Goal: Information Seeking & Learning: Learn about a topic

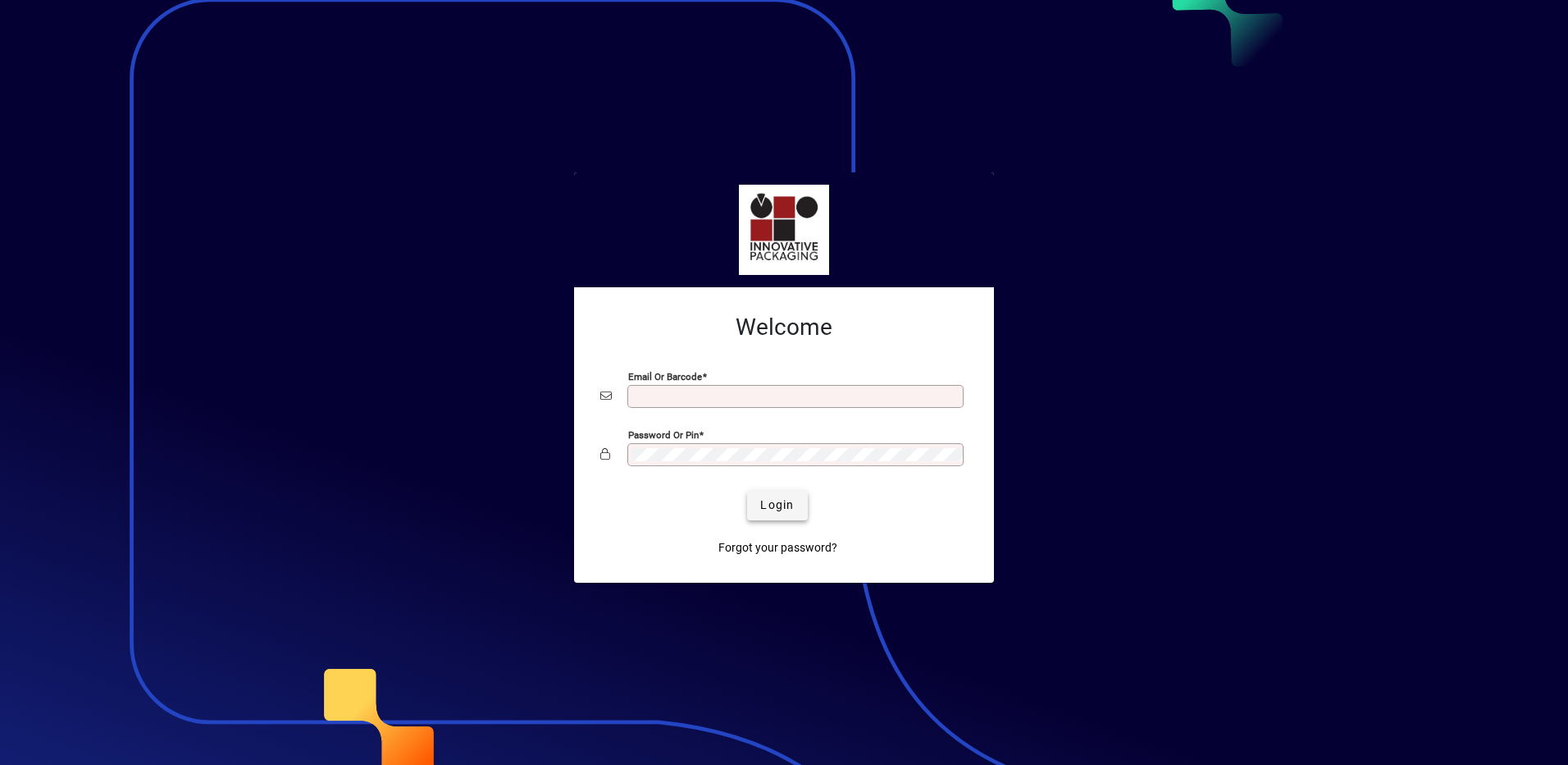
type input "**********"
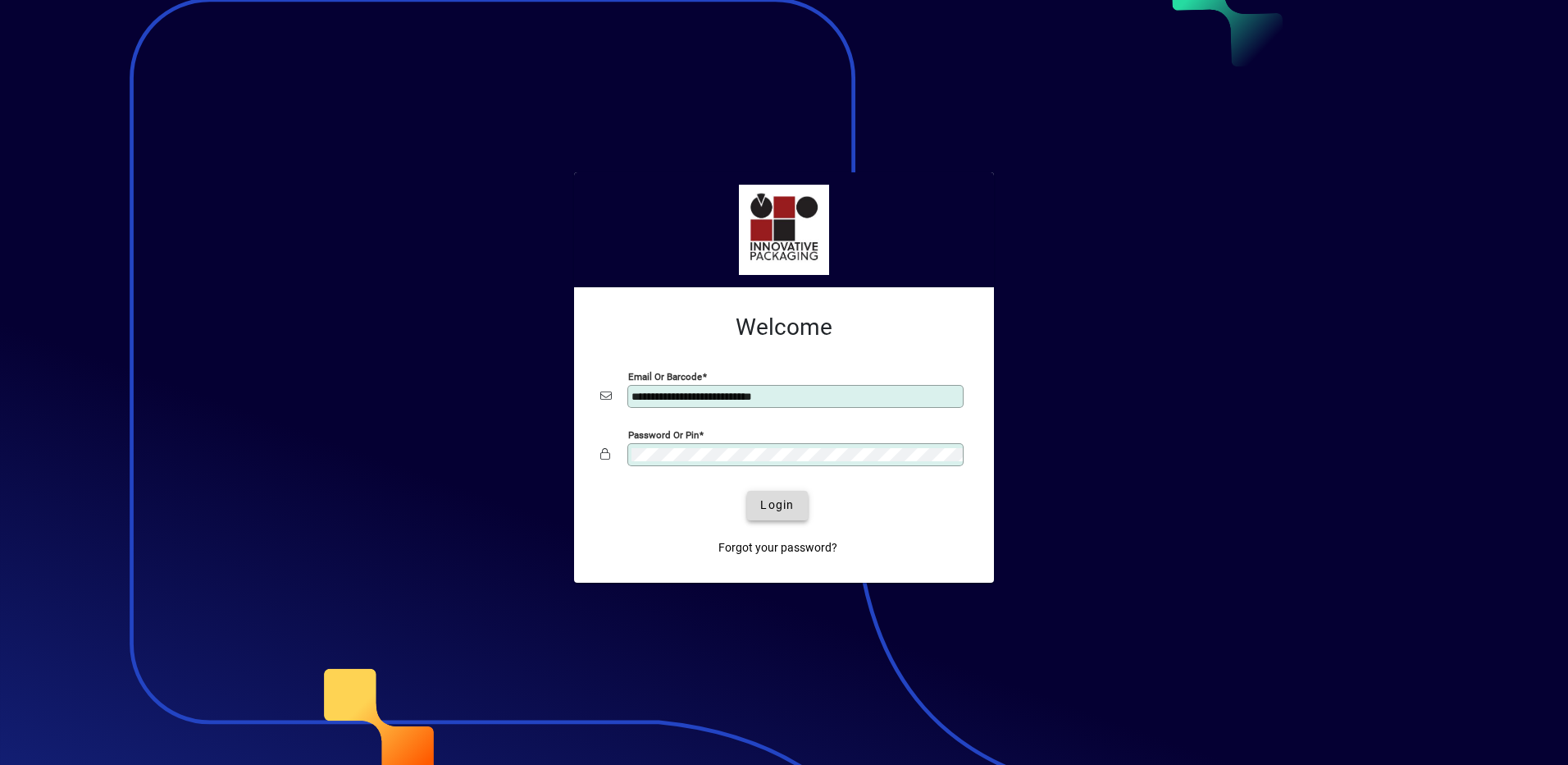
click at [788, 510] on span "Login" at bounding box center [777, 506] width 34 height 18
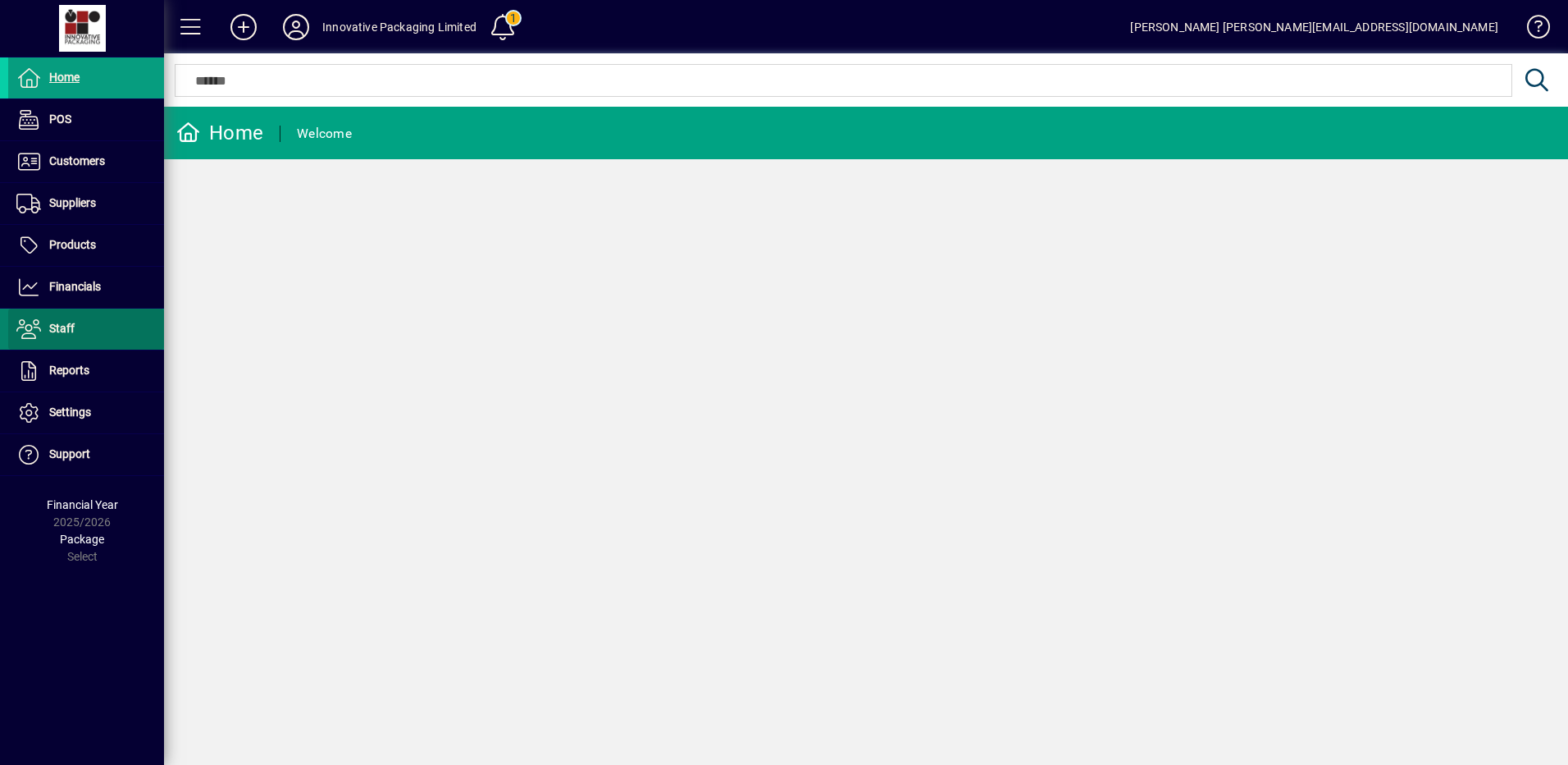
click at [57, 329] on span "Staff" at bounding box center [62, 328] width 26 height 13
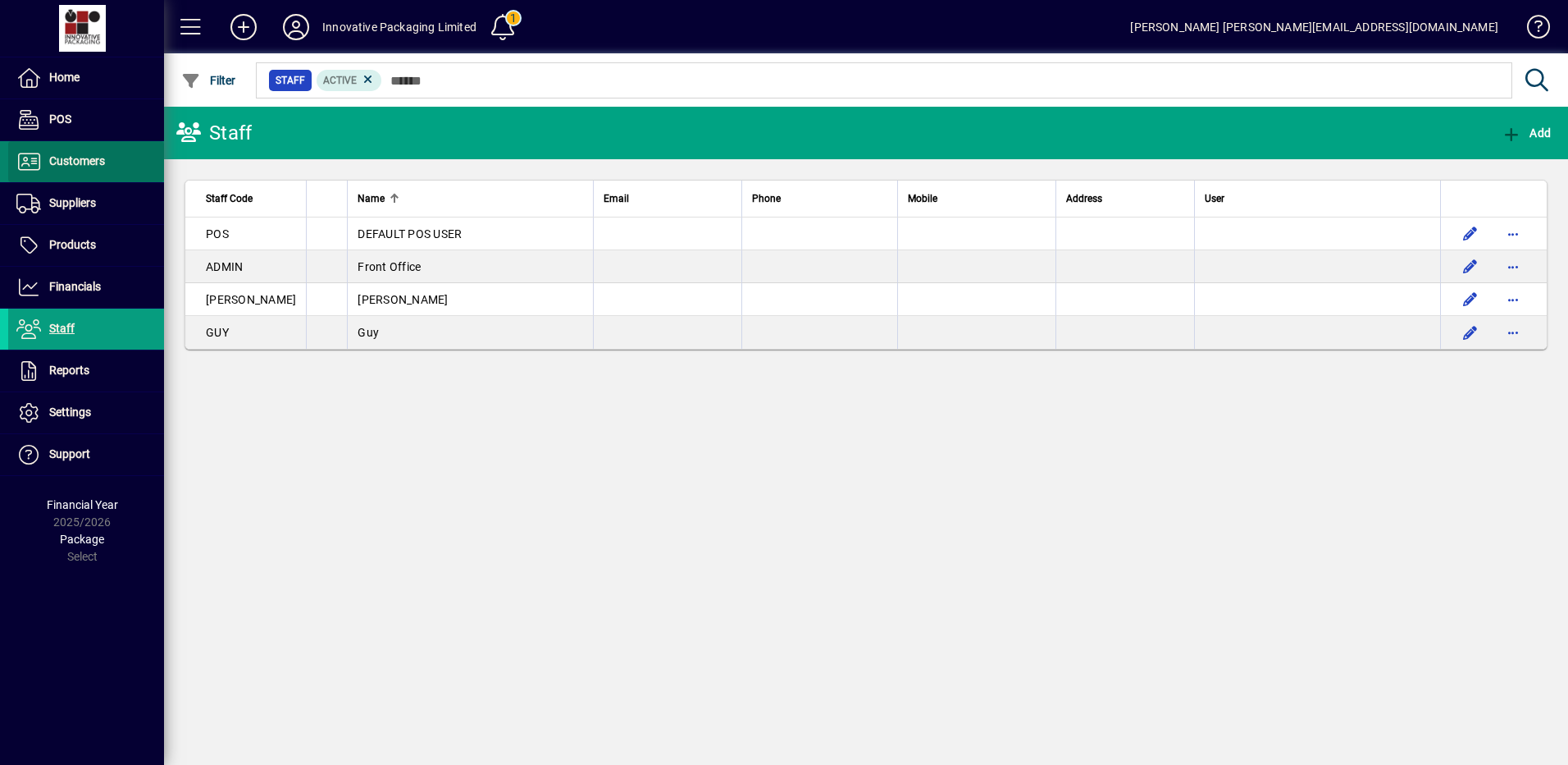
click at [78, 159] on span "Customers" at bounding box center [77, 161] width 56 height 13
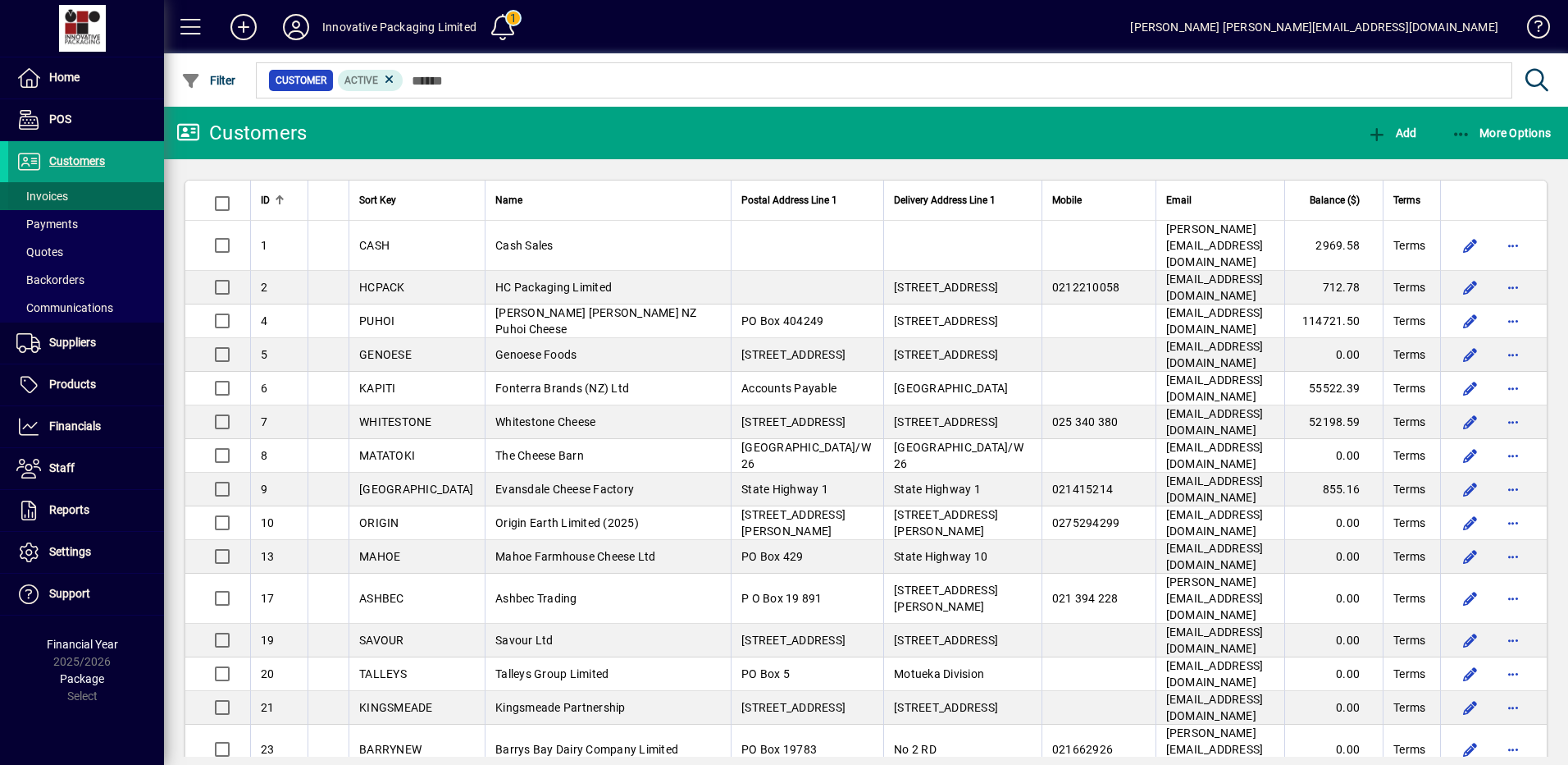
click at [52, 195] on span "Invoices" at bounding box center [42, 196] width 52 height 13
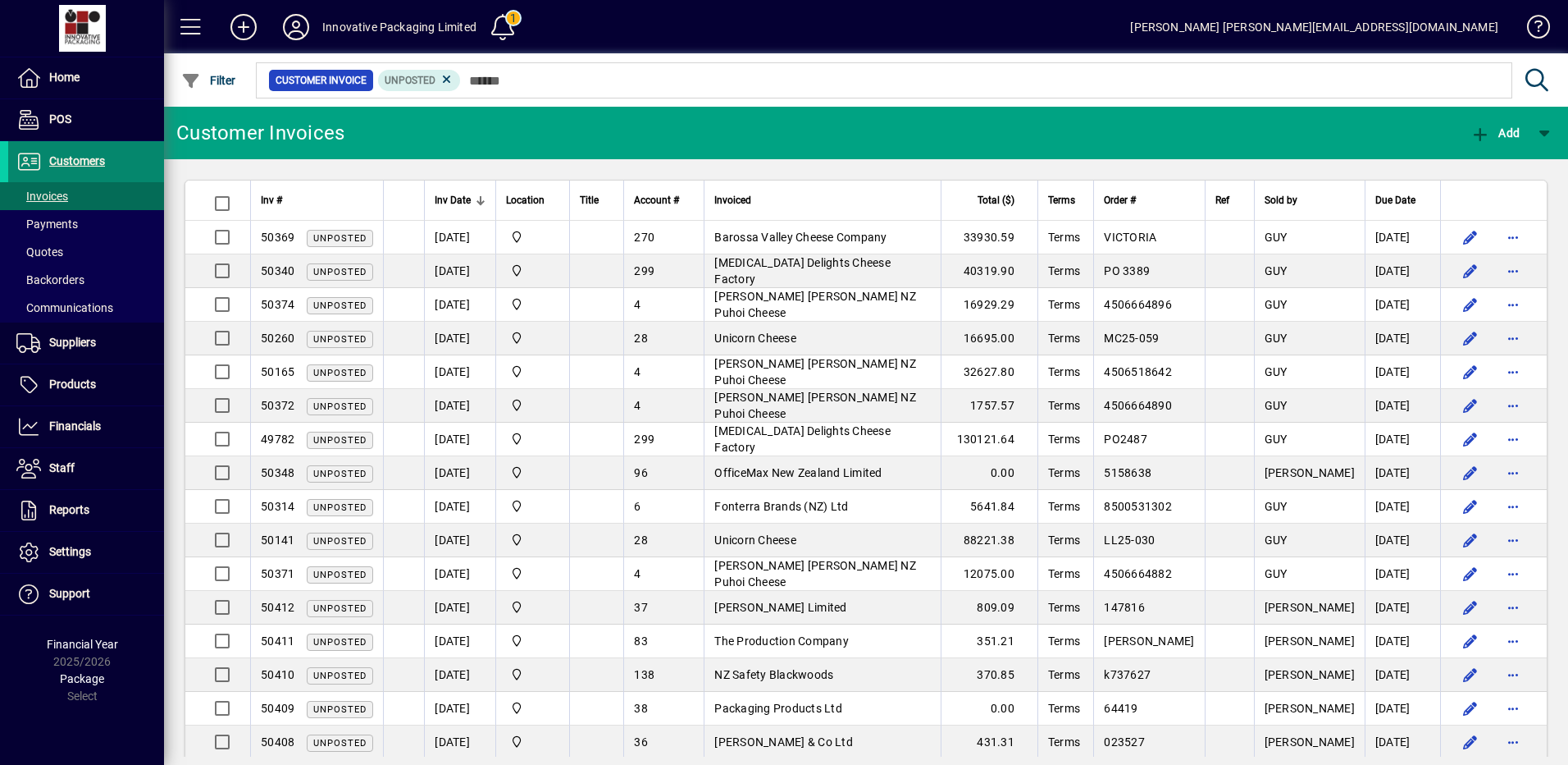
drag, startPoint x: 79, startPoint y: 146, endPoint x: 65, endPoint y: 162, distance: 21.3
click at [79, 147] on span at bounding box center [86, 161] width 156 height 40
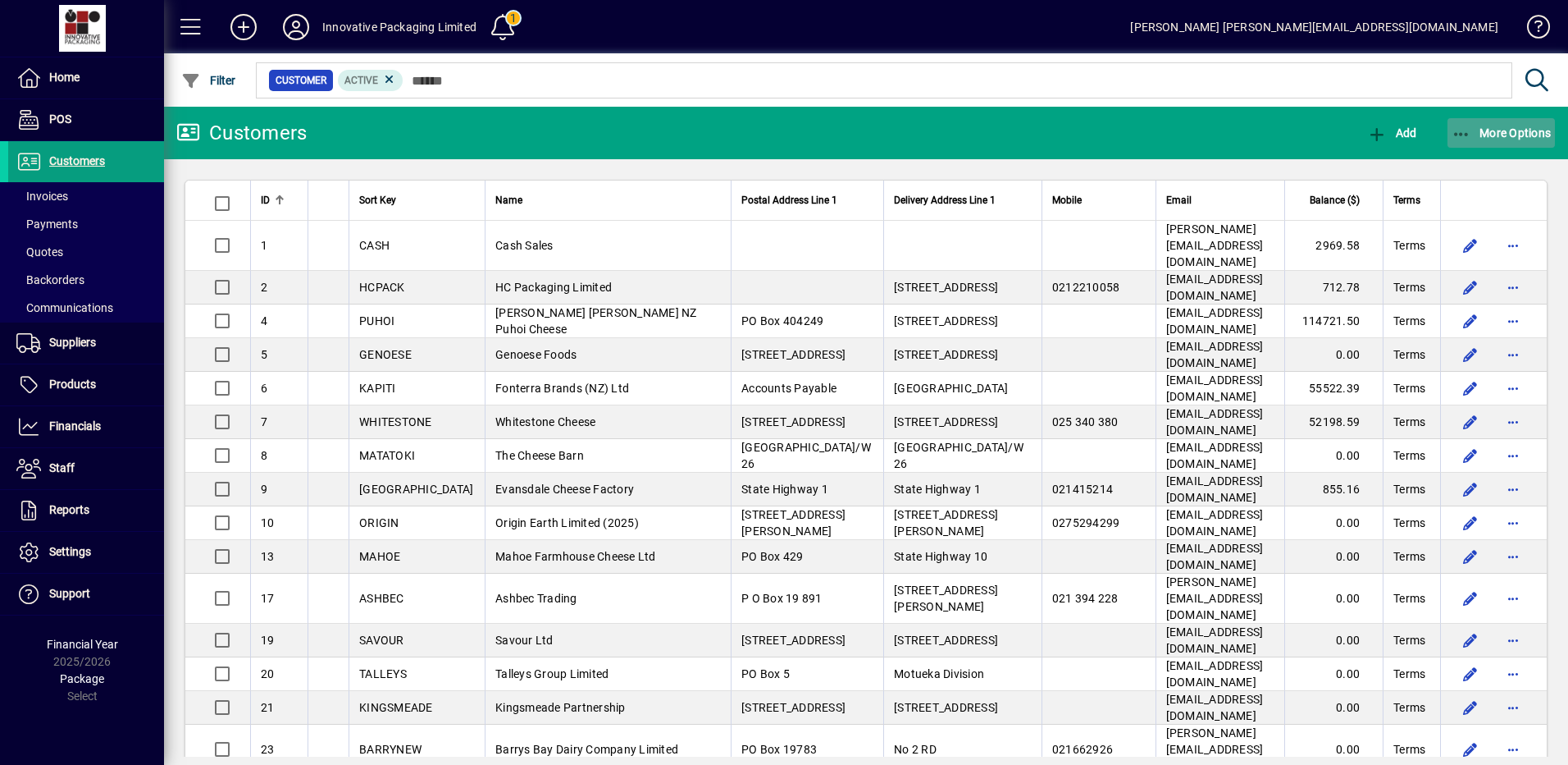
click at [1512, 128] on span "More Options" at bounding box center [1501, 132] width 100 height 13
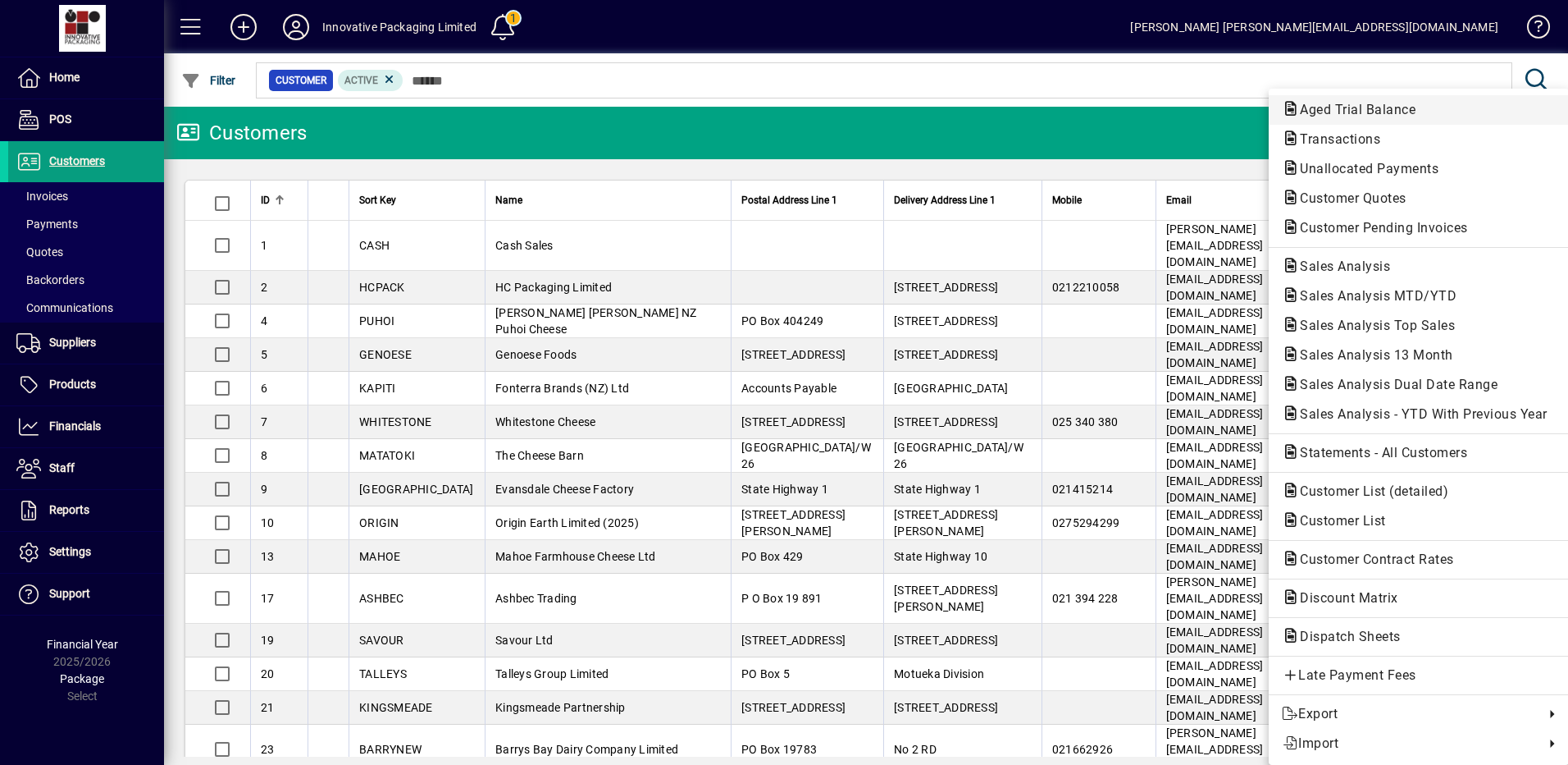
click at [1340, 109] on span "Aged Trial Balance" at bounding box center [1353, 109] width 142 height 16
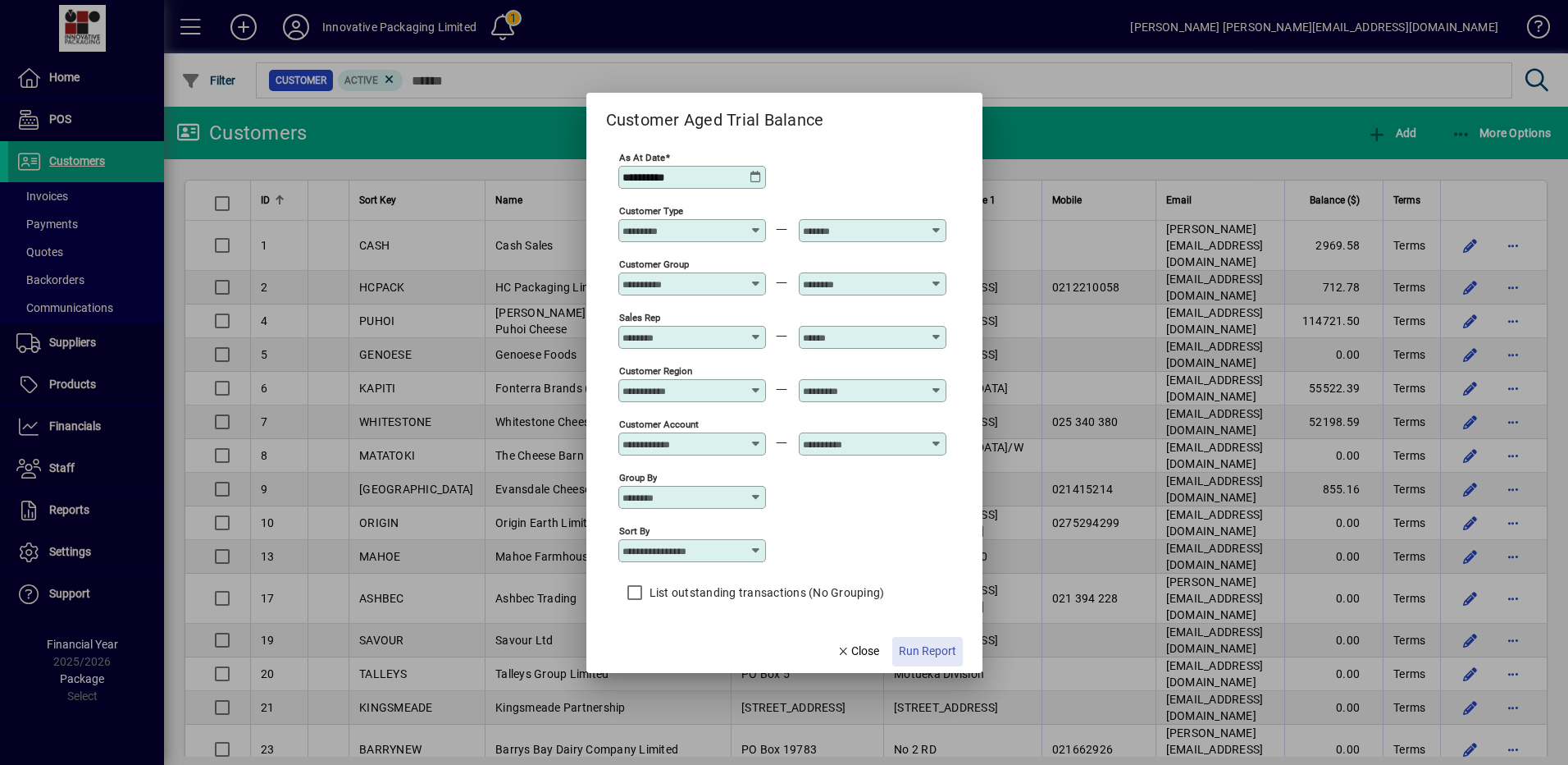
click at [927, 652] on span "Run Report" at bounding box center [927, 651] width 57 height 18
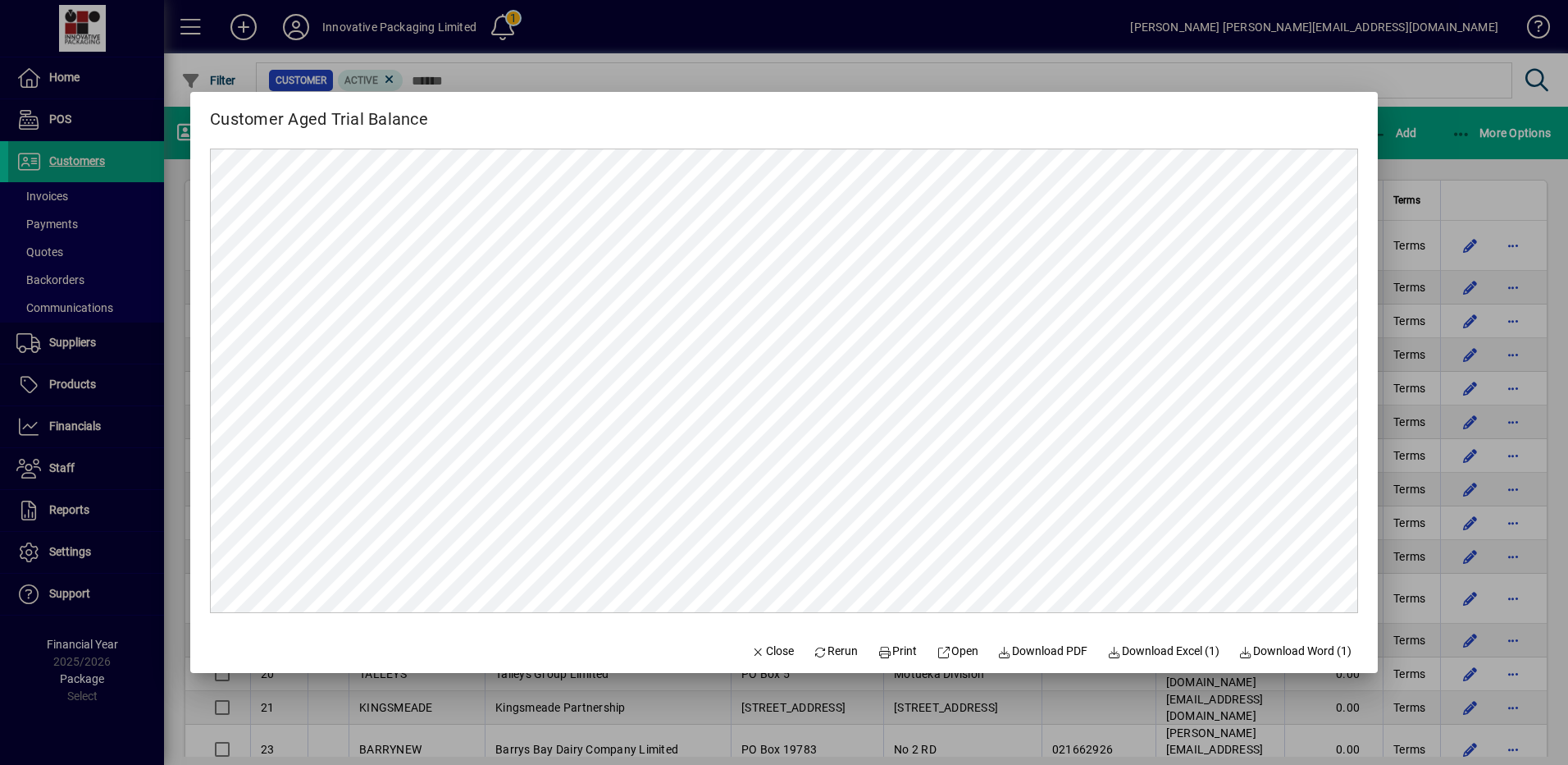
click at [57, 195] on div at bounding box center [784, 382] width 1568 height 765
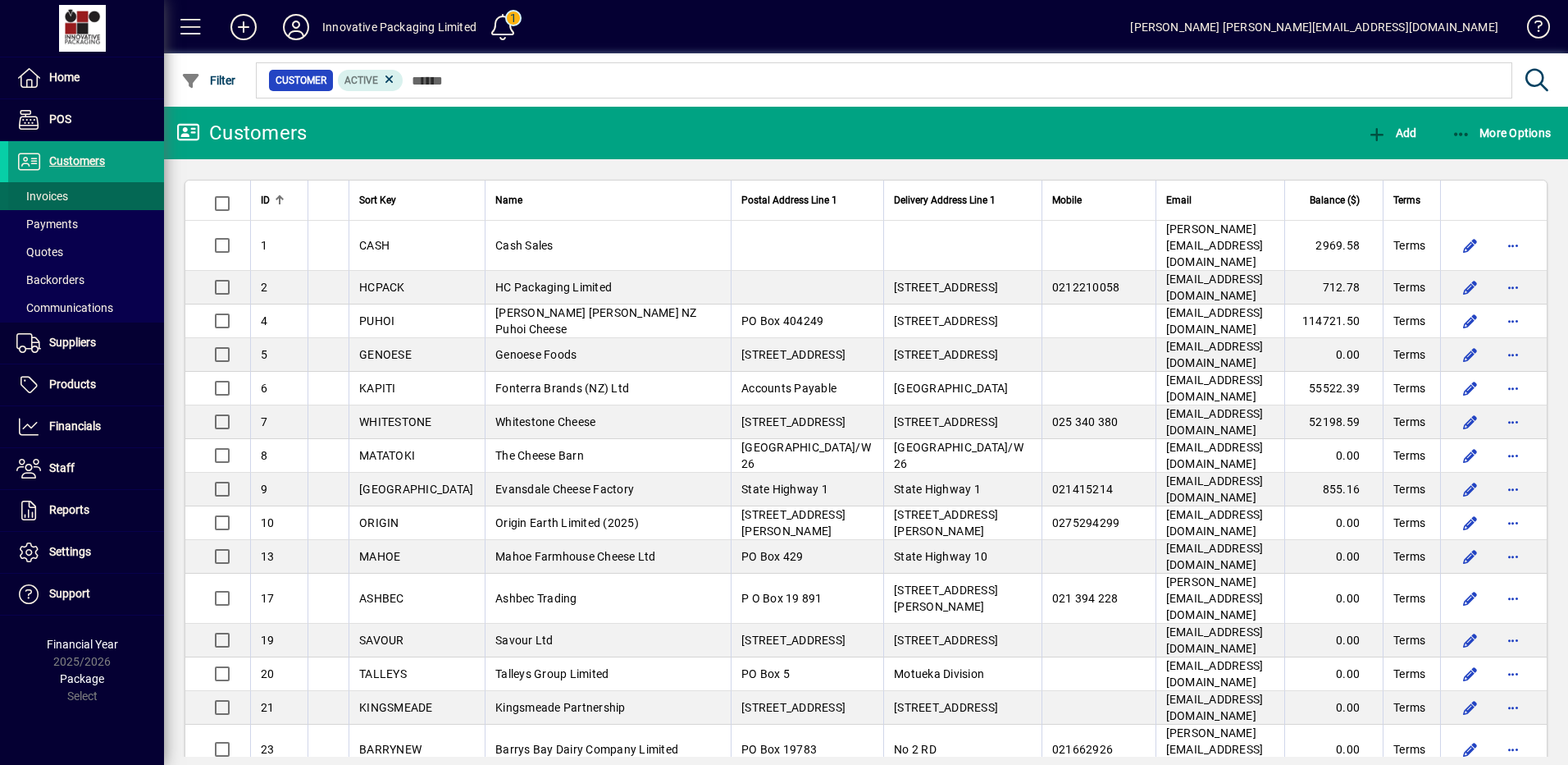
click at [53, 197] on span "Invoices" at bounding box center [42, 196] width 52 height 13
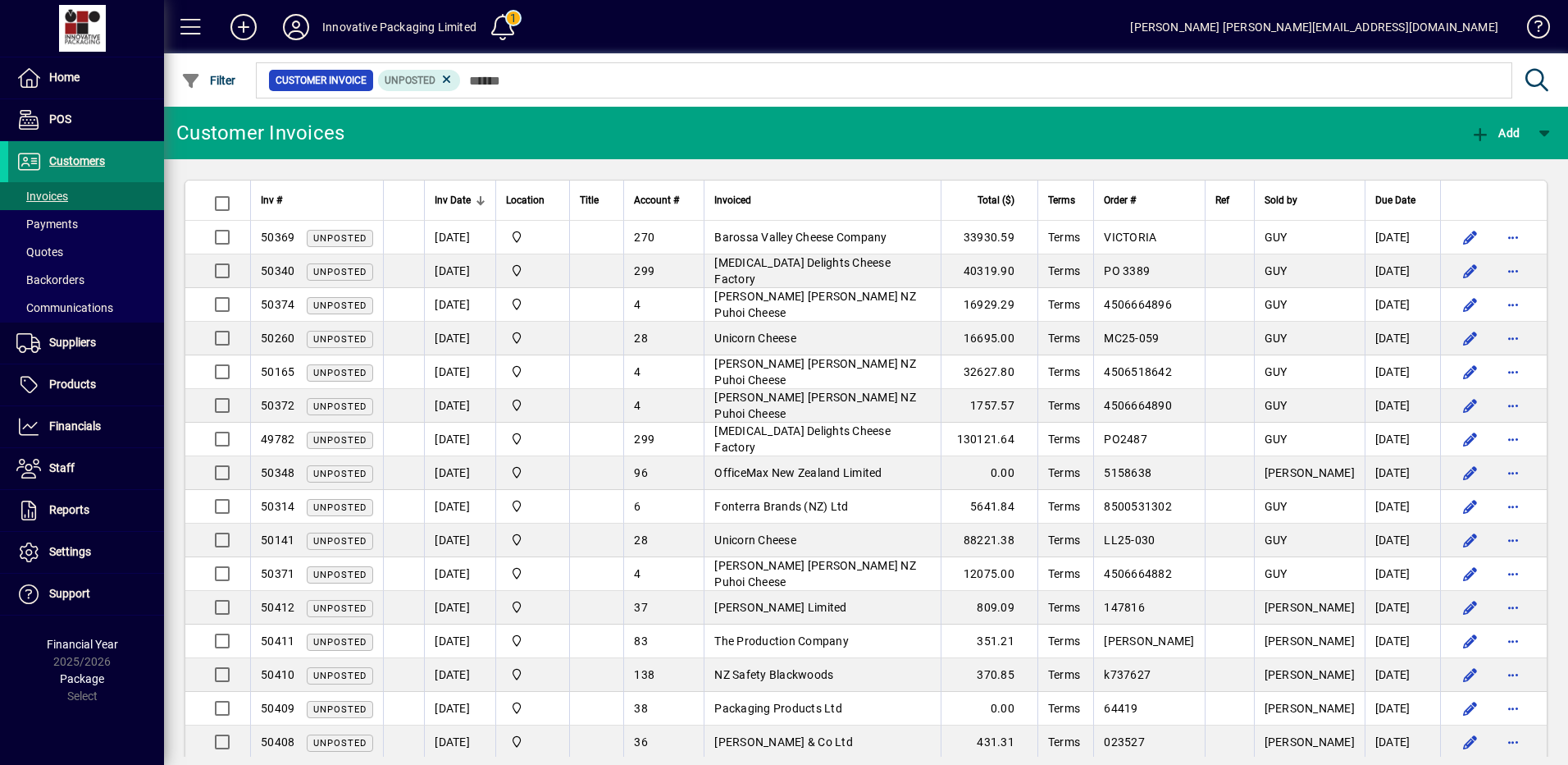
click at [84, 158] on span "Customers" at bounding box center [77, 161] width 56 height 13
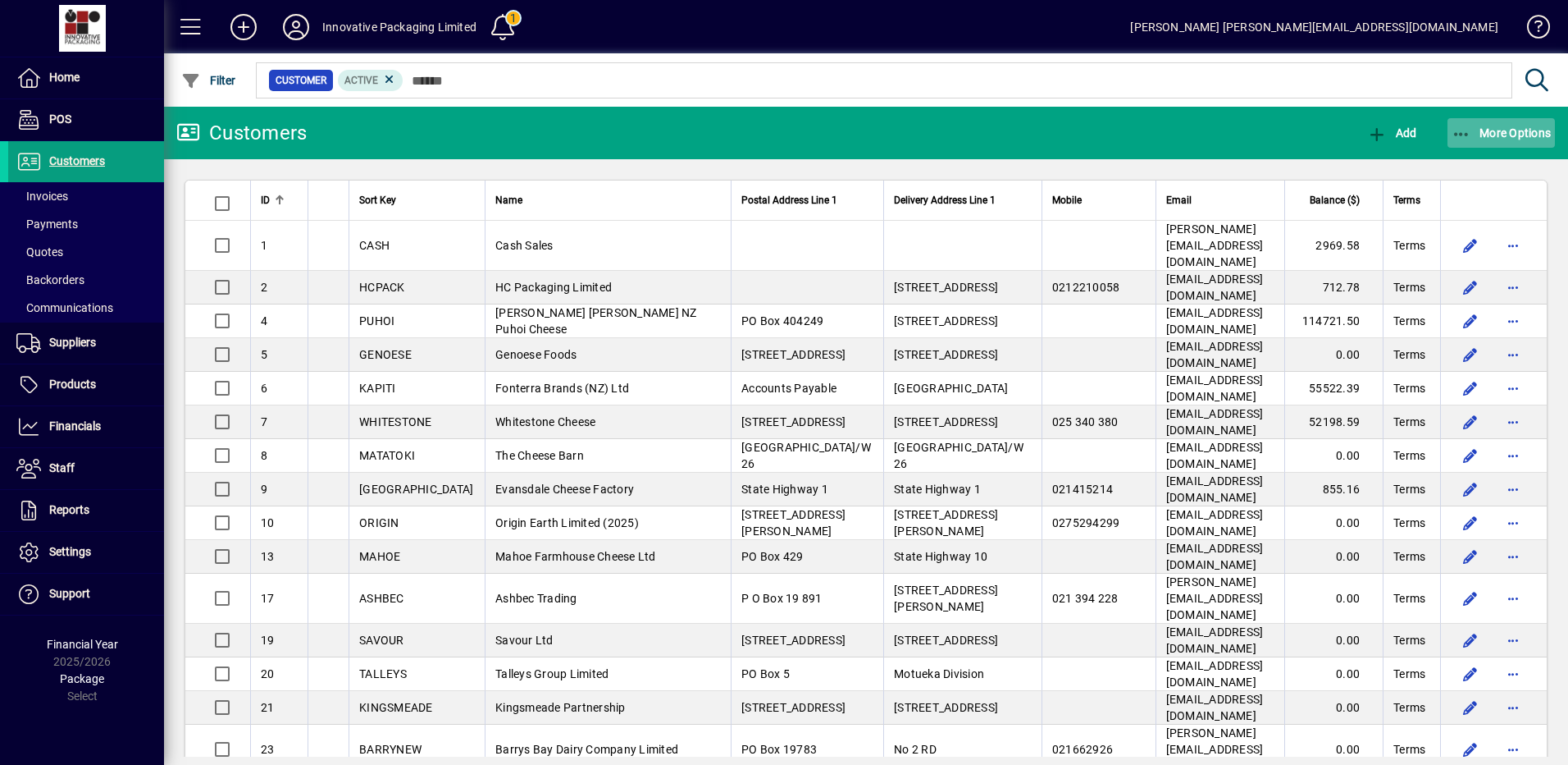
click at [1483, 132] on span "More Options" at bounding box center [1501, 132] width 100 height 13
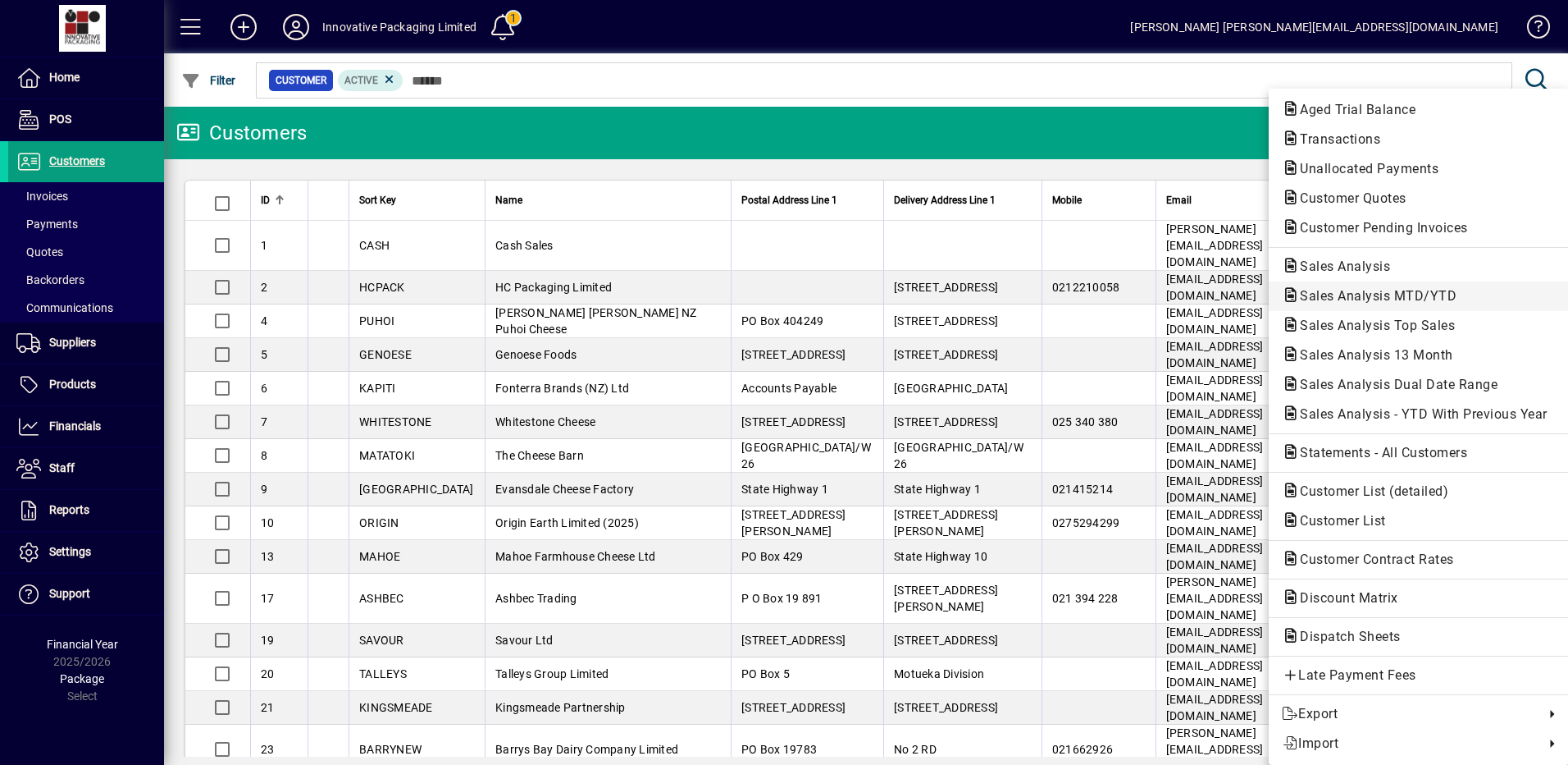
click at [1356, 289] on span "Sales Analysis MTD/YTD" at bounding box center [1373, 296] width 183 height 16
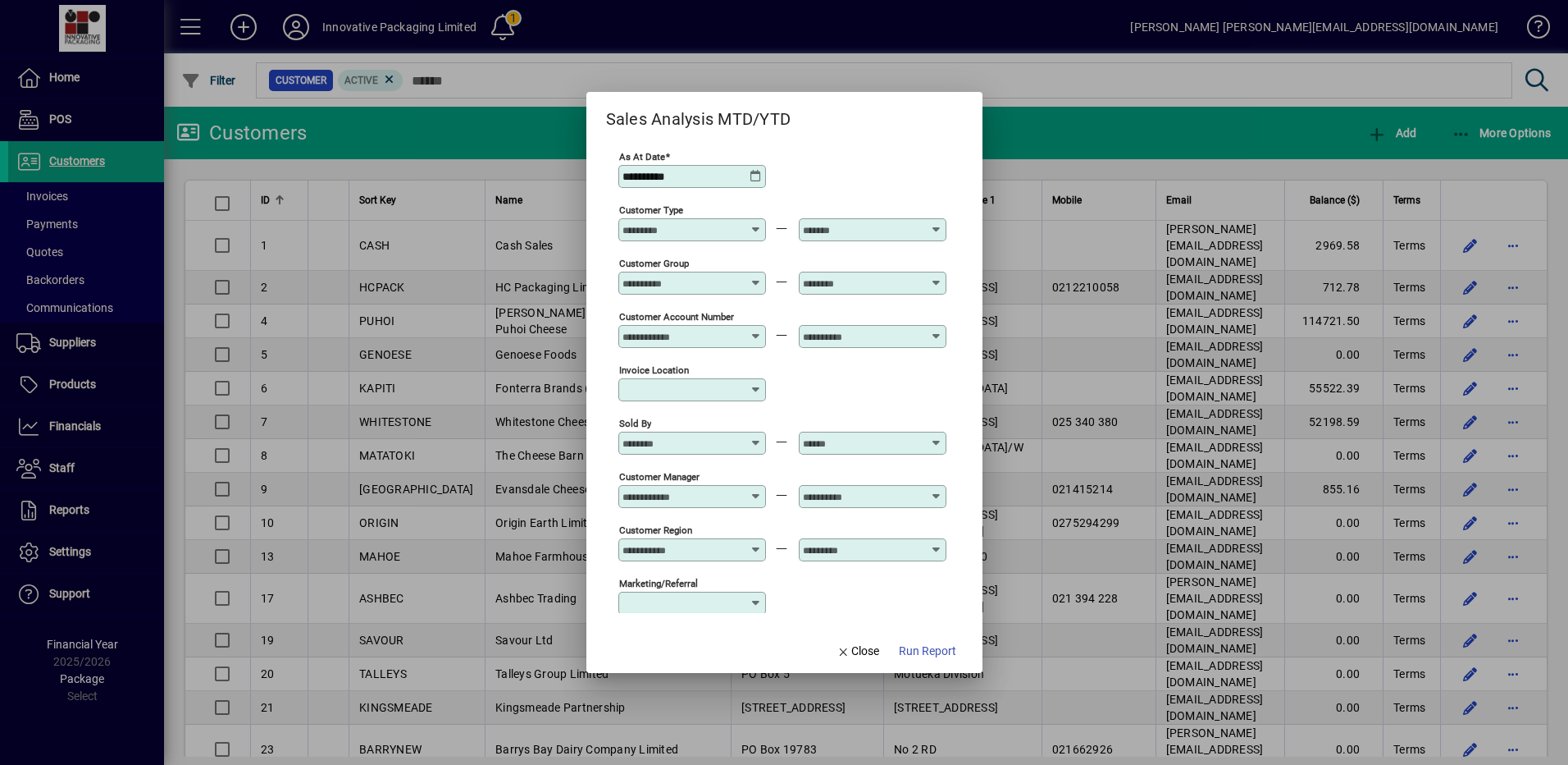
click at [750, 281] on div at bounding box center [694, 282] width 143 height 13
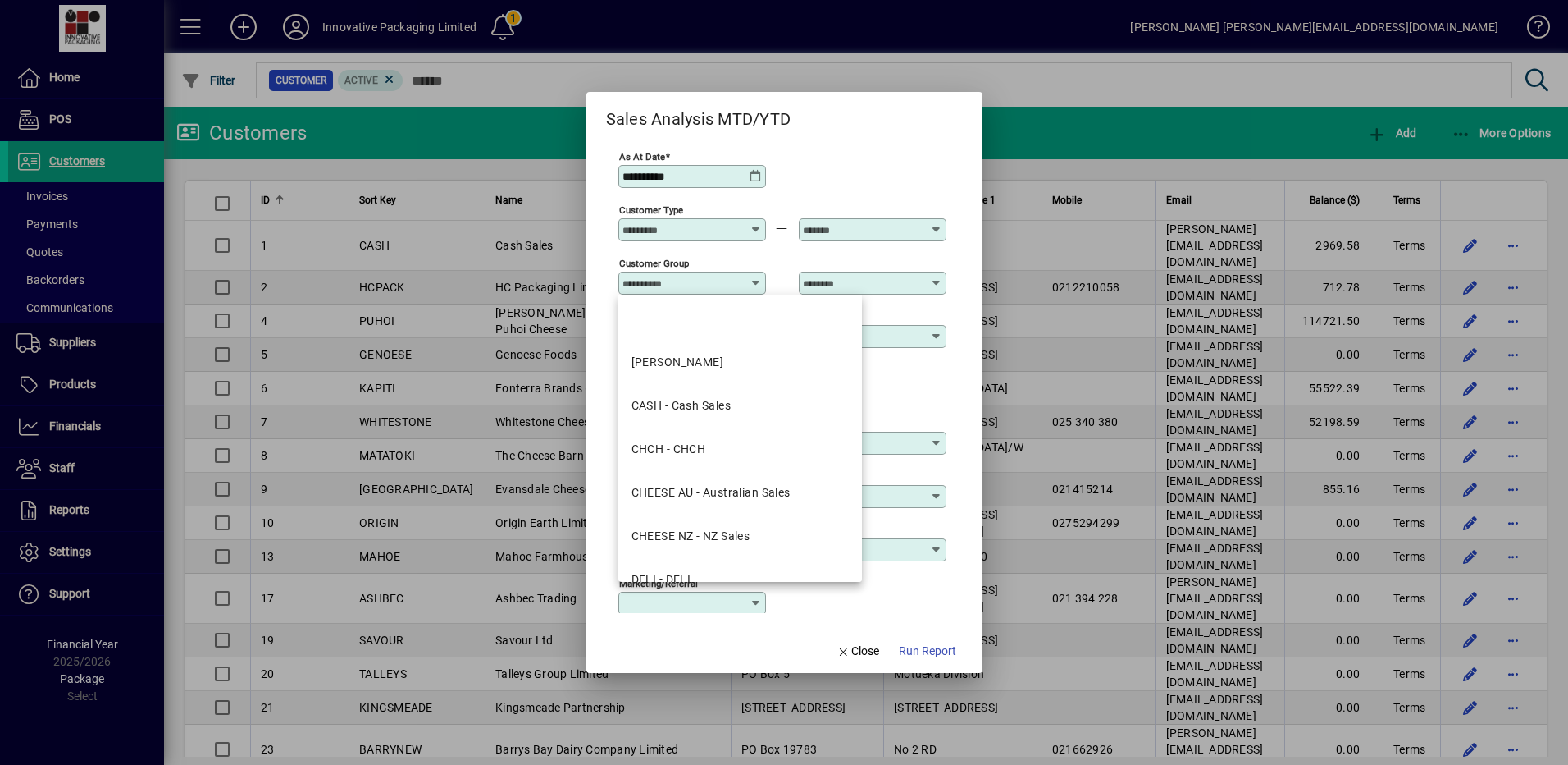
click at [787, 258] on div "Customer Group" at bounding box center [782, 281] width 328 height 53
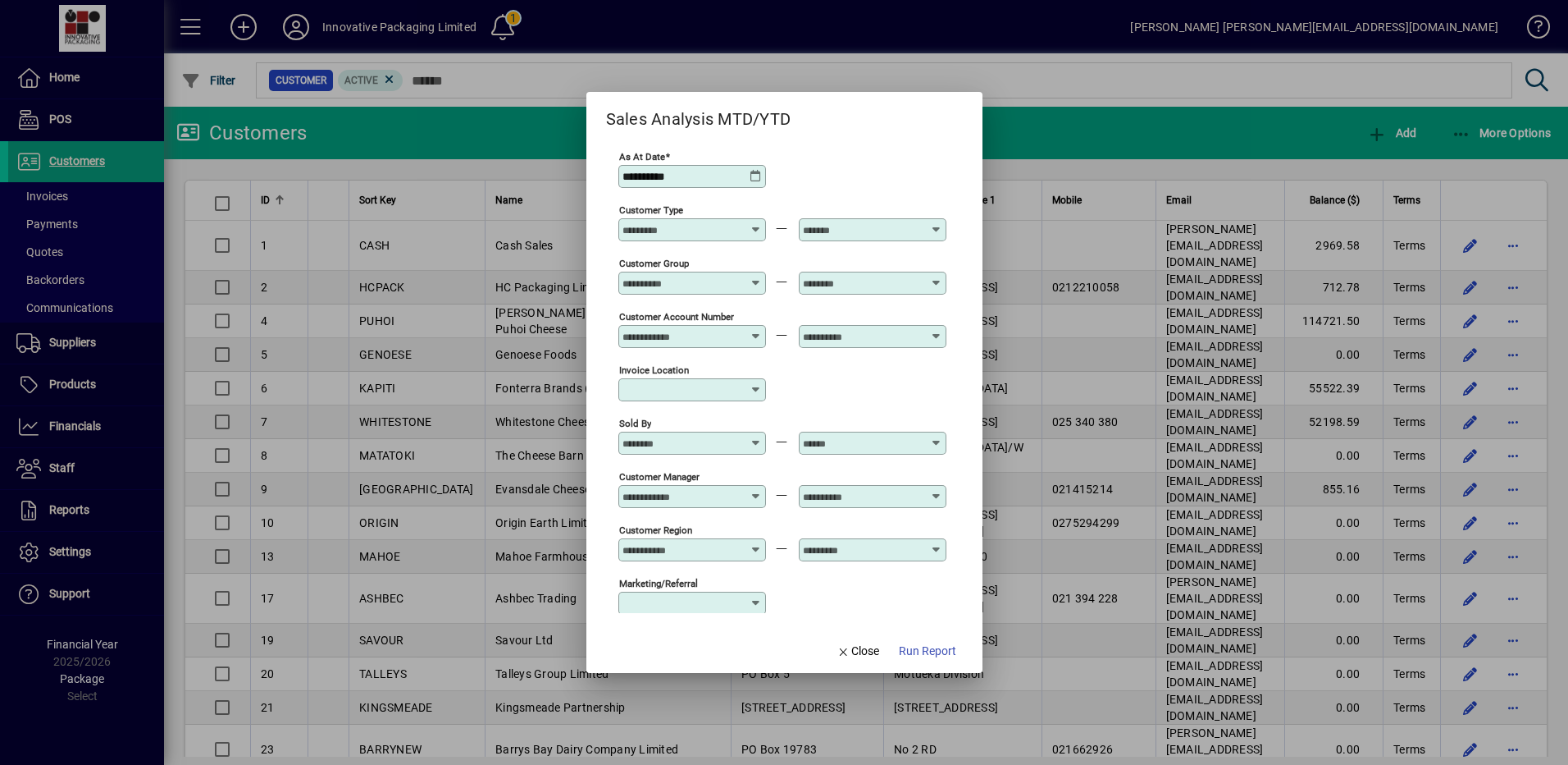
click at [756, 223] on icon at bounding box center [757, 223] width 12 height 0
click at [754, 223] on icon at bounding box center [757, 223] width 12 height 0
click at [785, 385] on div "Invoice location" at bounding box center [782, 388] width 328 height 53
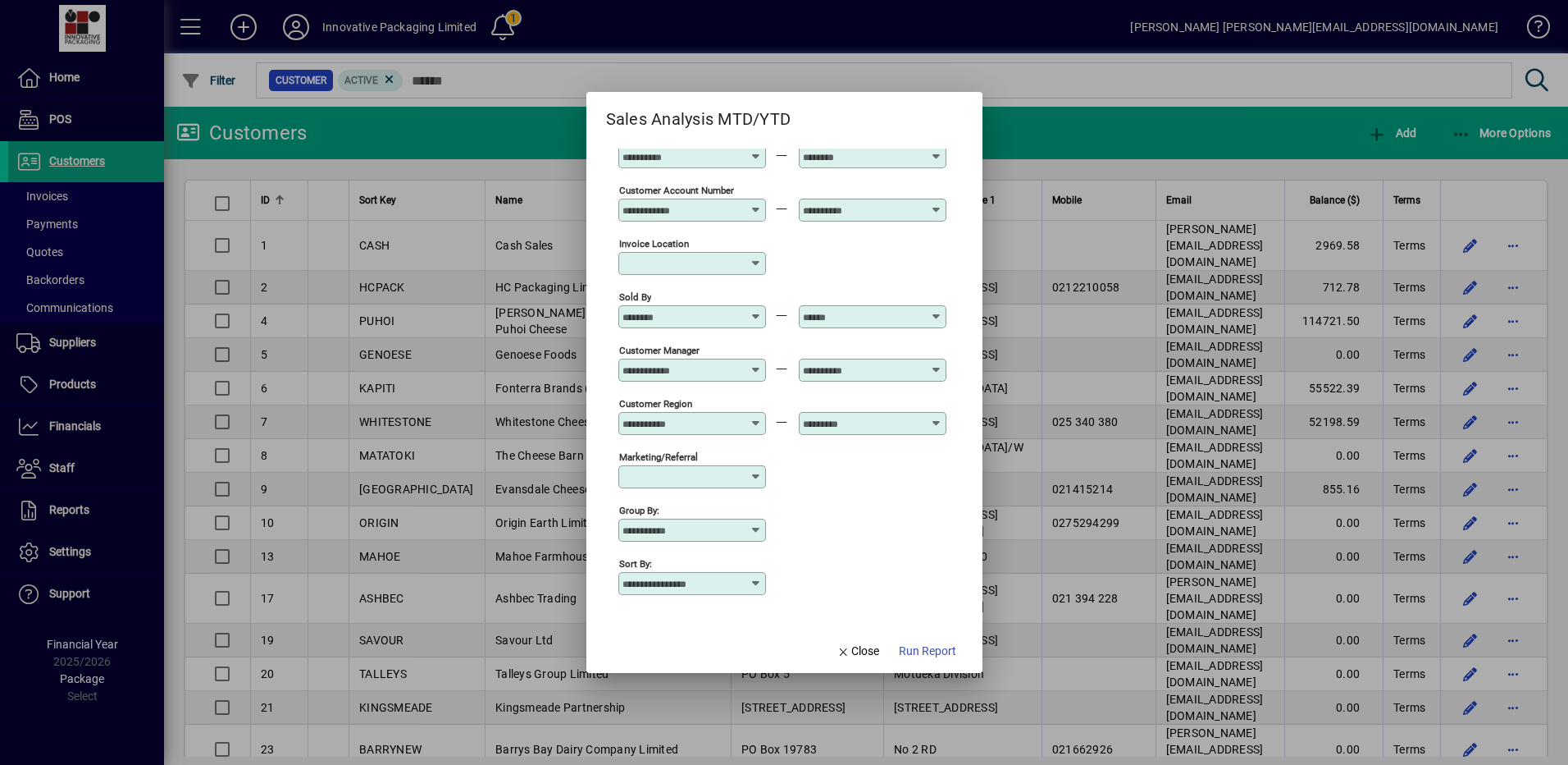
click at [754, 527] on icon at bounding box center [756, 529] width 13 height 13
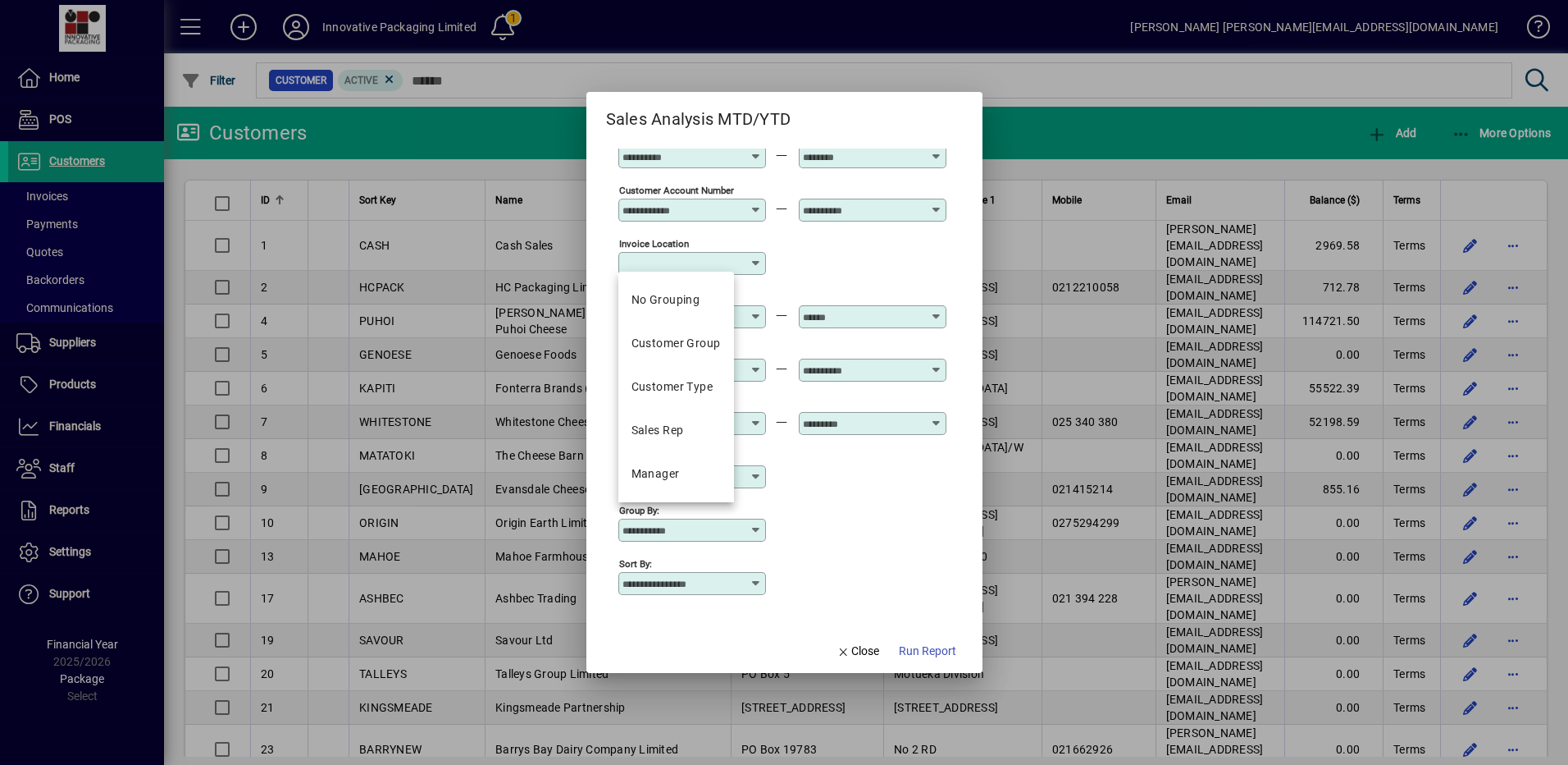
click at [833, 502] on div "Group by:" at bounding box center [782, 529] width 328 height 53
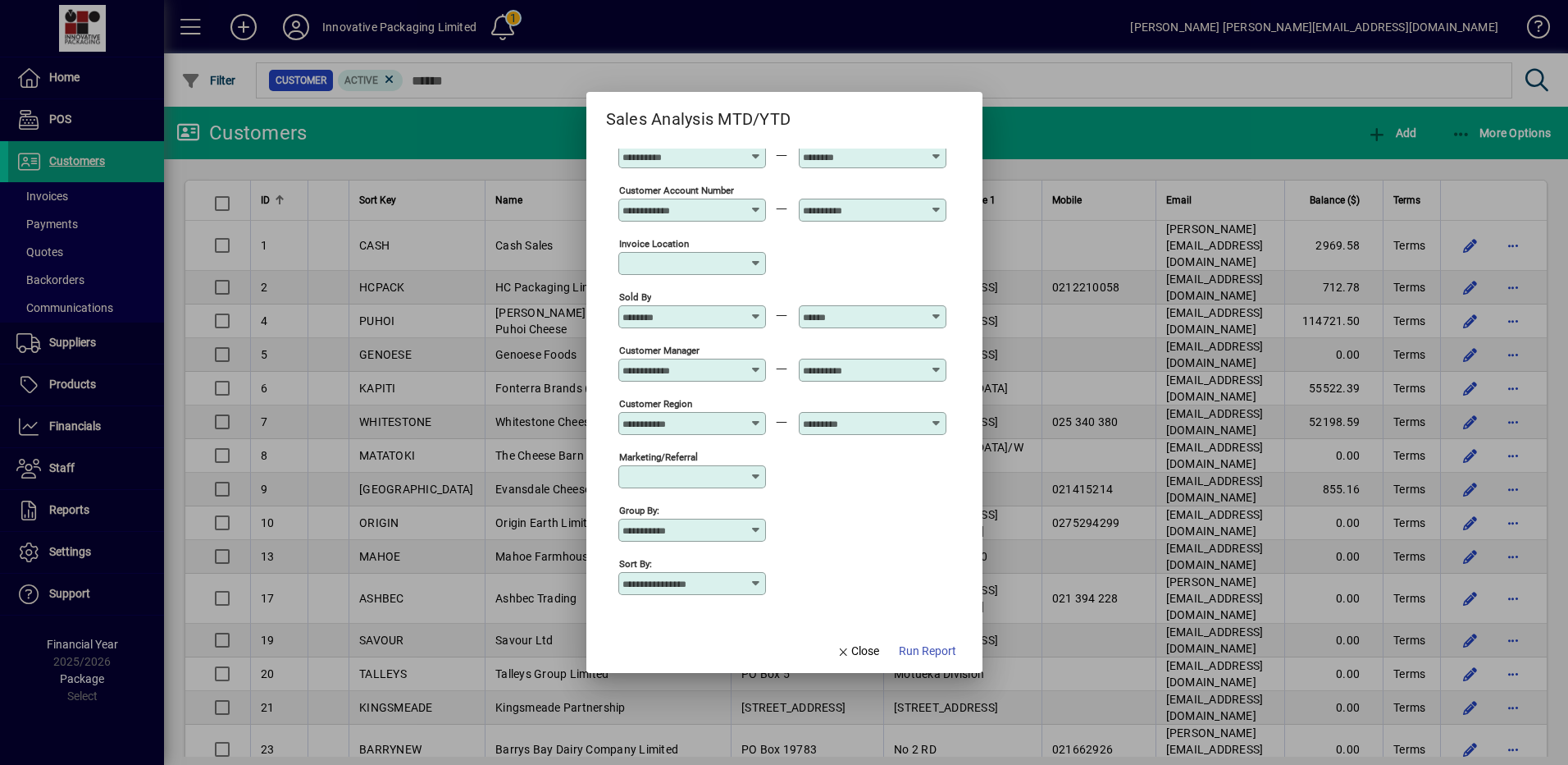
click at [750, 156] on div at bounding box center [694, 156] width 143 height 13
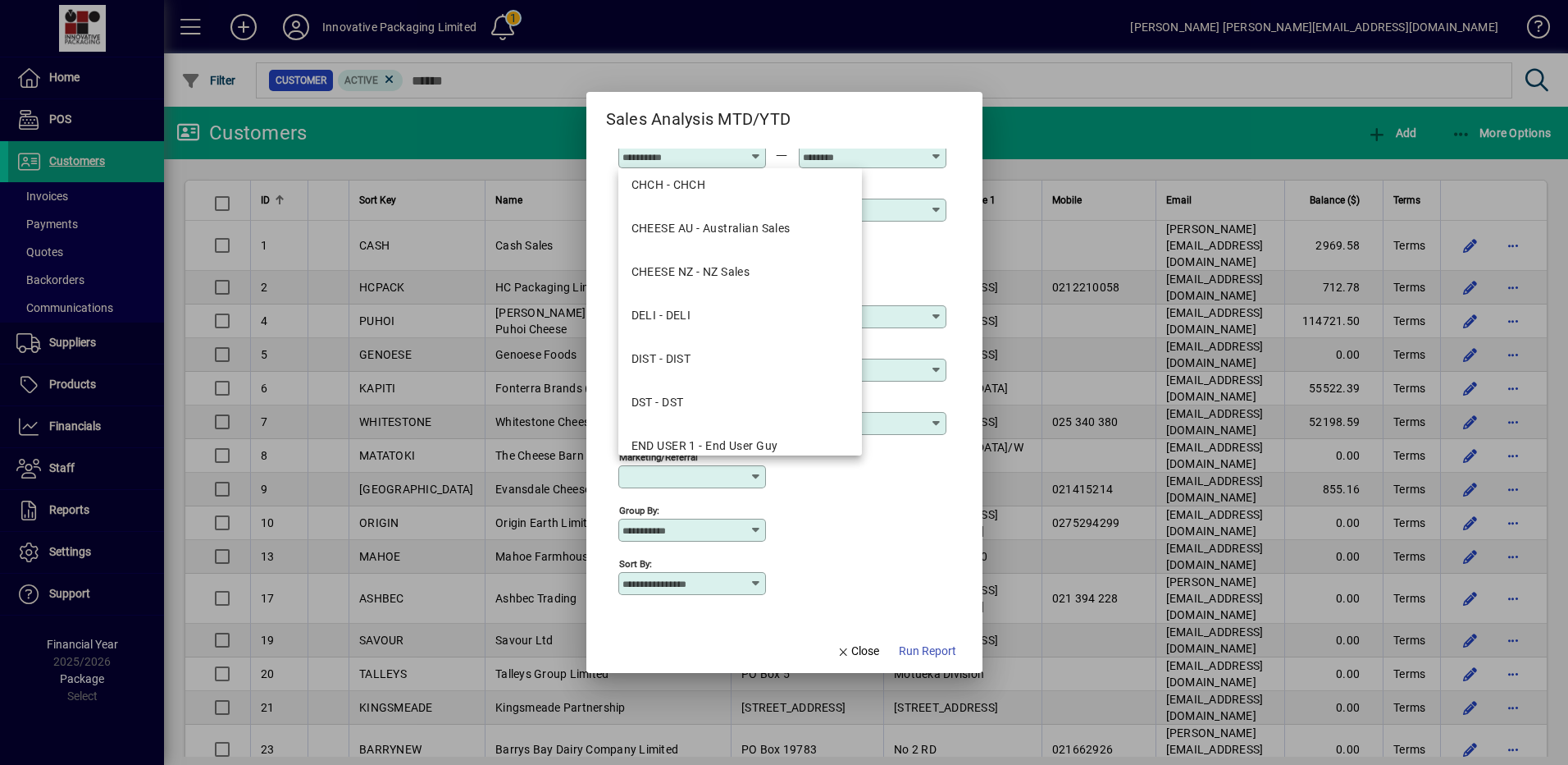
scroll to position [0, 0]
click at [967, 182] on mat-dialog-content "**********" at bounding box center [784, 381] width 396 height 498
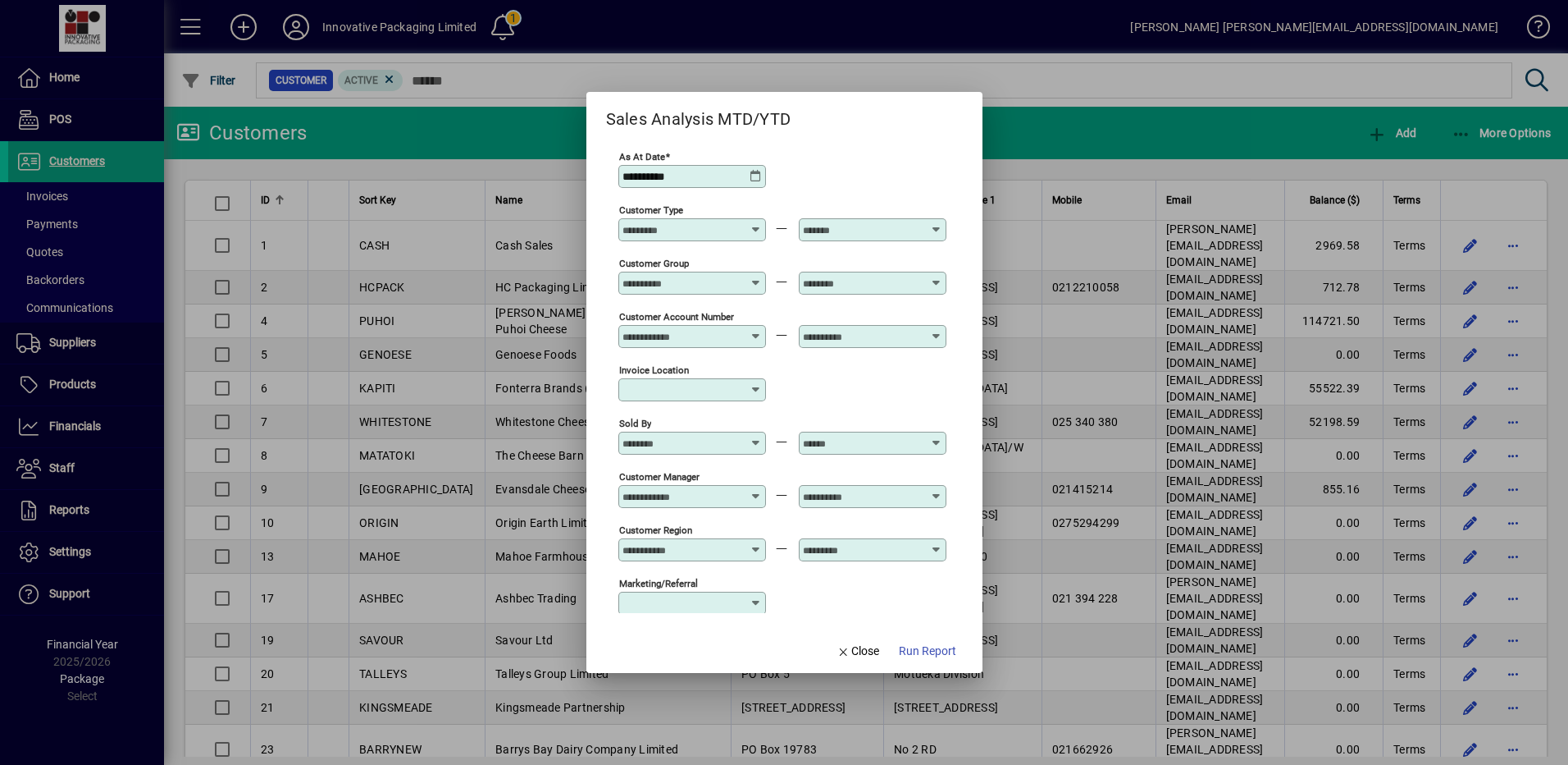
click at [756, 223] on icon at bounding box center [757, 223] width 12 height 0
click at [825, 386] on div "Invoice location" at bounding box center [782, 388] width 328 height 53
click at [756, 490] on icon at bounding box center [757, 490] width 12 height 0
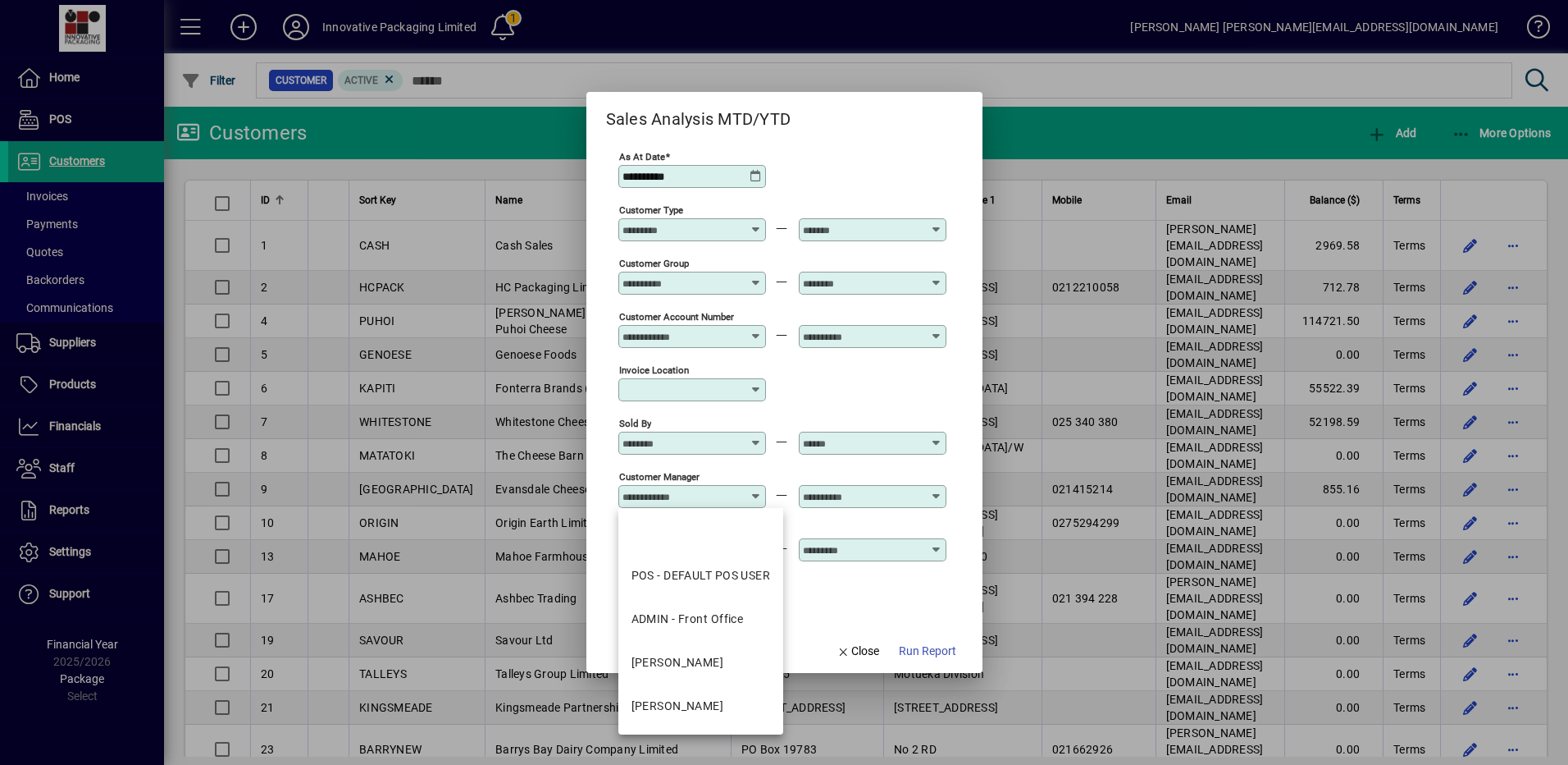
click at [869, 379] on div "Invoice location" at bounding box center [782, 388] width 328 height 53
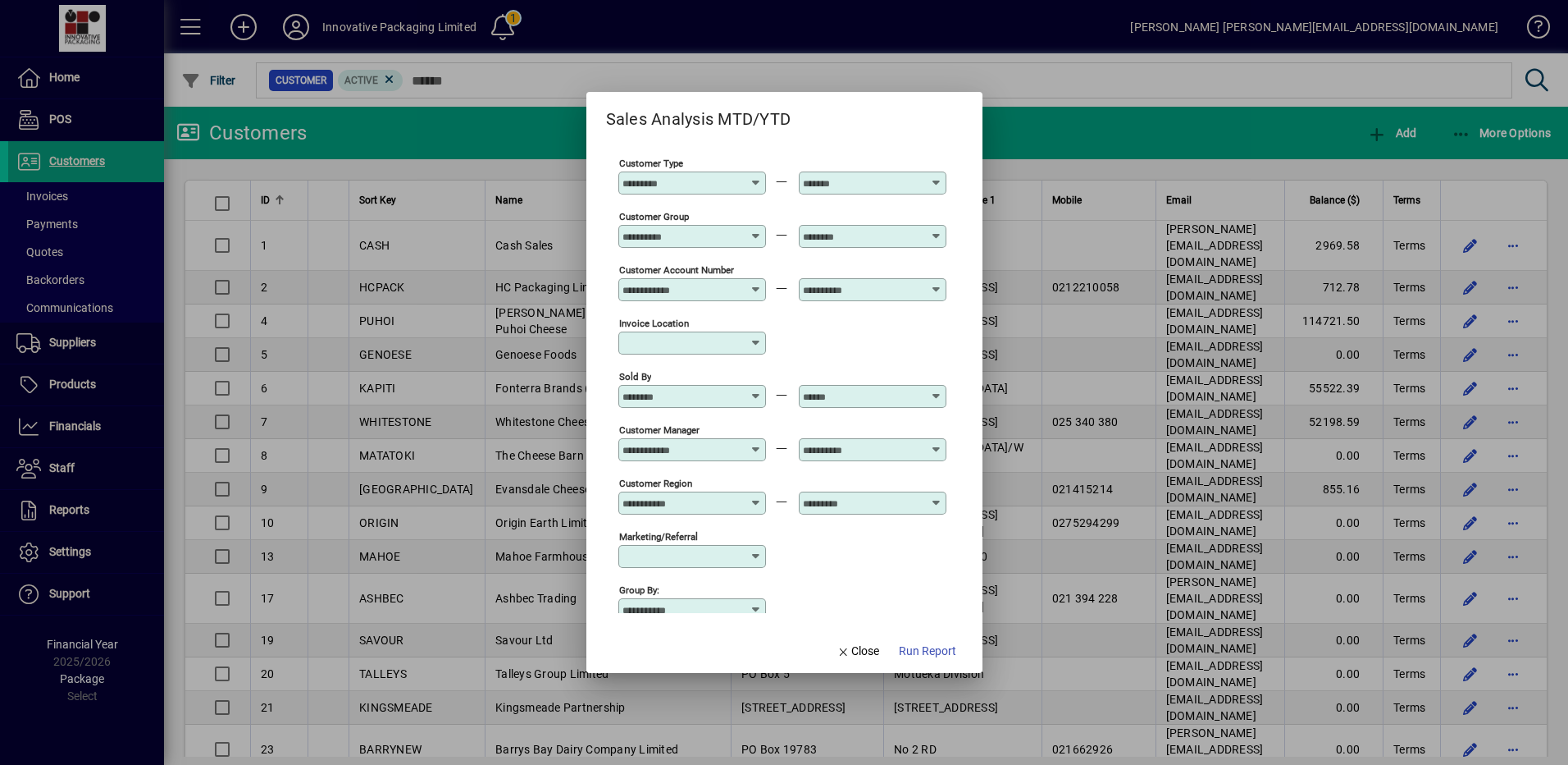
scroll to position [126, 0]
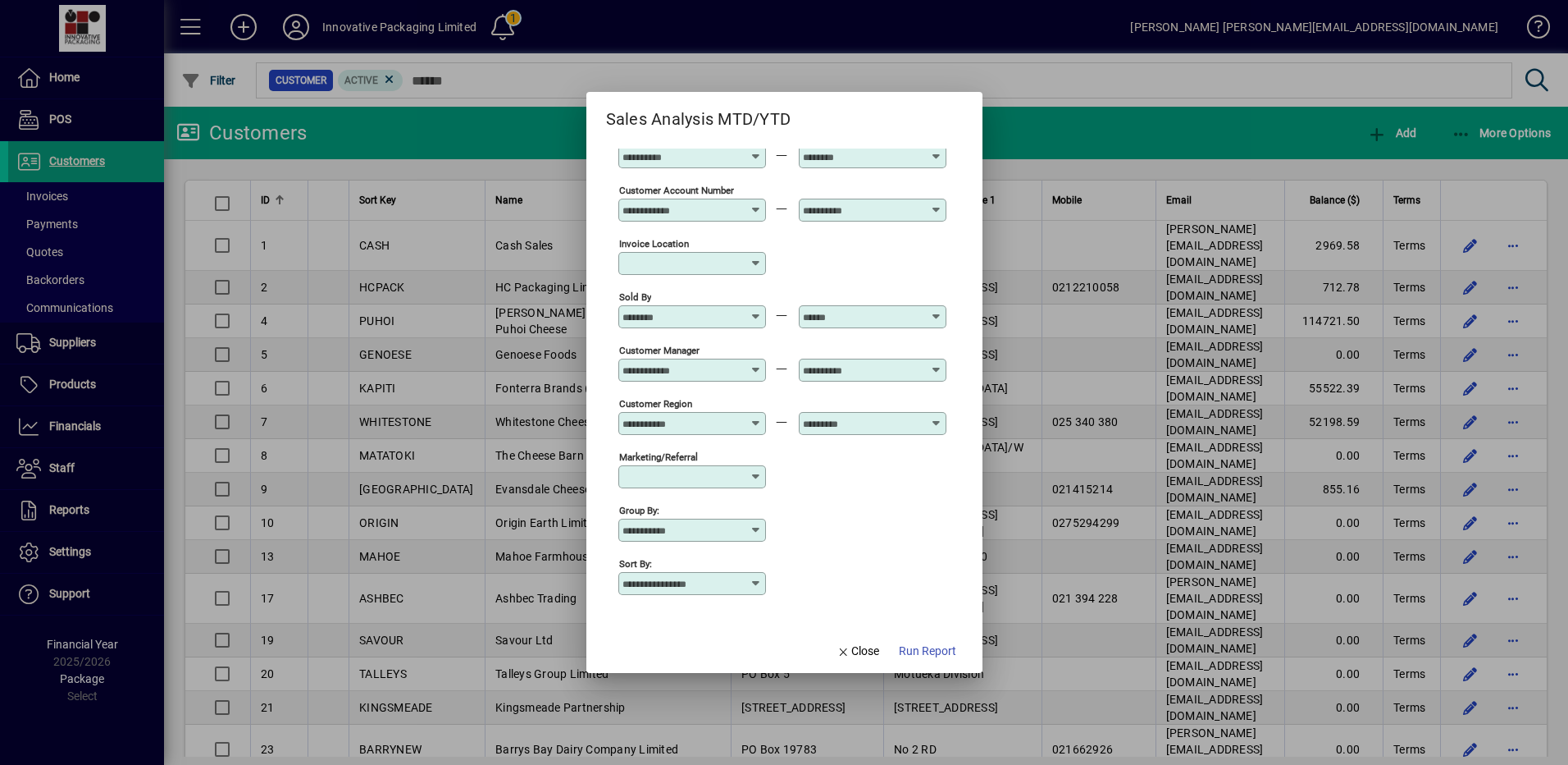
click at [1111, 71] on div at bounding box center [784, 382] width 1568 height 765
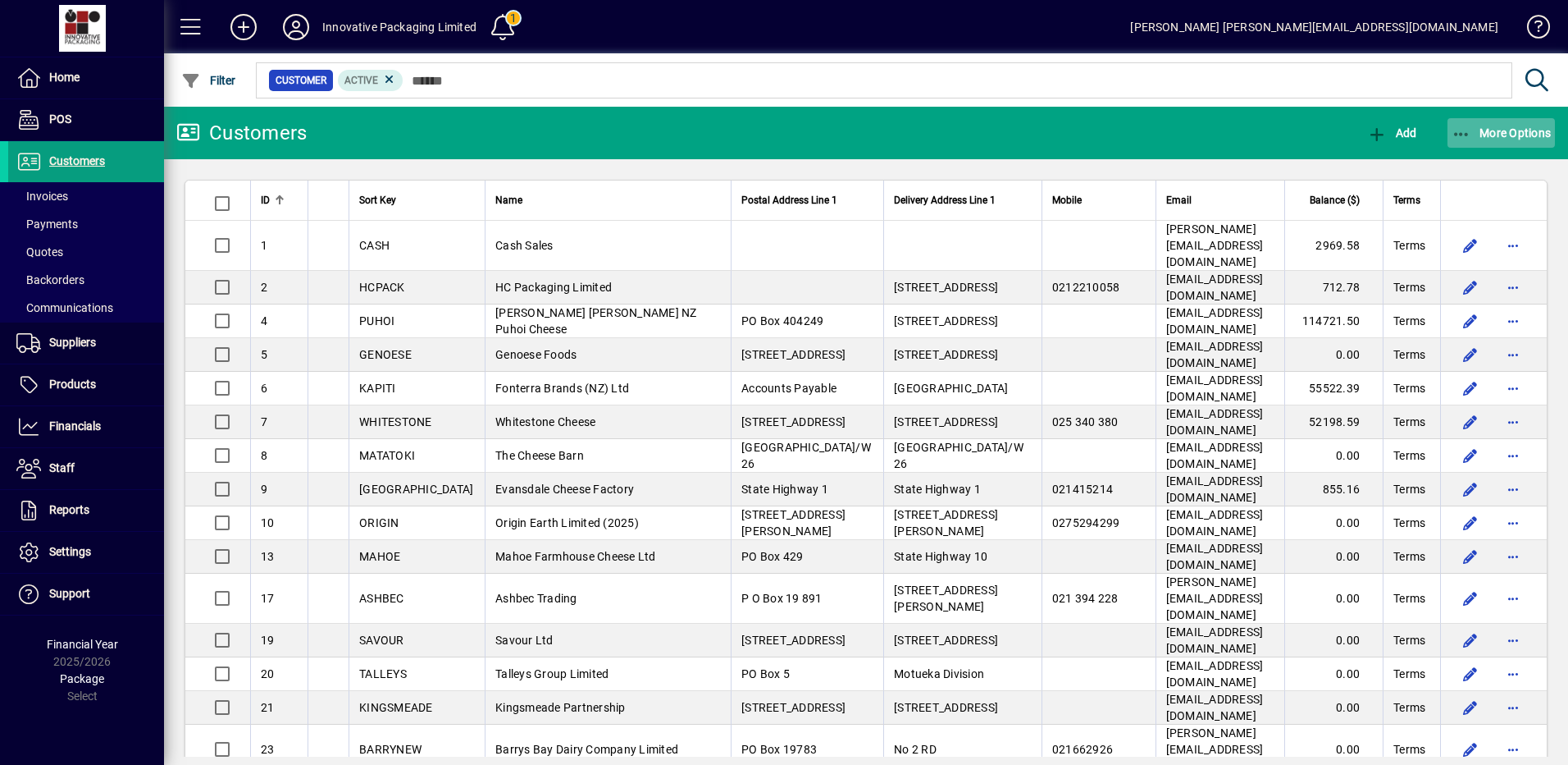
click at [1501, 135] on span "More Options" at bounding box center [1501, 132] width 100 height 13
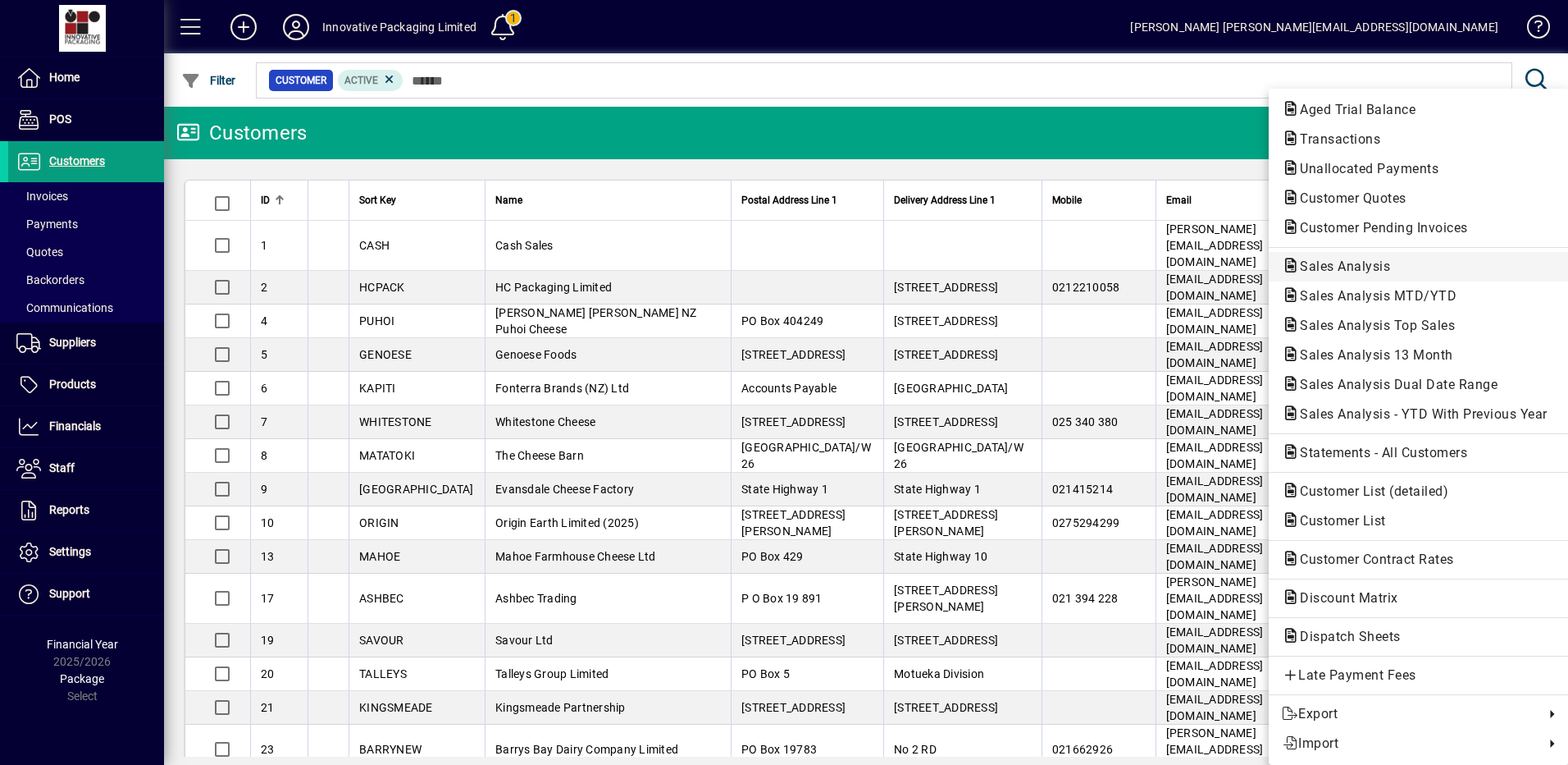
click at [1333, 266] on span "Sales Analysis" at bounding box center [1340, 266] width 116 height 16
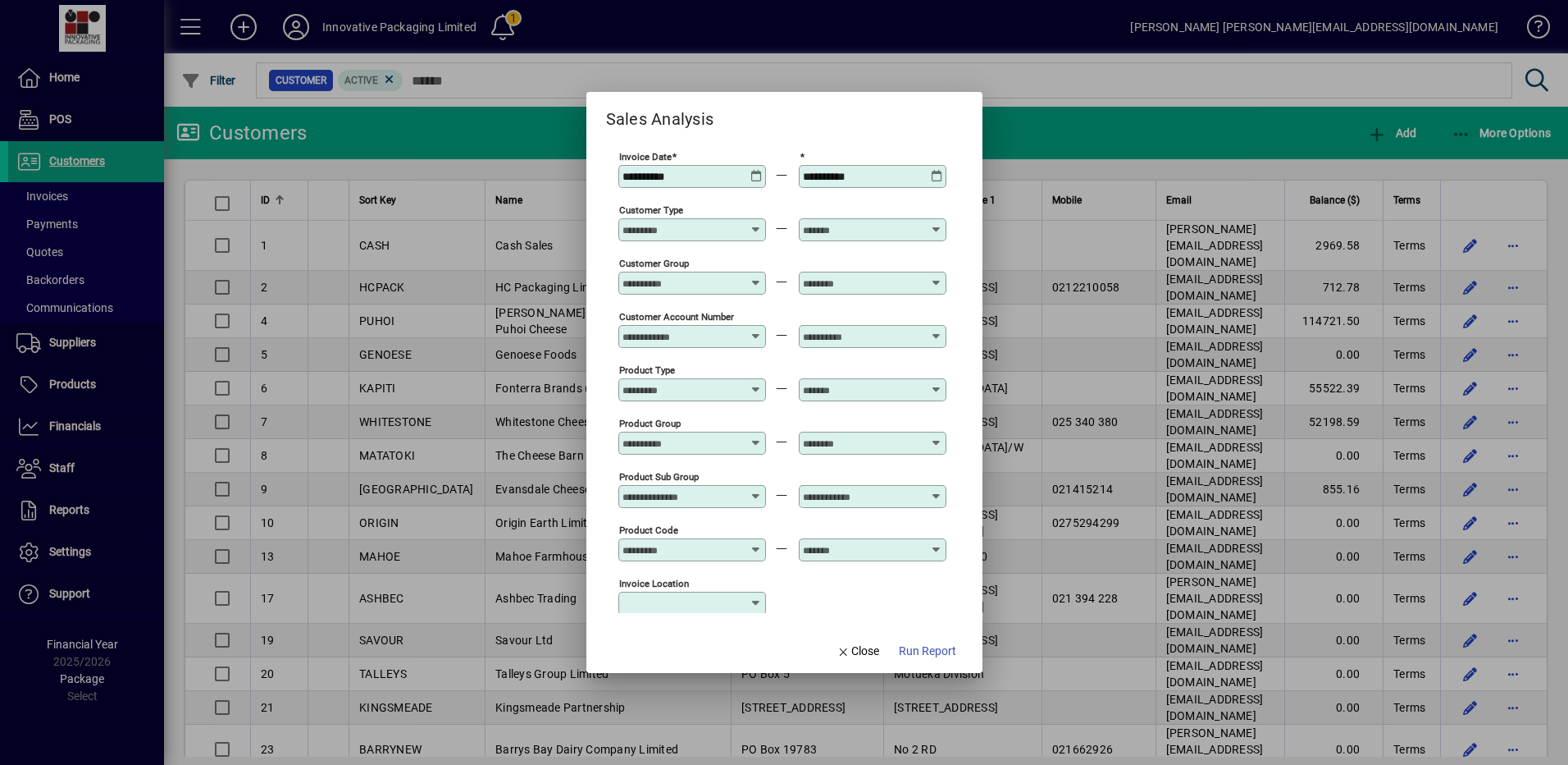
type input "**********"
click at [1053, 64] on div at bounding box center [784, 382] width 1568 height 765
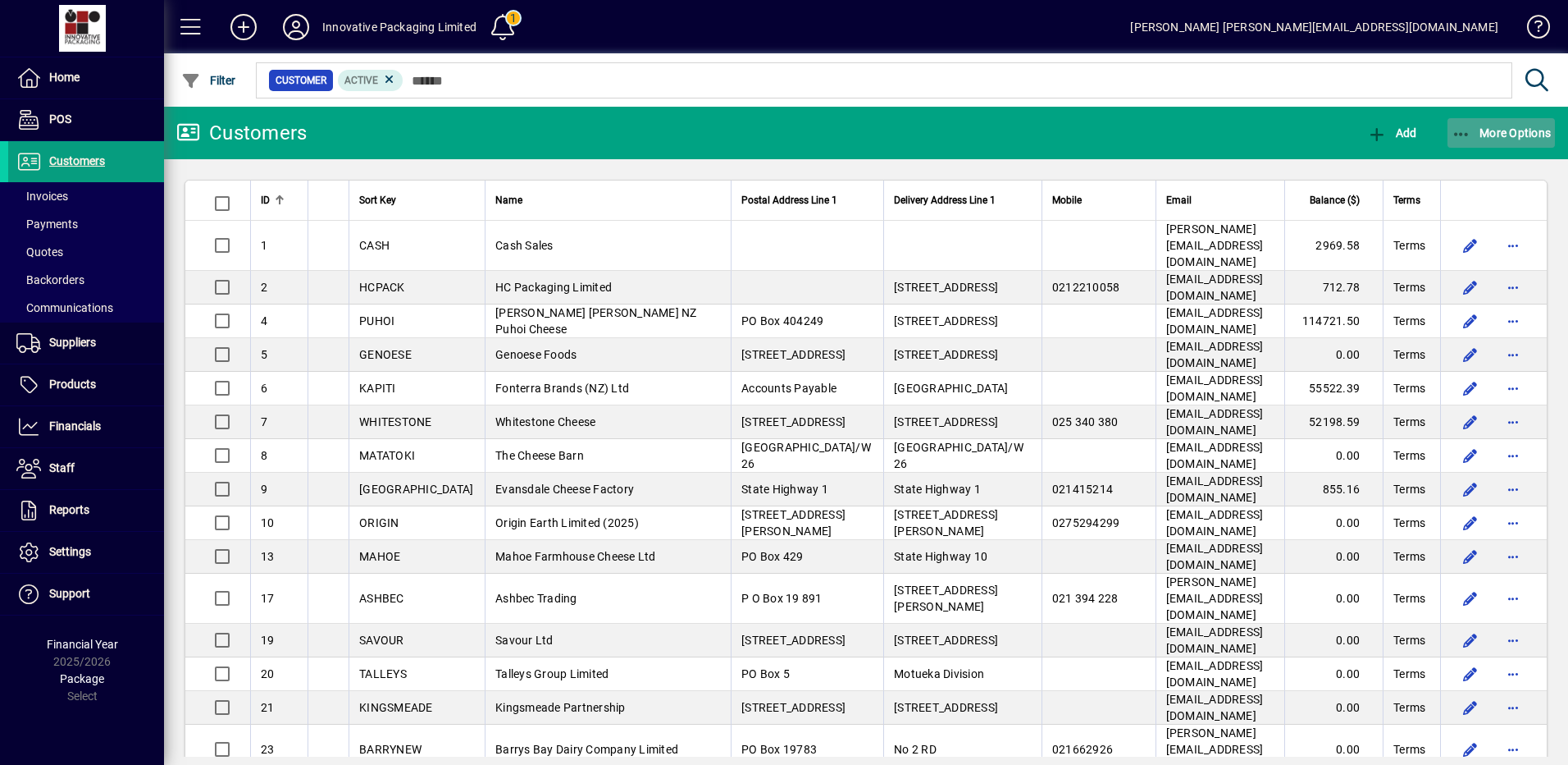
click at [1494, 130] on span "More Options" at bounding box center [1501, 132] width 100 height 13
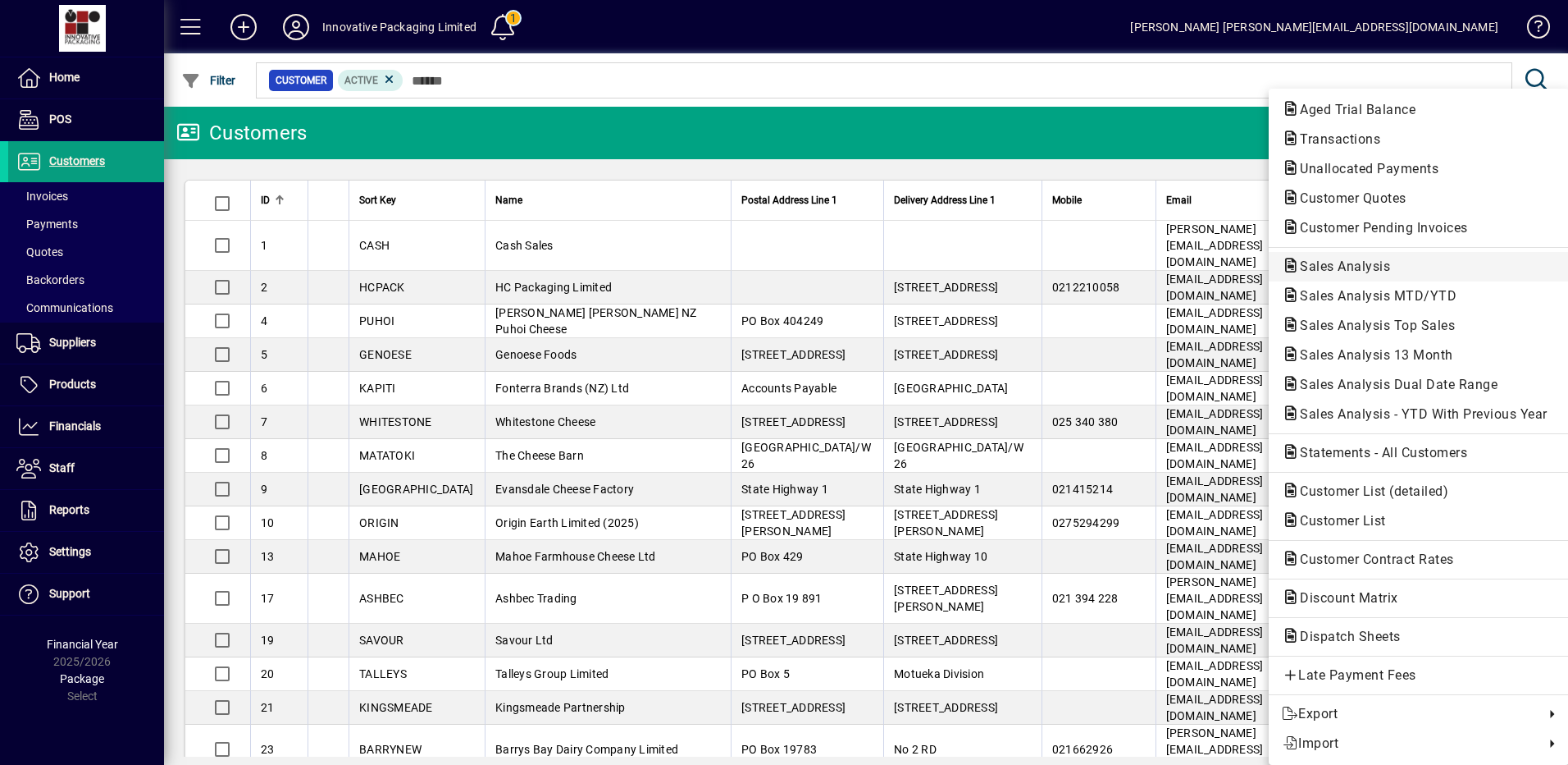
click at [1366, 265] on span "Sales Analysis" at bounding box center [1340, 266] width 116 height 16
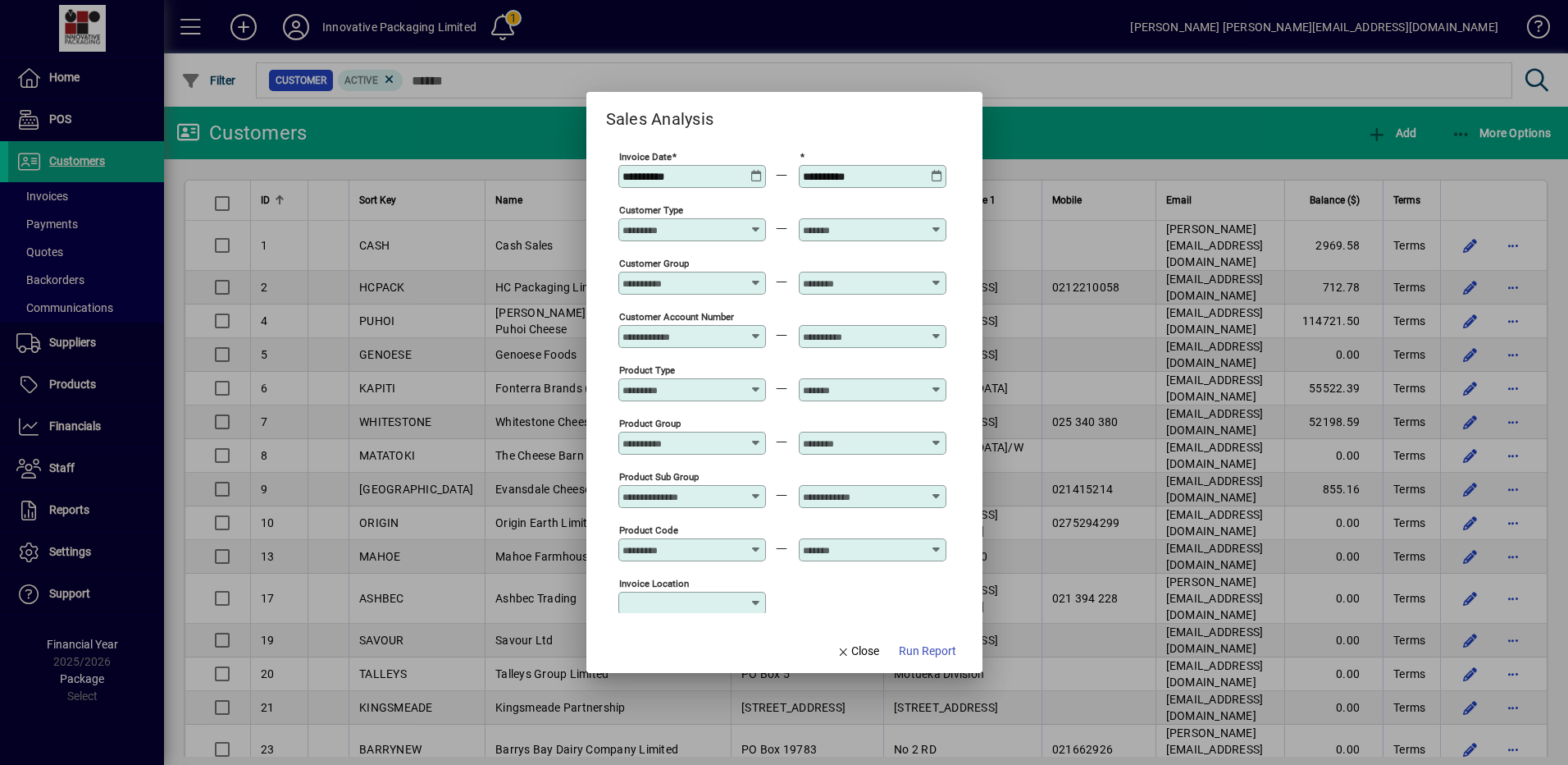
type input "**********"
click at [756, 490] on icon at bounding box center [757, 490] width 12 height 0
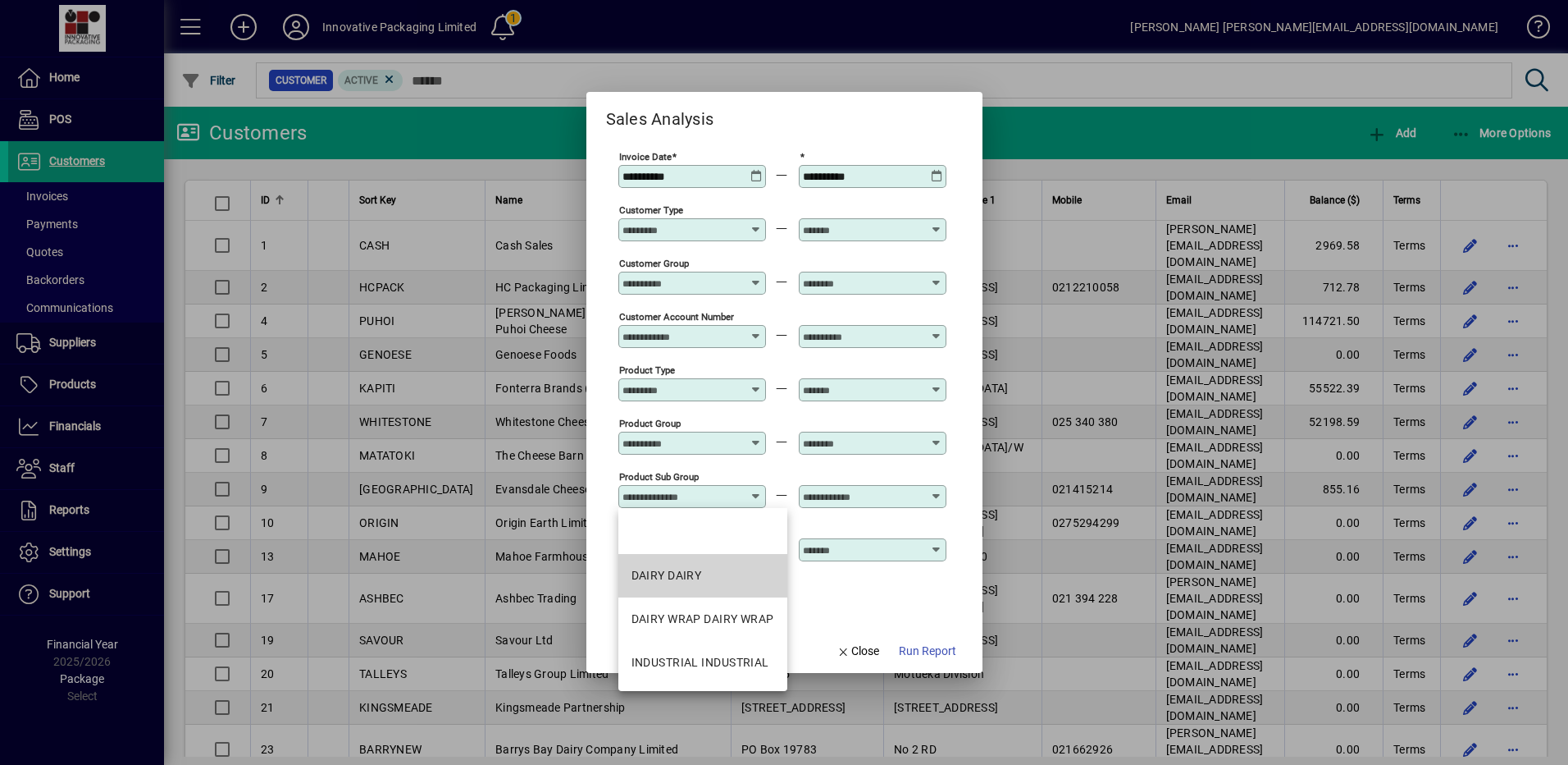
click at [682, 571] on div "DAIRY DAIRY" at bounding box center [667, 576] width 71 height 18
type input "**********"
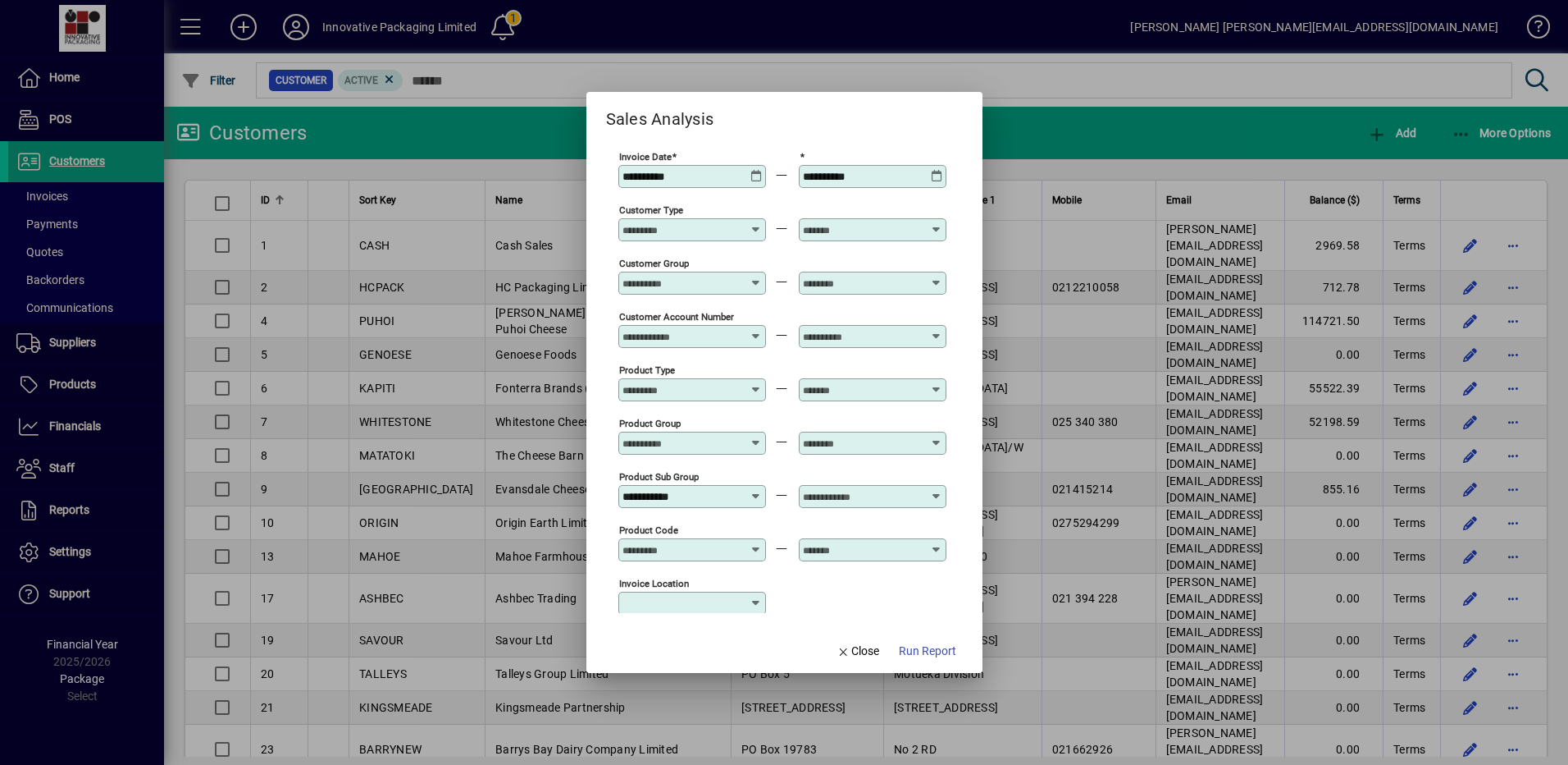
click at [940, 490] on icon at bounding box center [937, 490] width 12 height 0
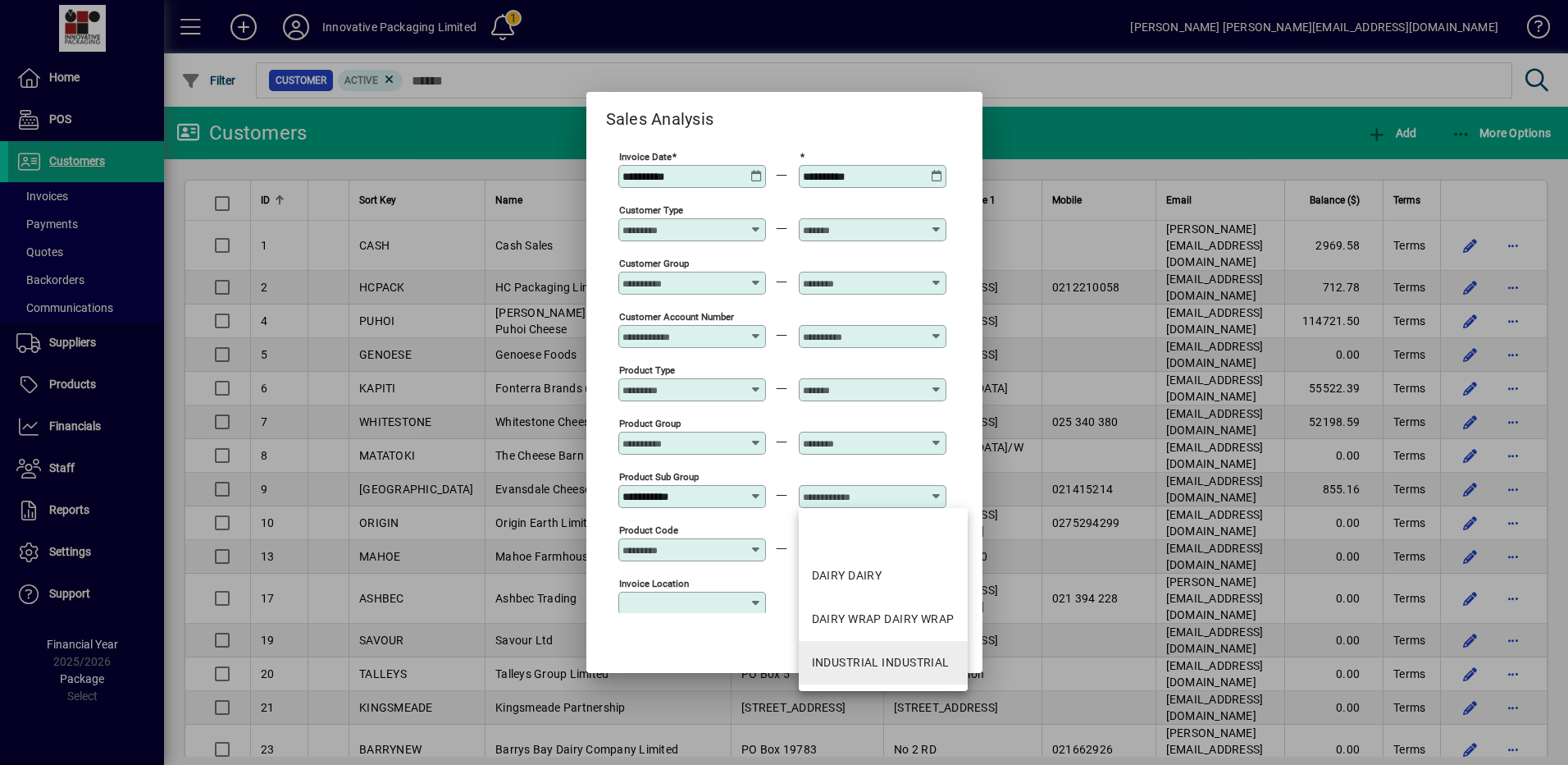
click at [909, 658] on div "INDUSTRIAL INDUSTRIAL" at bounding box center [881, 663] width 138 height 18
type input "**********"
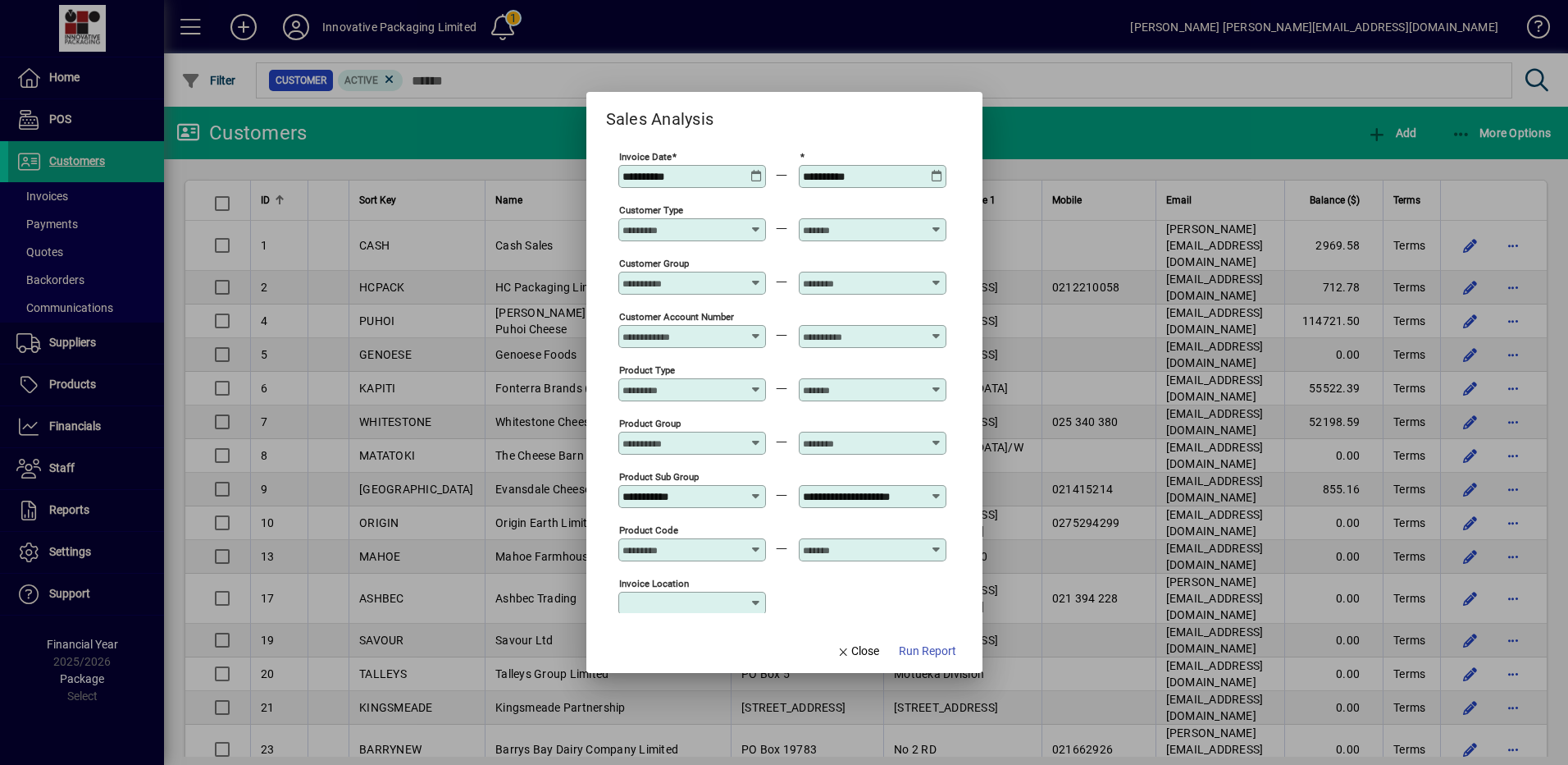
click at [754, 170] on icon at bounding box center [757, 170] width 12 height 0
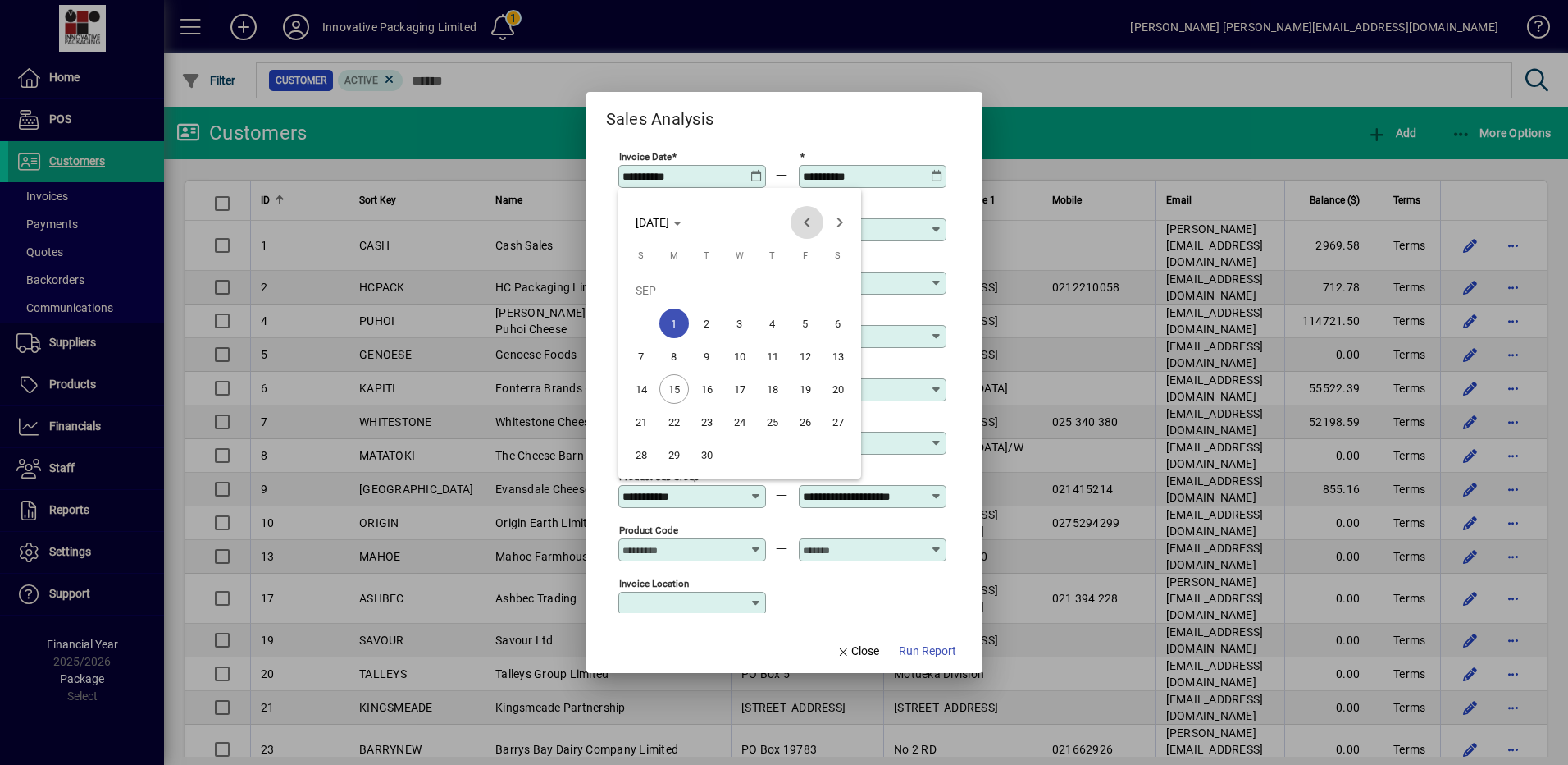
click at [808, 223] on span "Previous month" at bounding box center [807, 221] width 33 height 33
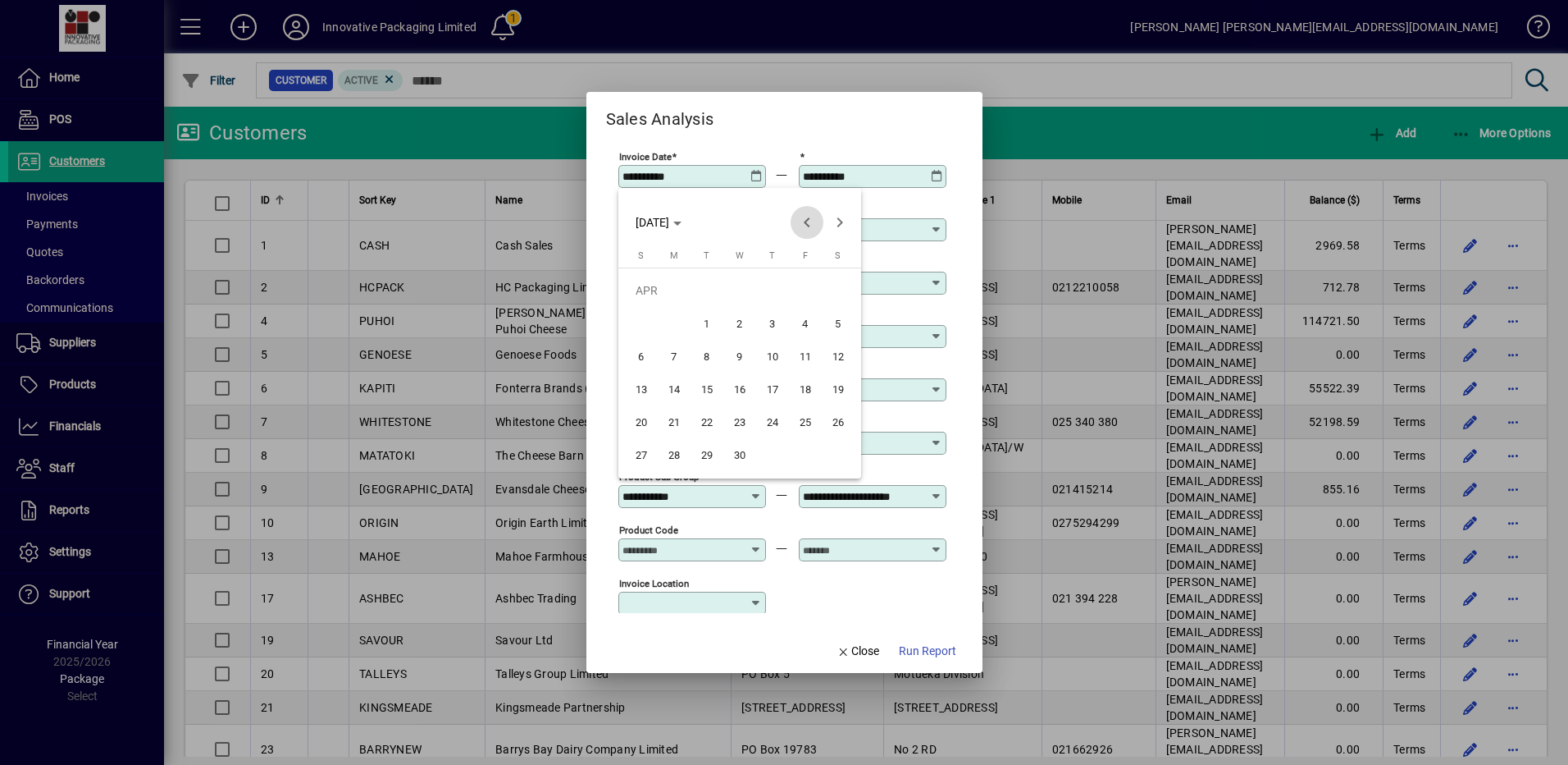
click at [808, 223] on span "Previous month" at bounding box center [807, 221] width 33 height 33
click at [842, 224] on span "Next month" at bounding box center [840, 221] width 33 height 33
click at [706, 321] on span "1" at bounding box center [706, 323] width 29 height 29
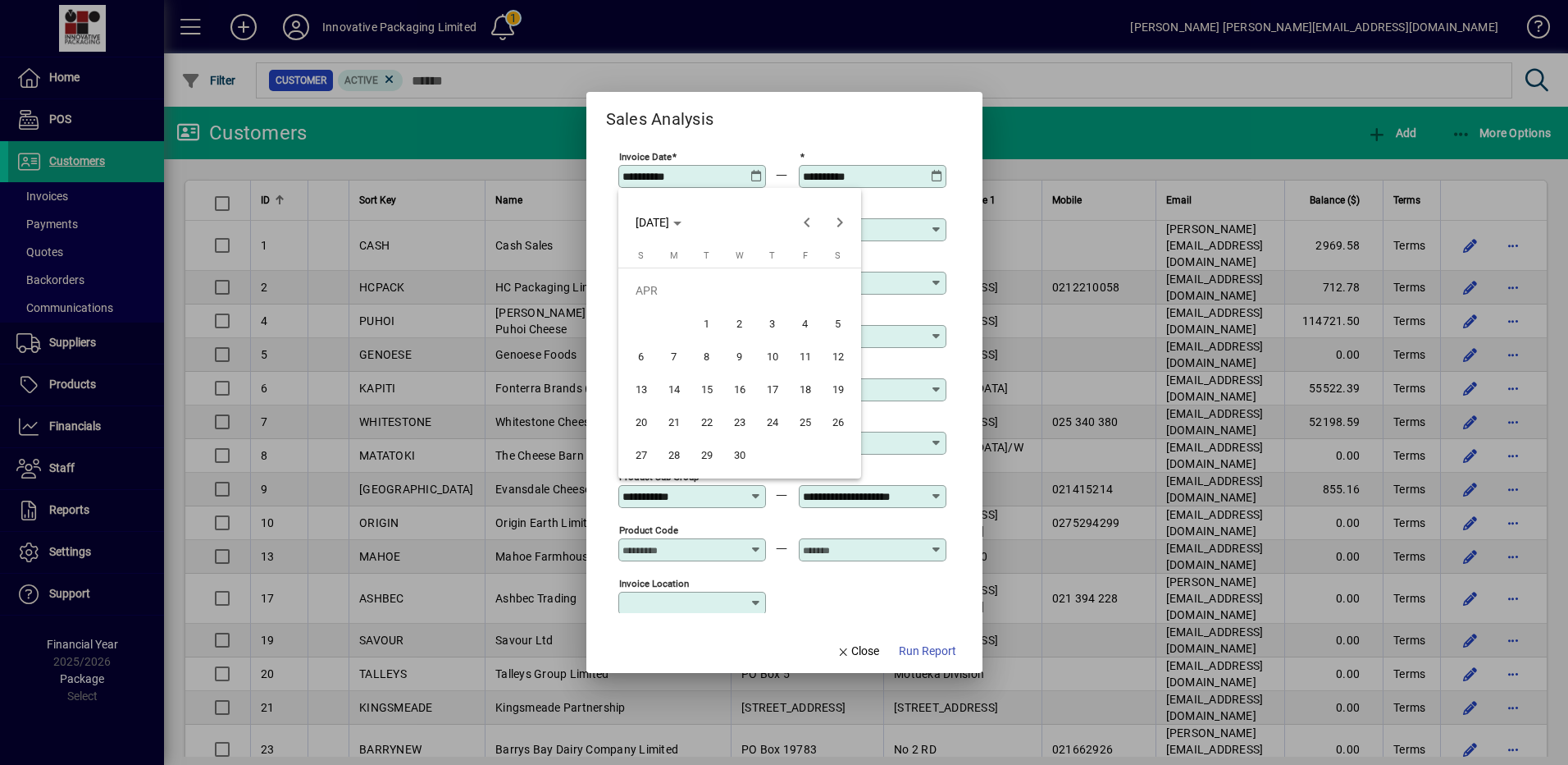
type input "**********"
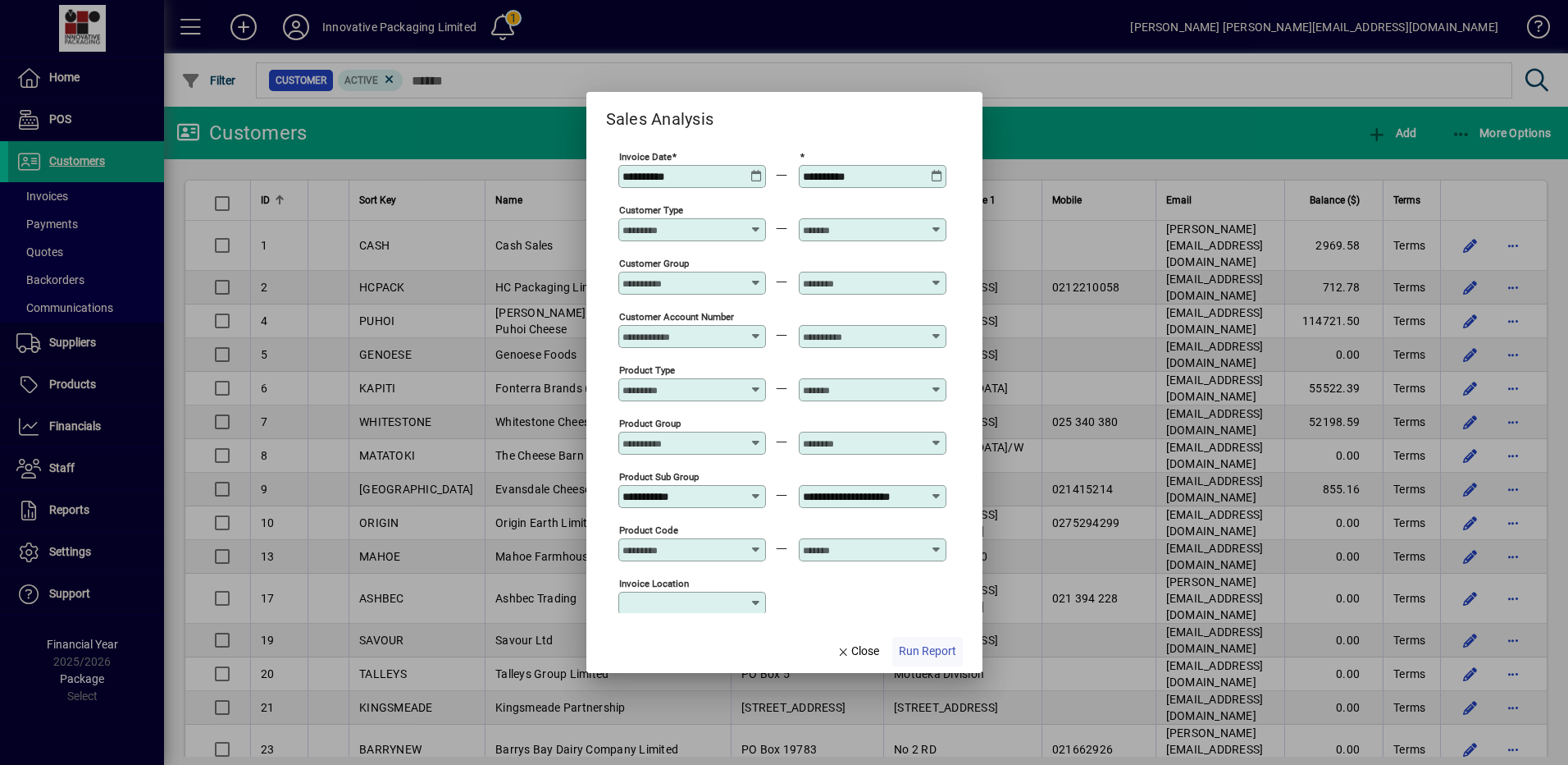
click at [920, 644] on span "Run Report" at bounding box center [927, 651] width 57 height 18
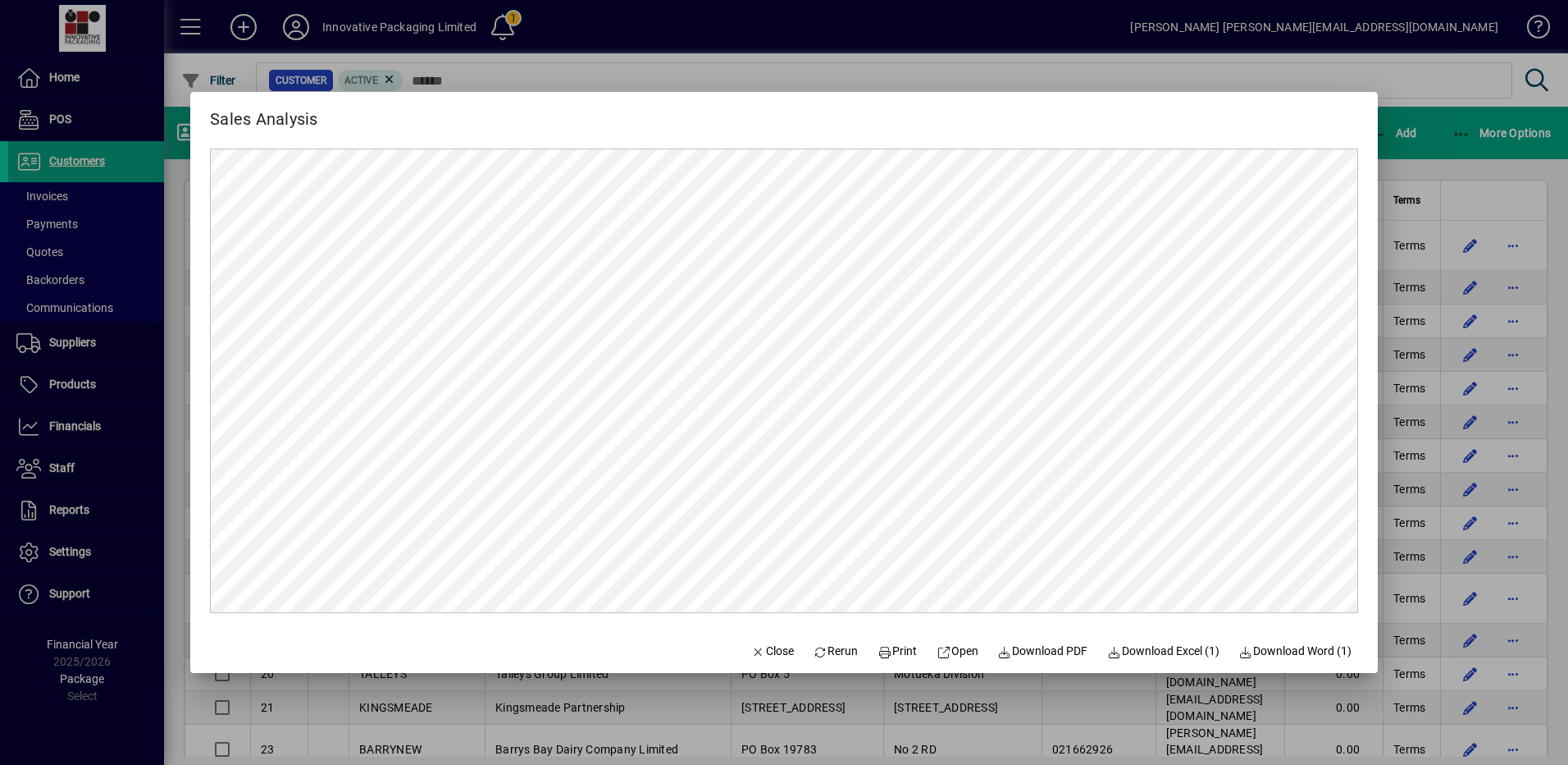
click at [1443, 77] on div at bounding box center [784, 382] width 1568 height 765
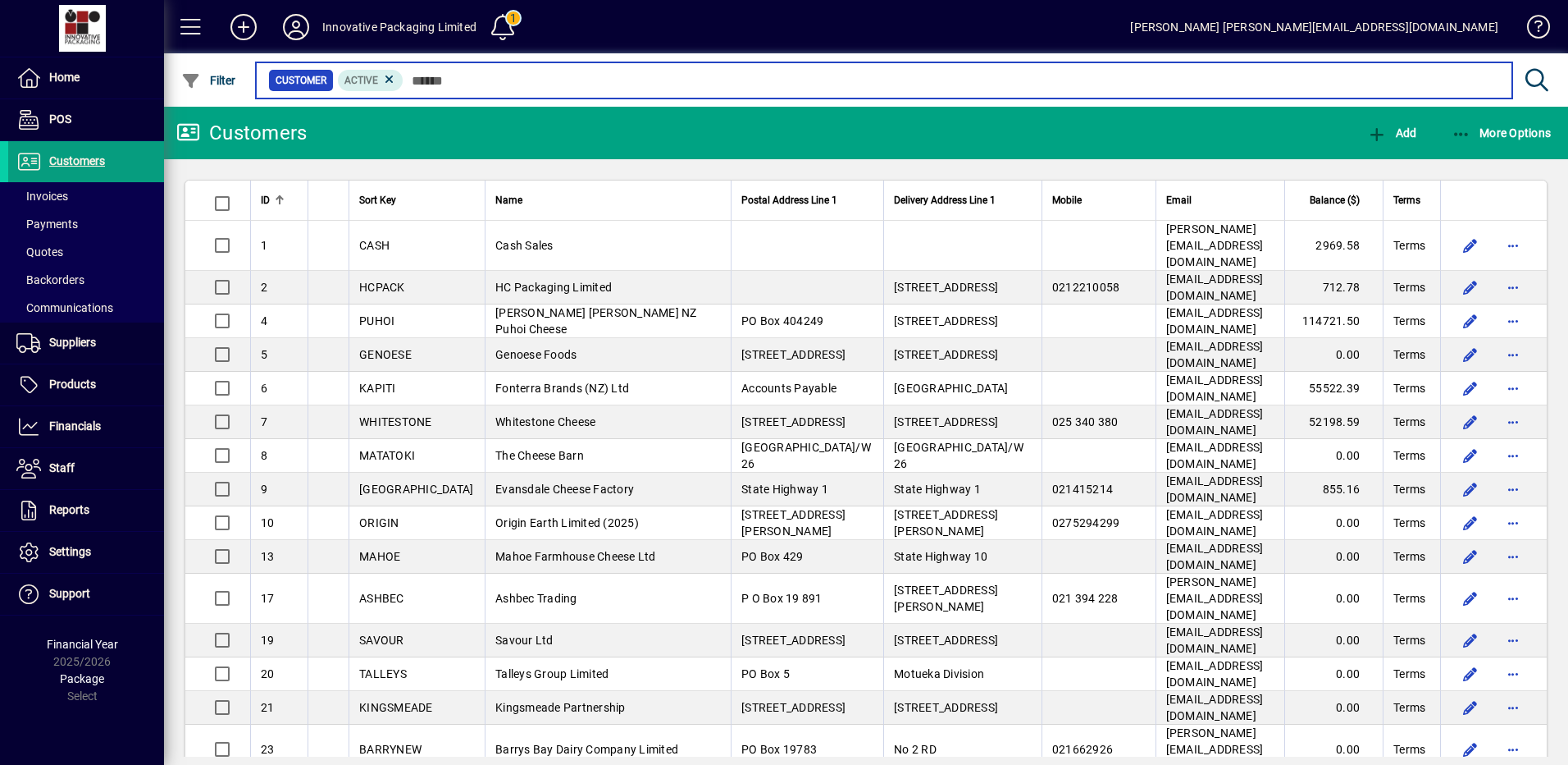
click at [468, 79] on input "text" at bounding box center [952, 80] width 1096 height 23
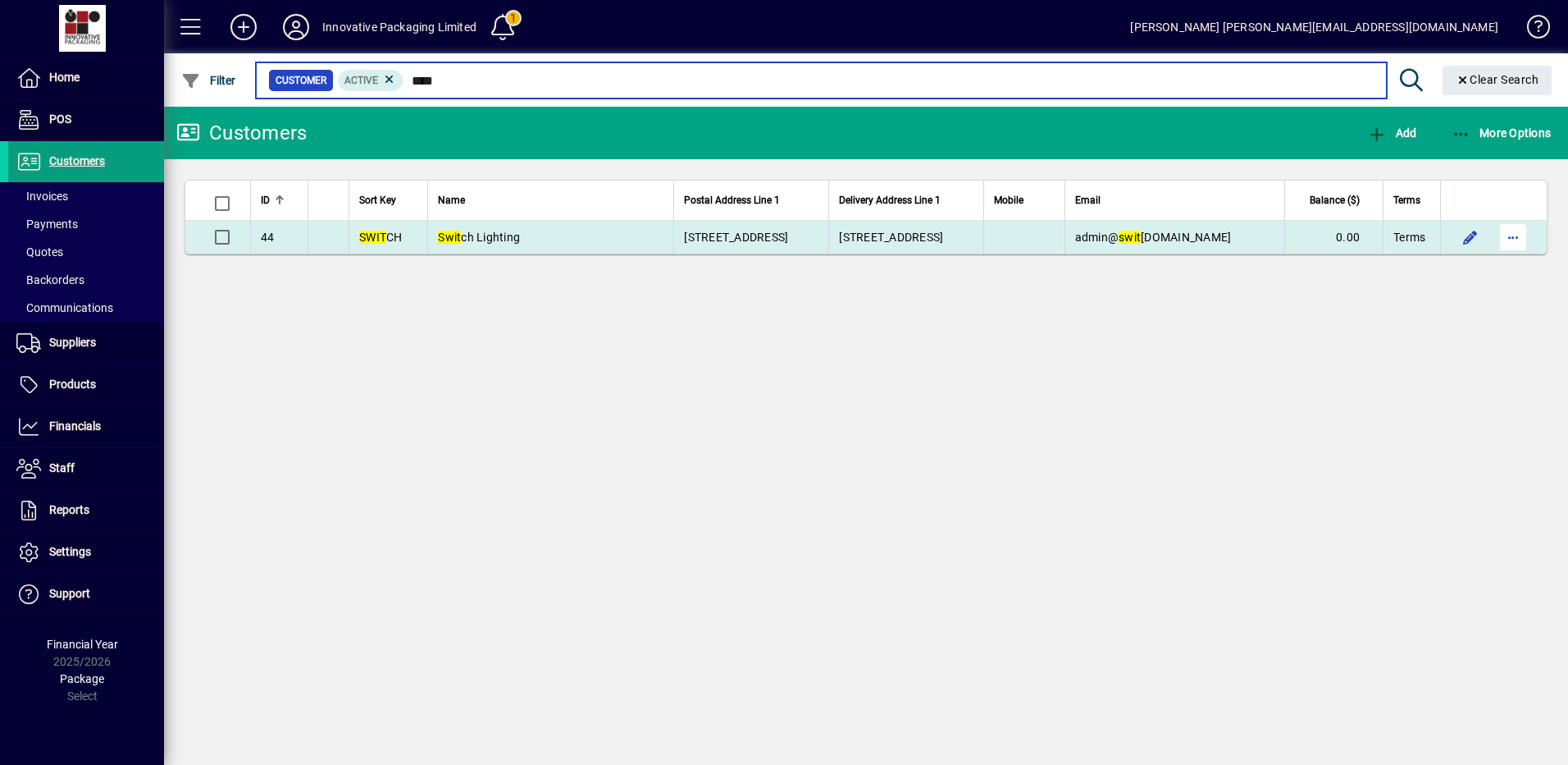
type input "****"
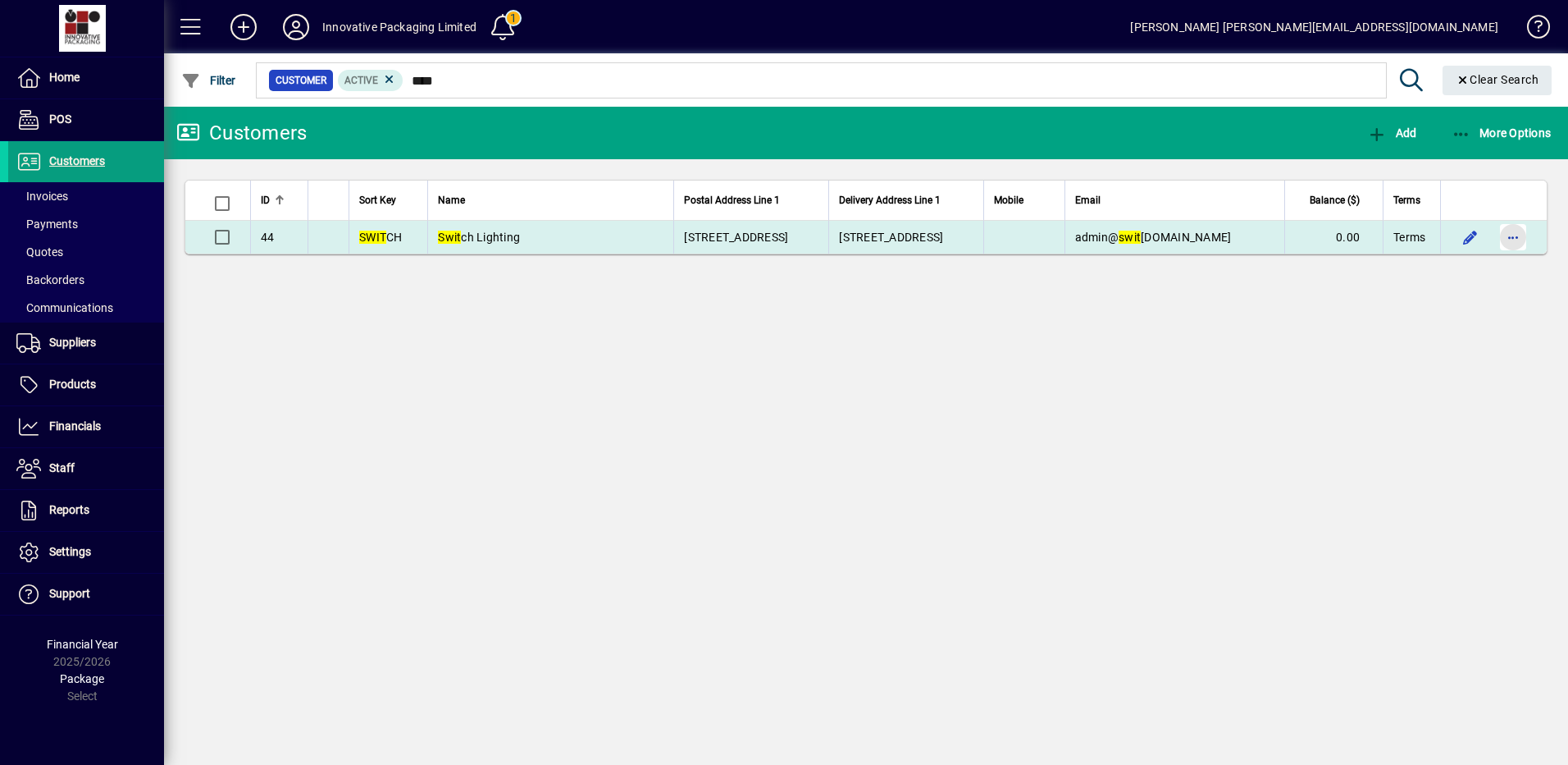
click at [1512, 229] on span "button" at bounding box center [1513, 236] width 40 height 40
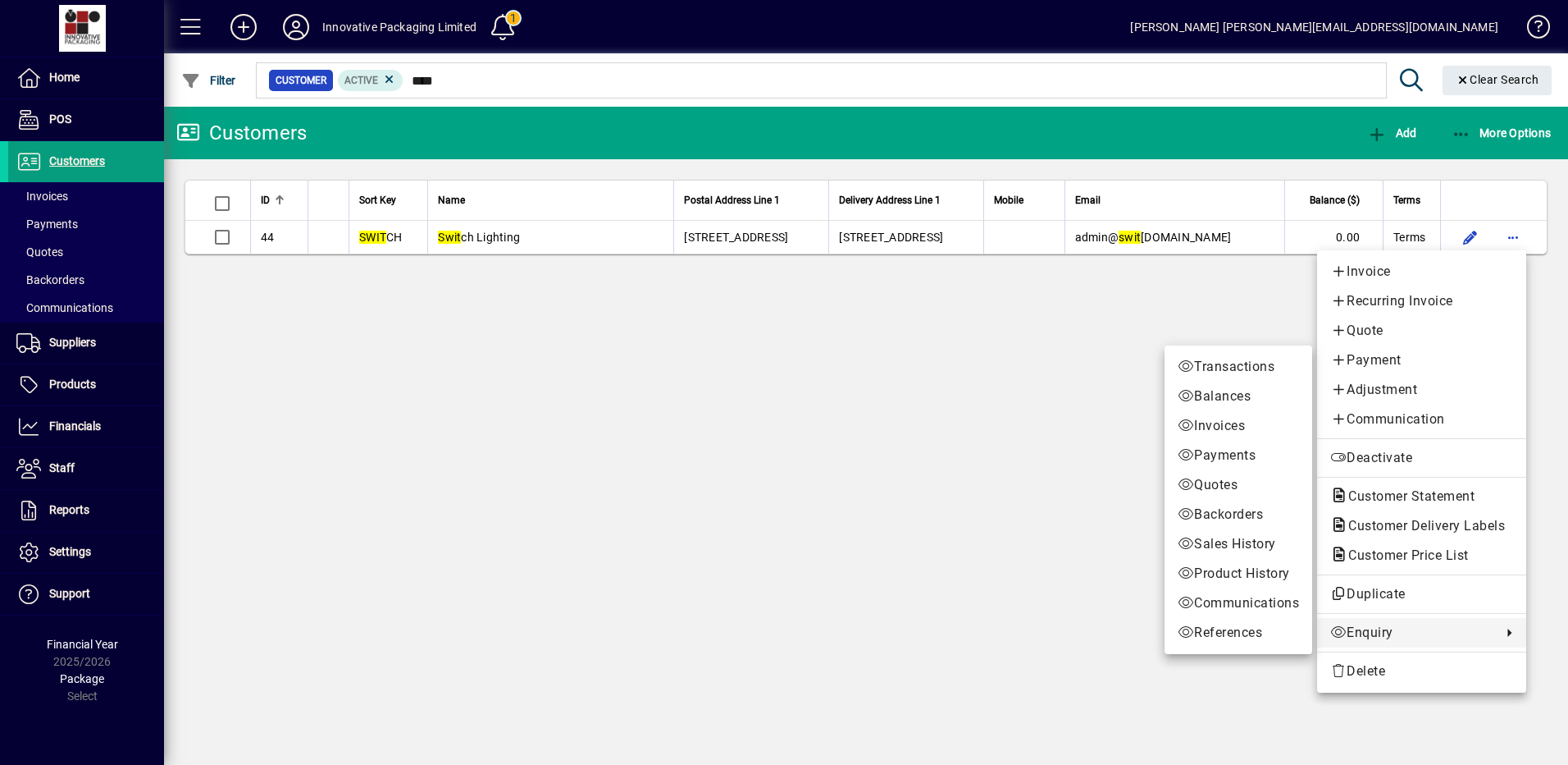
click at [1363, 627] on span "Enquiry" at bounding box center [1411, 633] width 163 height 19
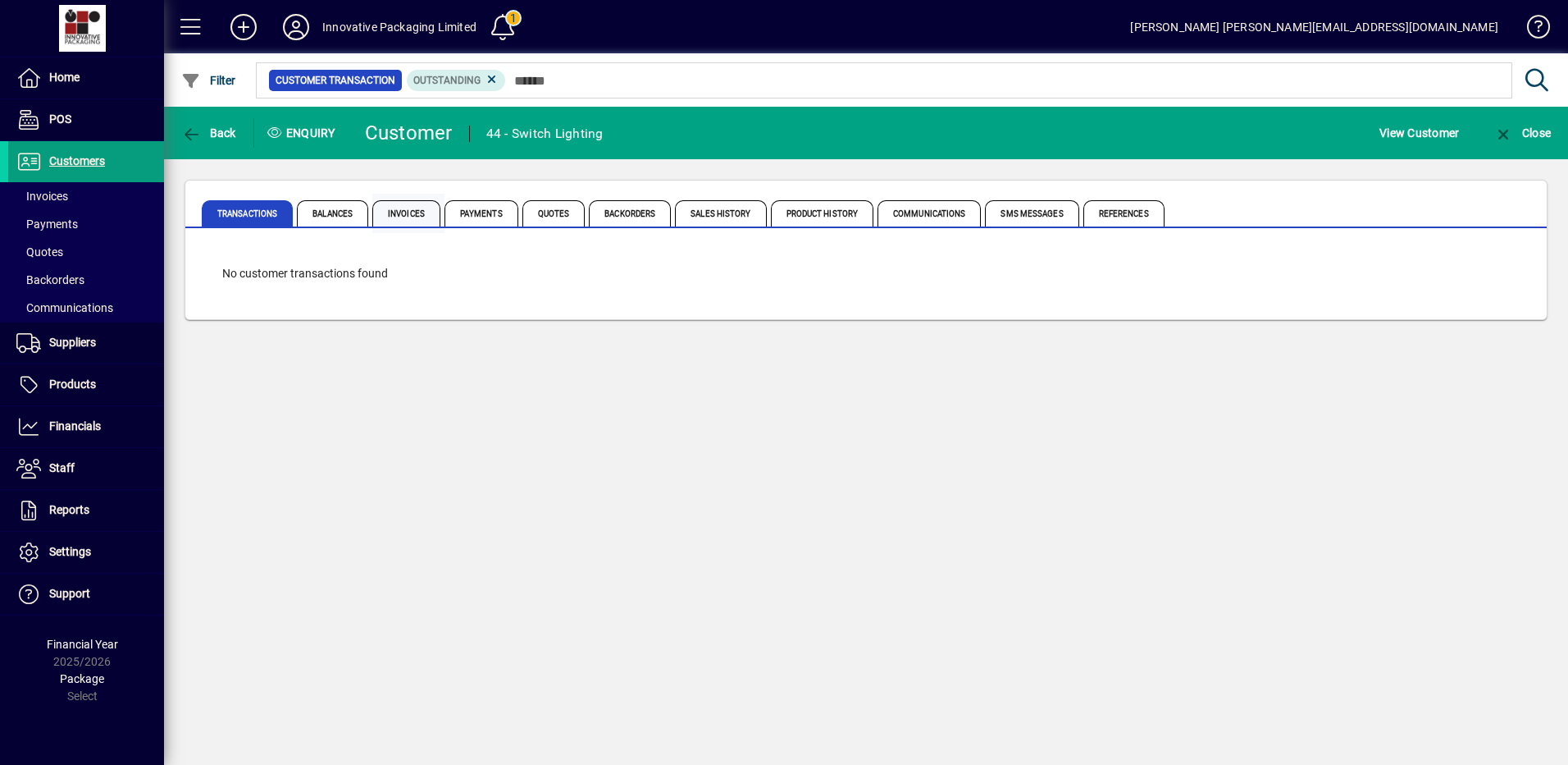
click at [399, 215] on span "Invoices" at bounding box center [406, 214] width 68 height 26
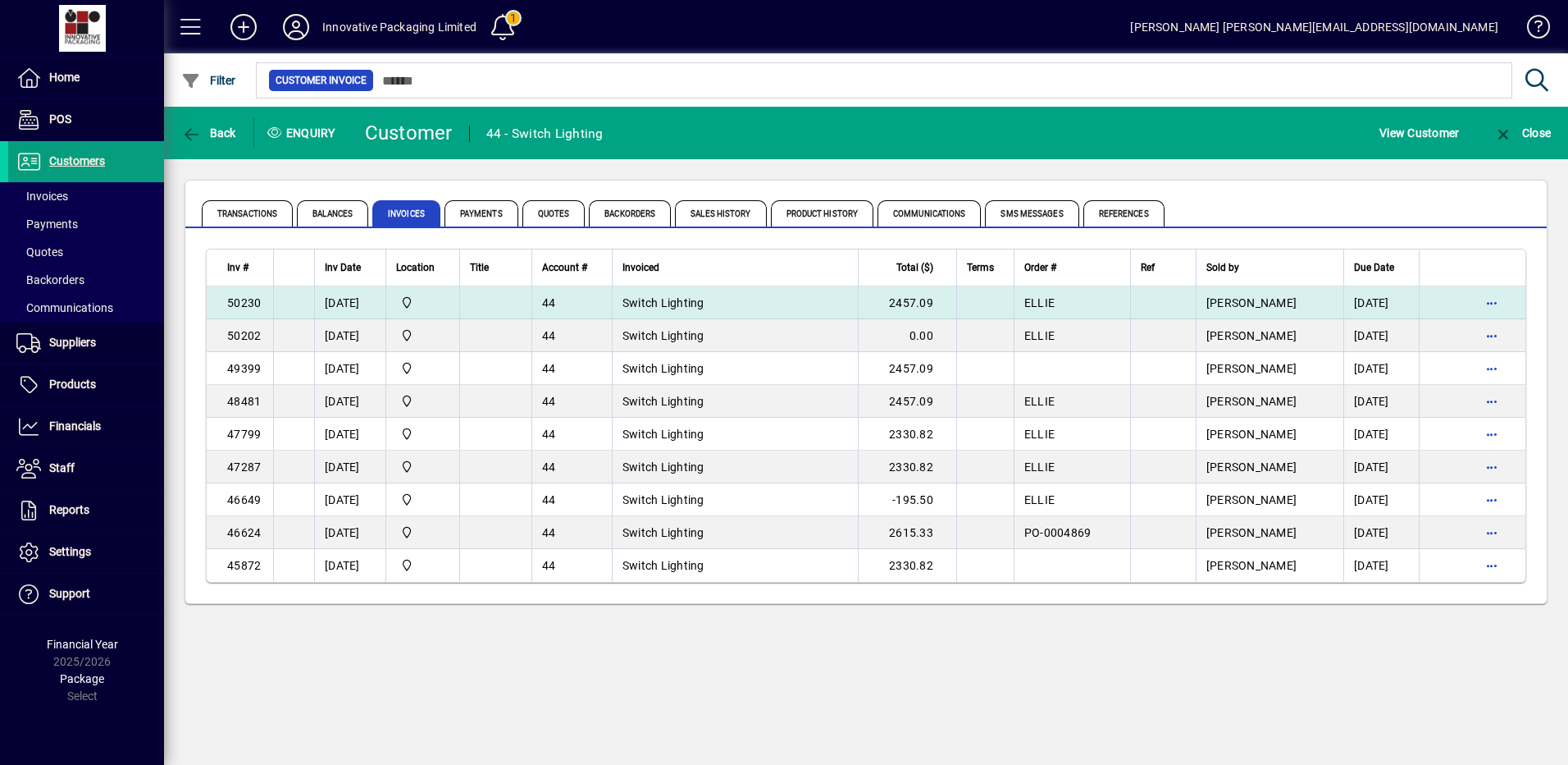
click at [705, 303] on span "Switch Lighting" at bounding box center [663, 303] width 82 height 13
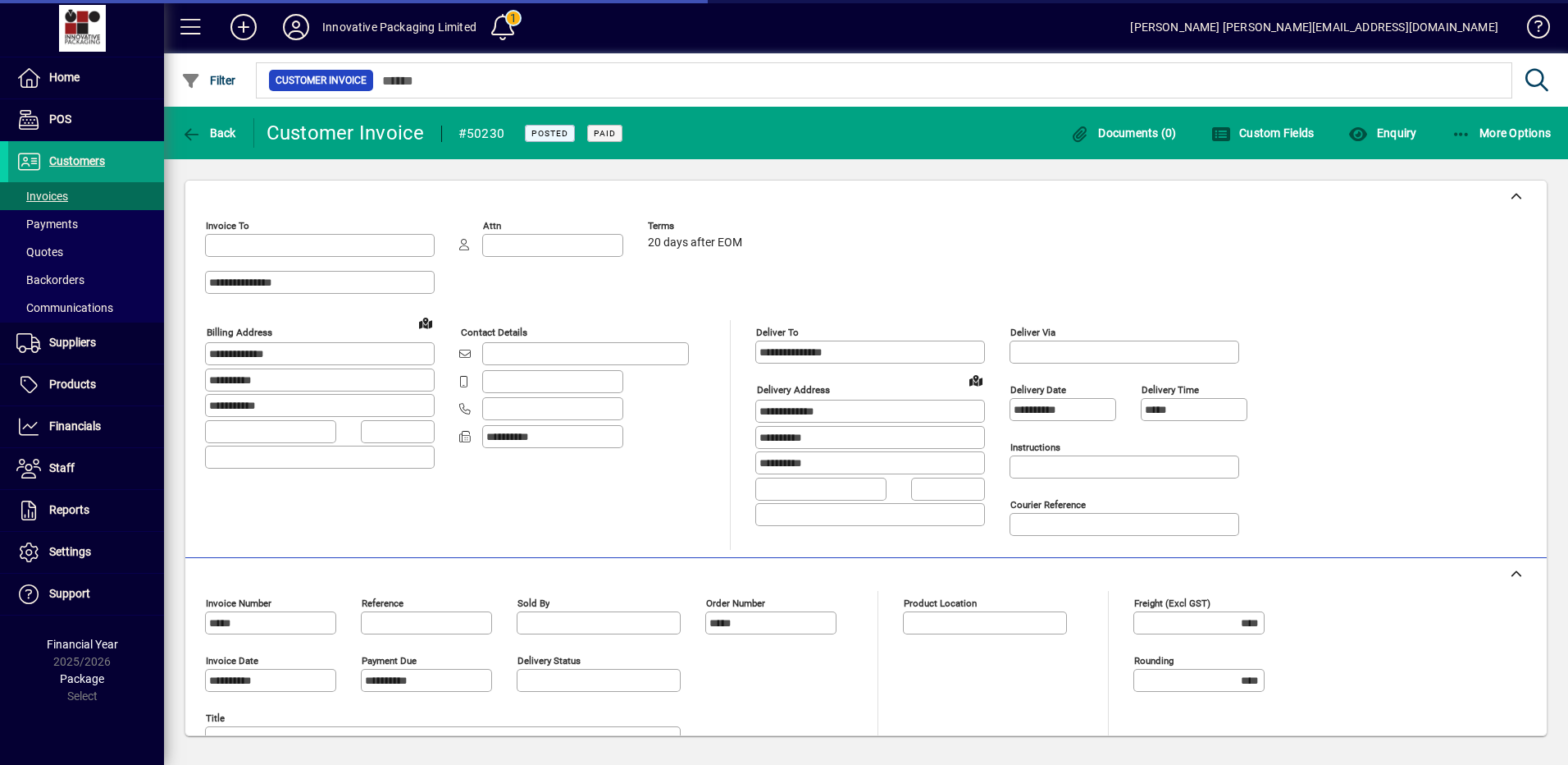
type input "**********"
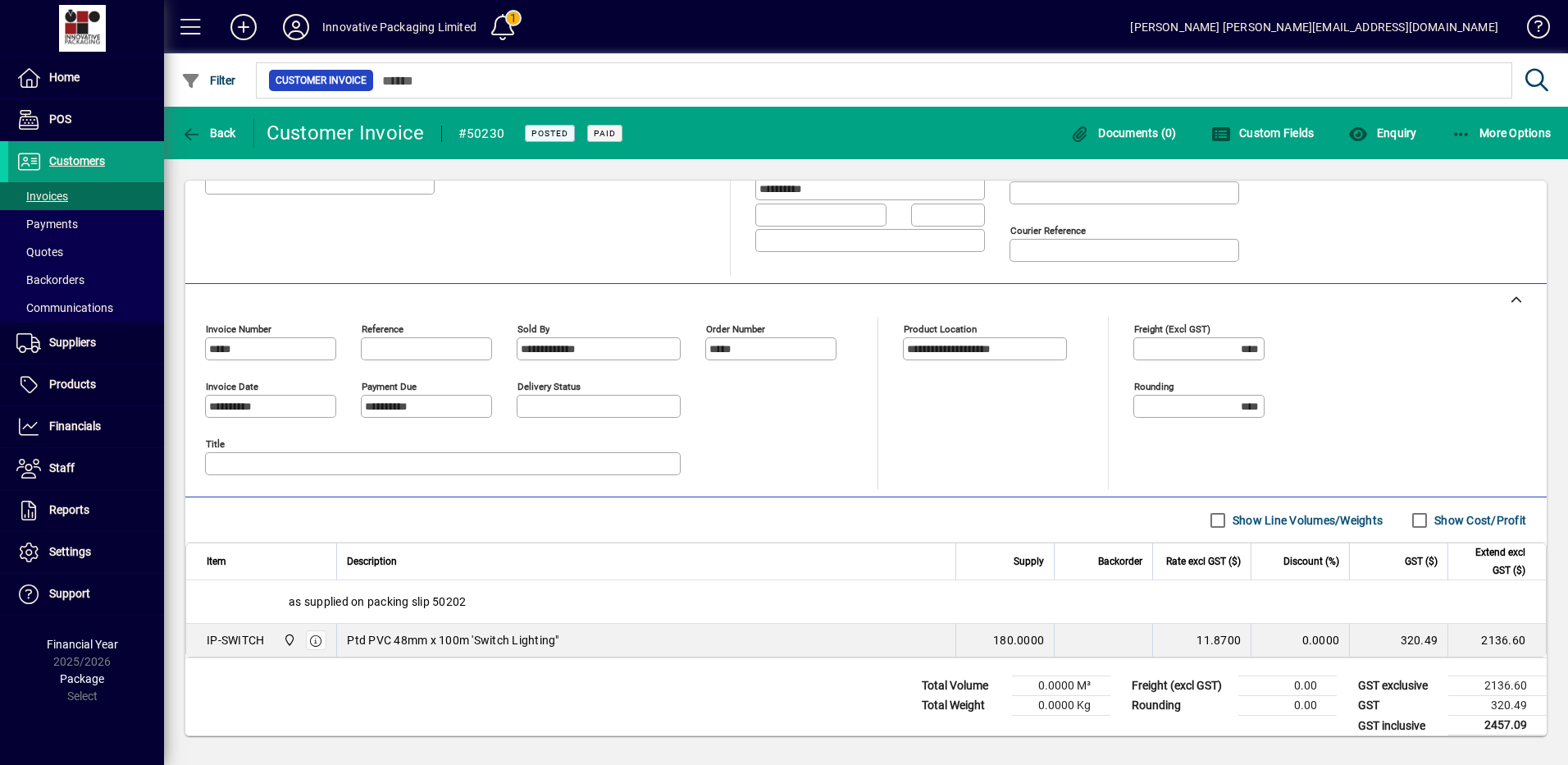
scroll to position [289, 0]
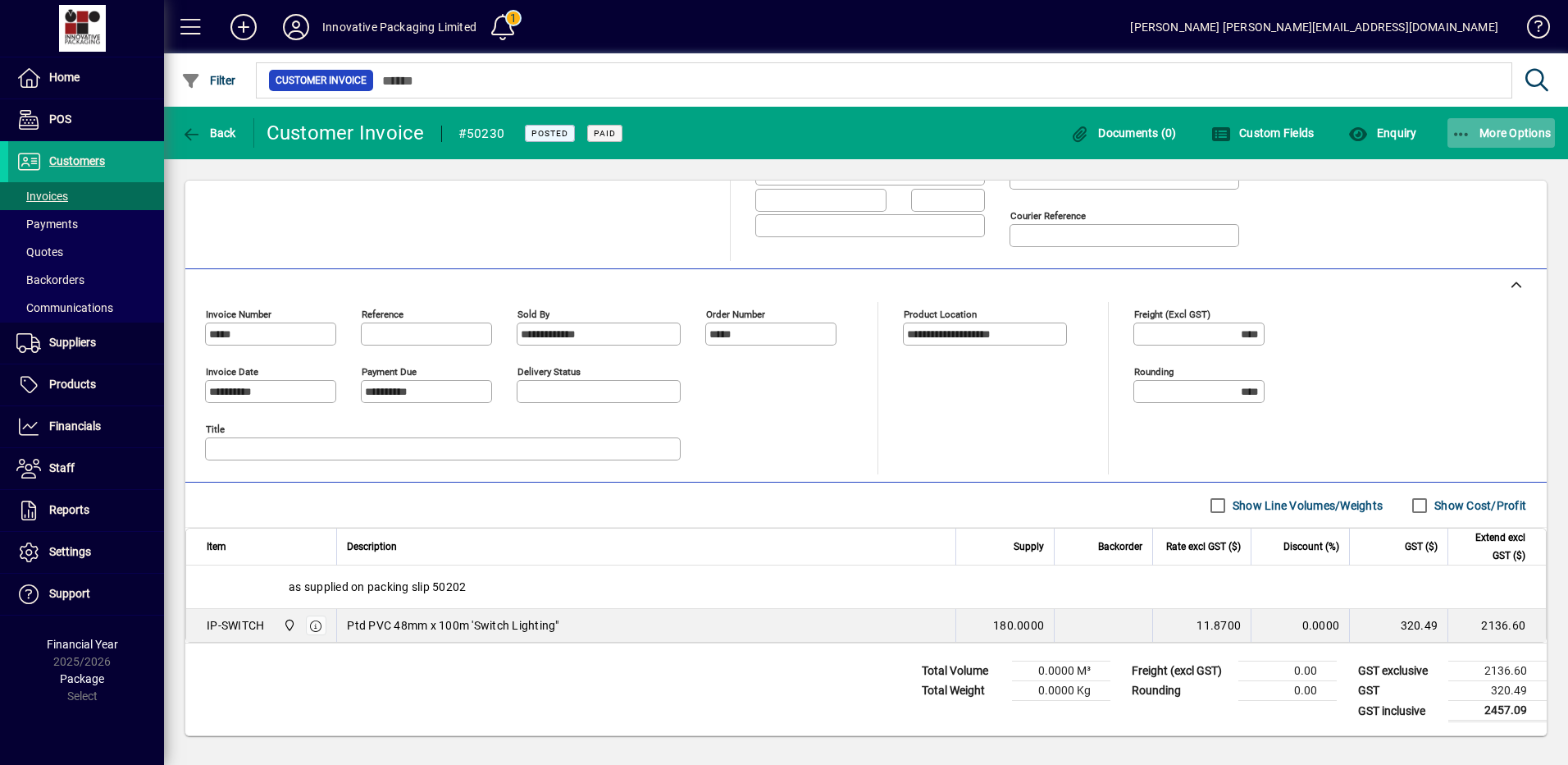
click at [1507, 126] on span "More Options" at bounding box center [1501, 132] width 100 height 13
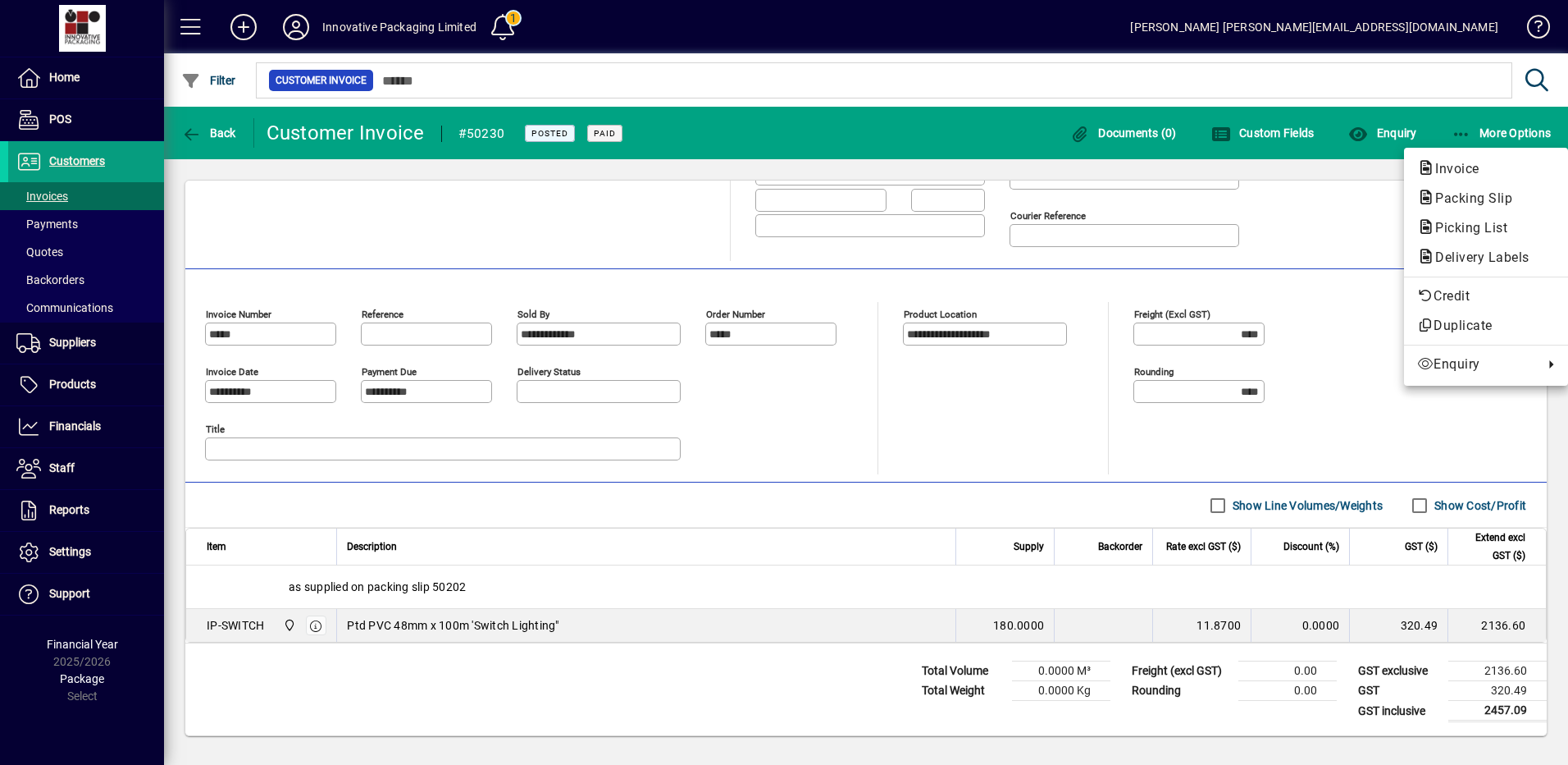
click at [1455, 162] on span "Invoice" at bounding box center [1452, 169] width 71 height 16
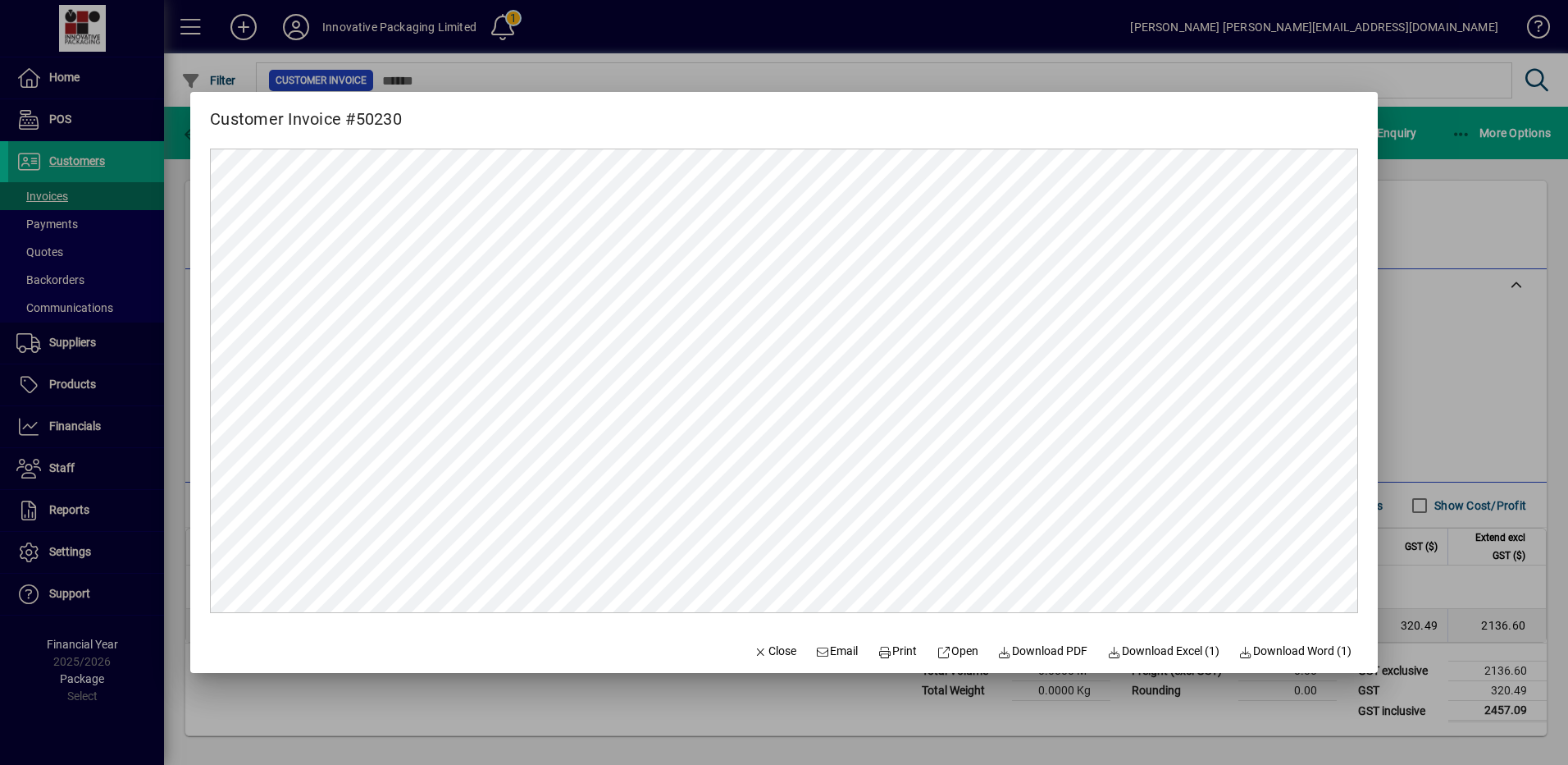
scroll to position [0, 0]
click at [1440, 81] on div at bounding box center [784, 382] width 1568 height 765
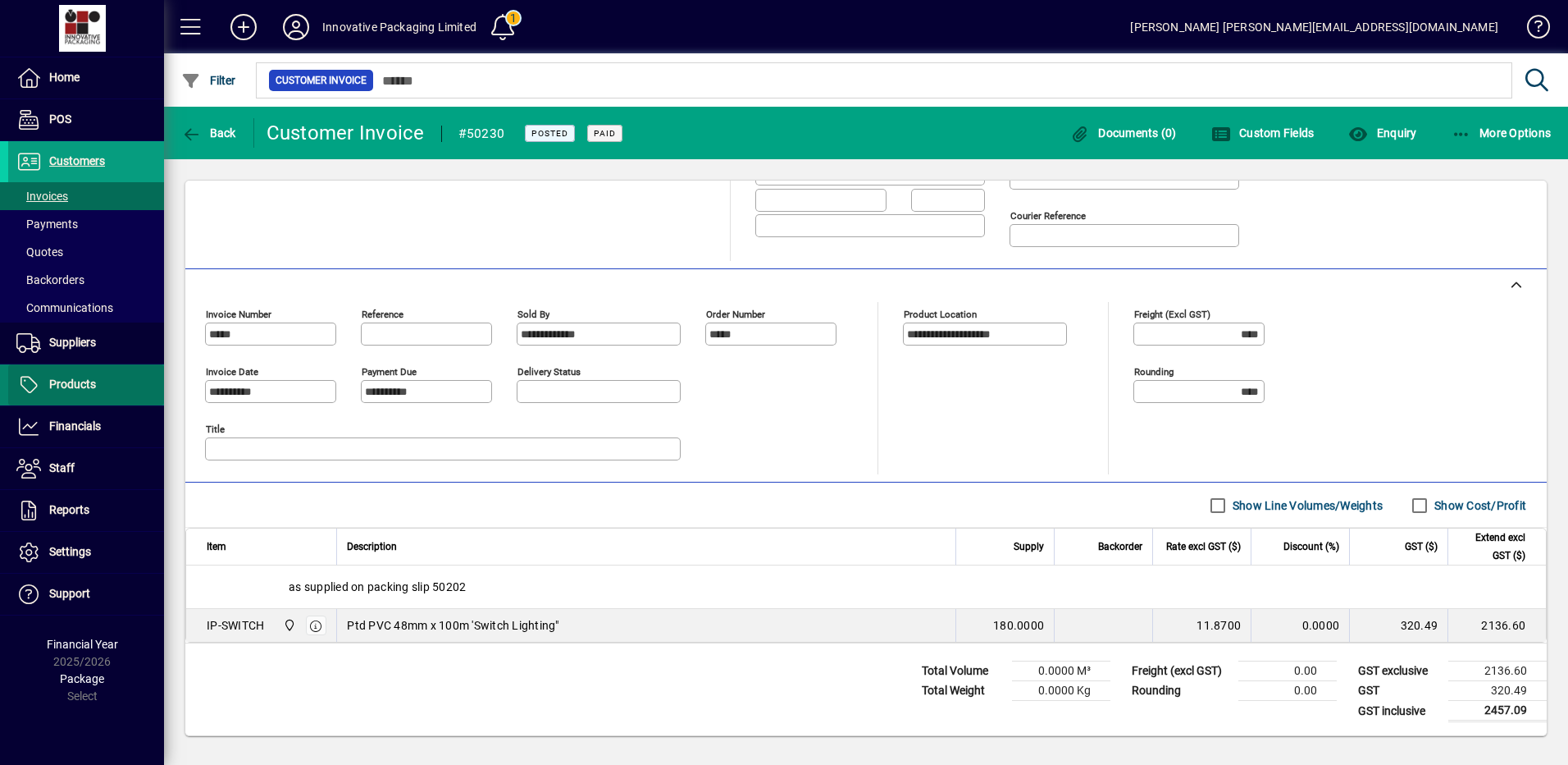
click at [71, 379] on span "Products" at bounding box center [72, 384] width 47 height 13
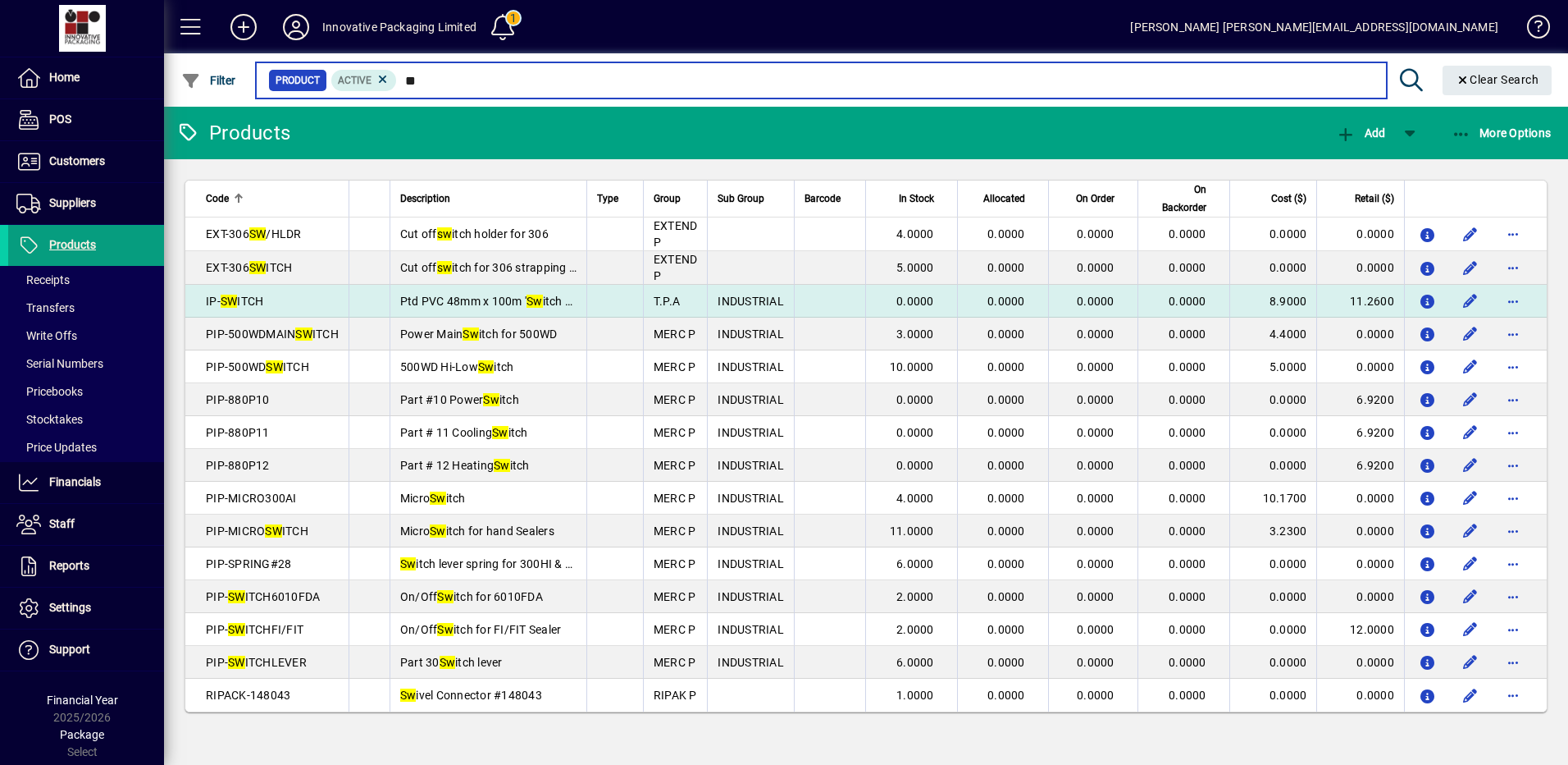
type input "**"
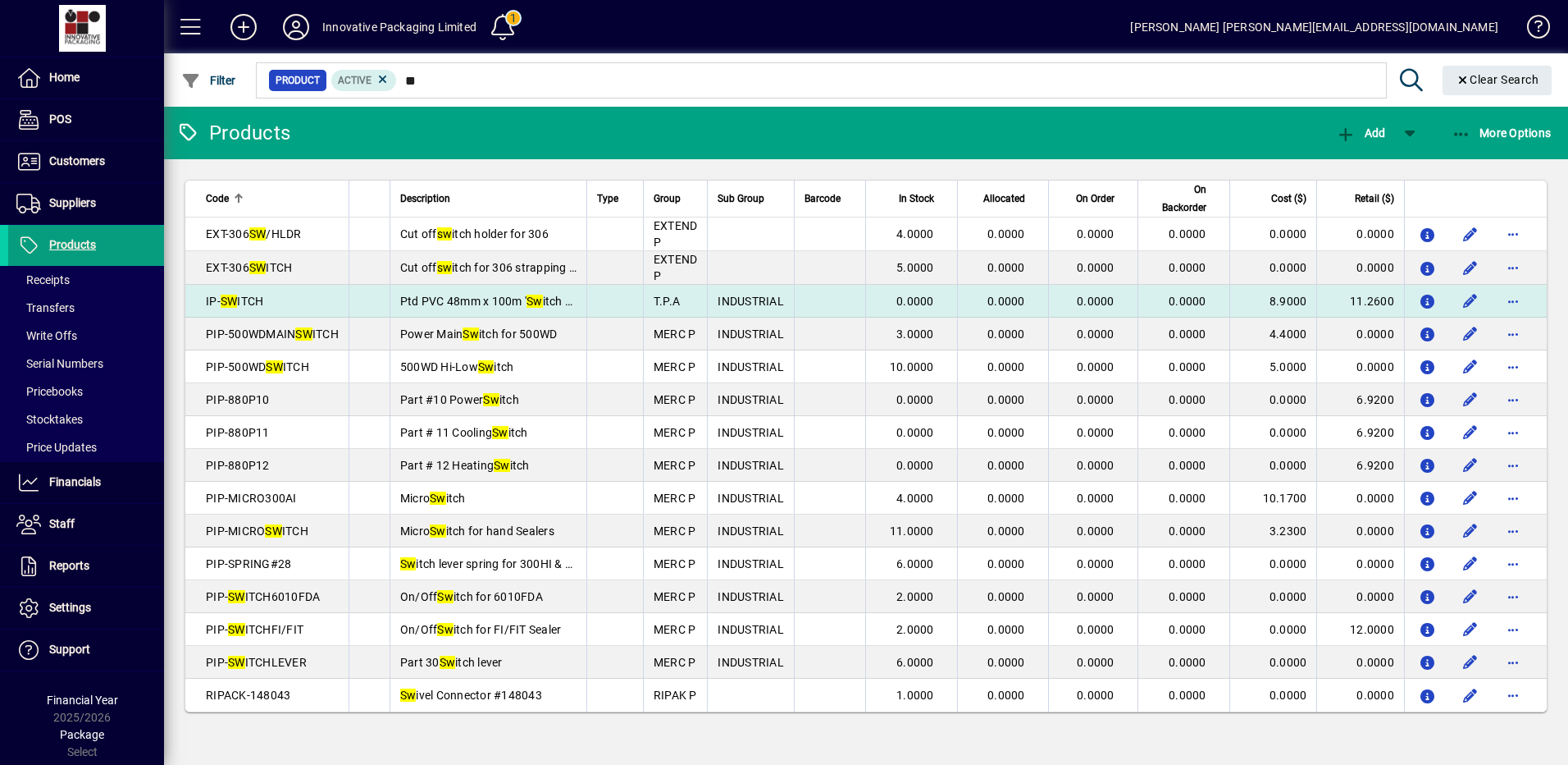
click at [243, 291] on td "IP- SW ITCH" at bounding box center [266, 301] width 163 height 33
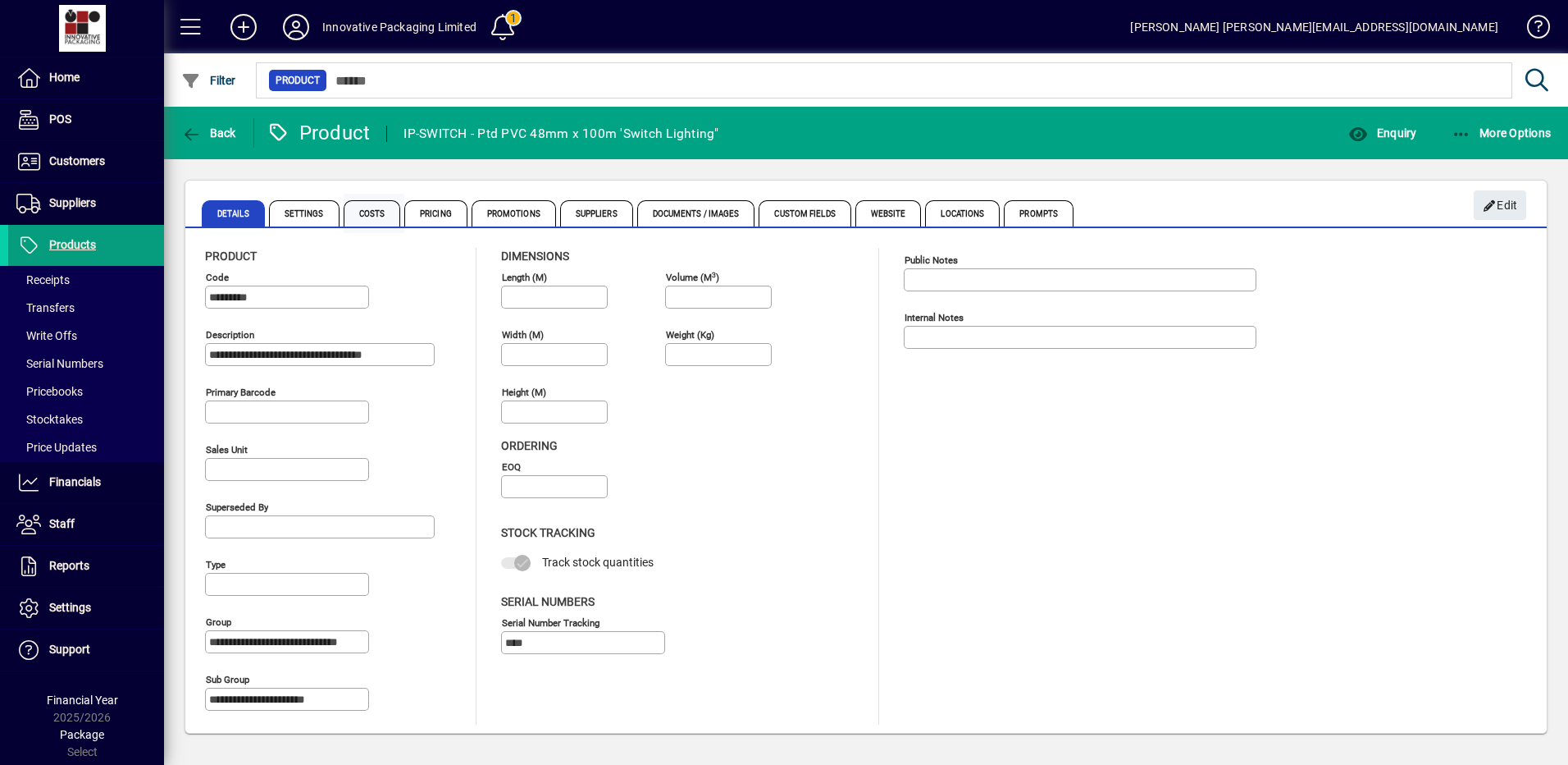
click at [362, 211] on span "Costs" at bounding box center [372, 214] width 57 height 26
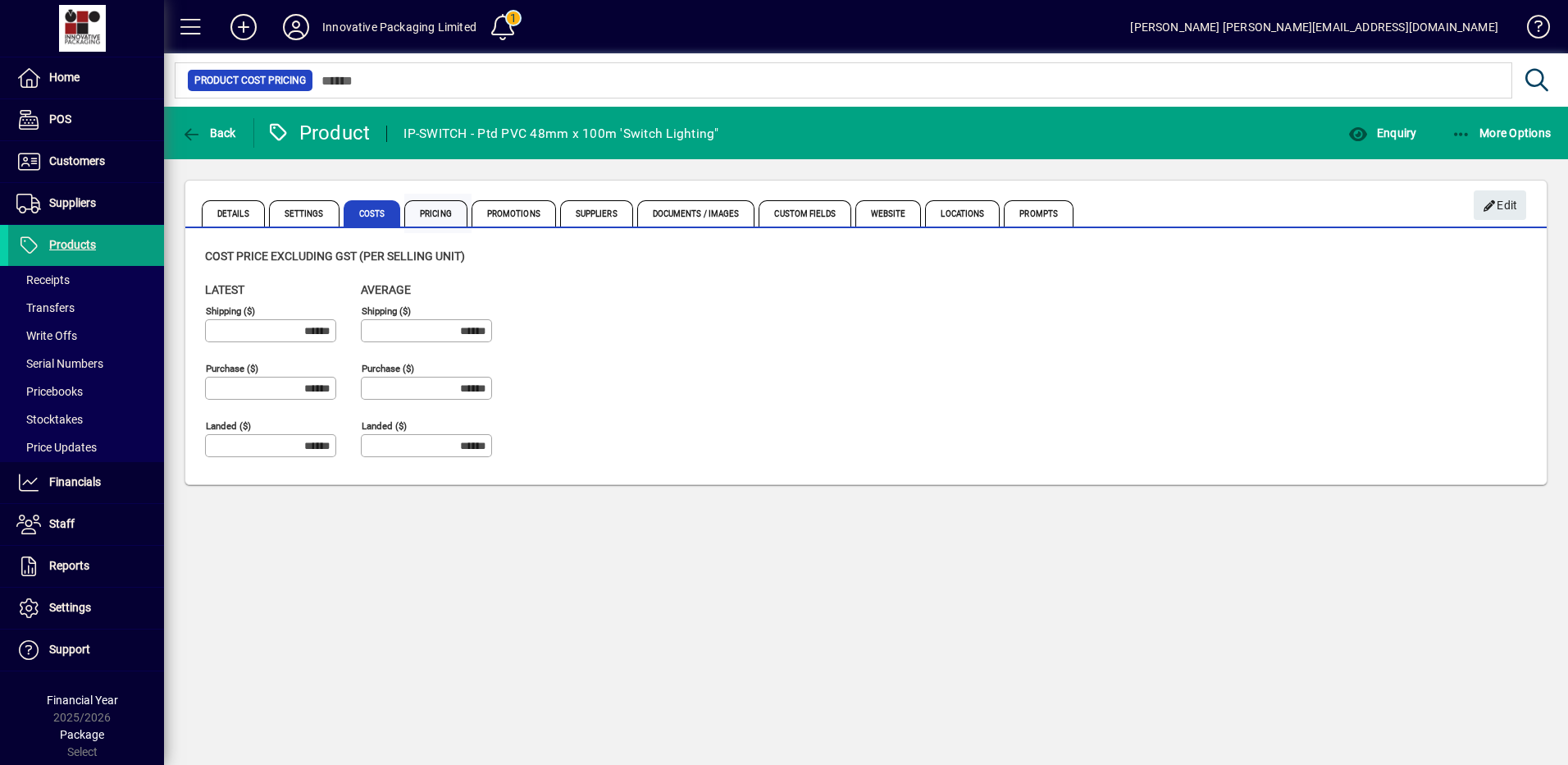
click at [436, 215] on span "Pricing" at bounding box center [436, 214] width 63 height 26
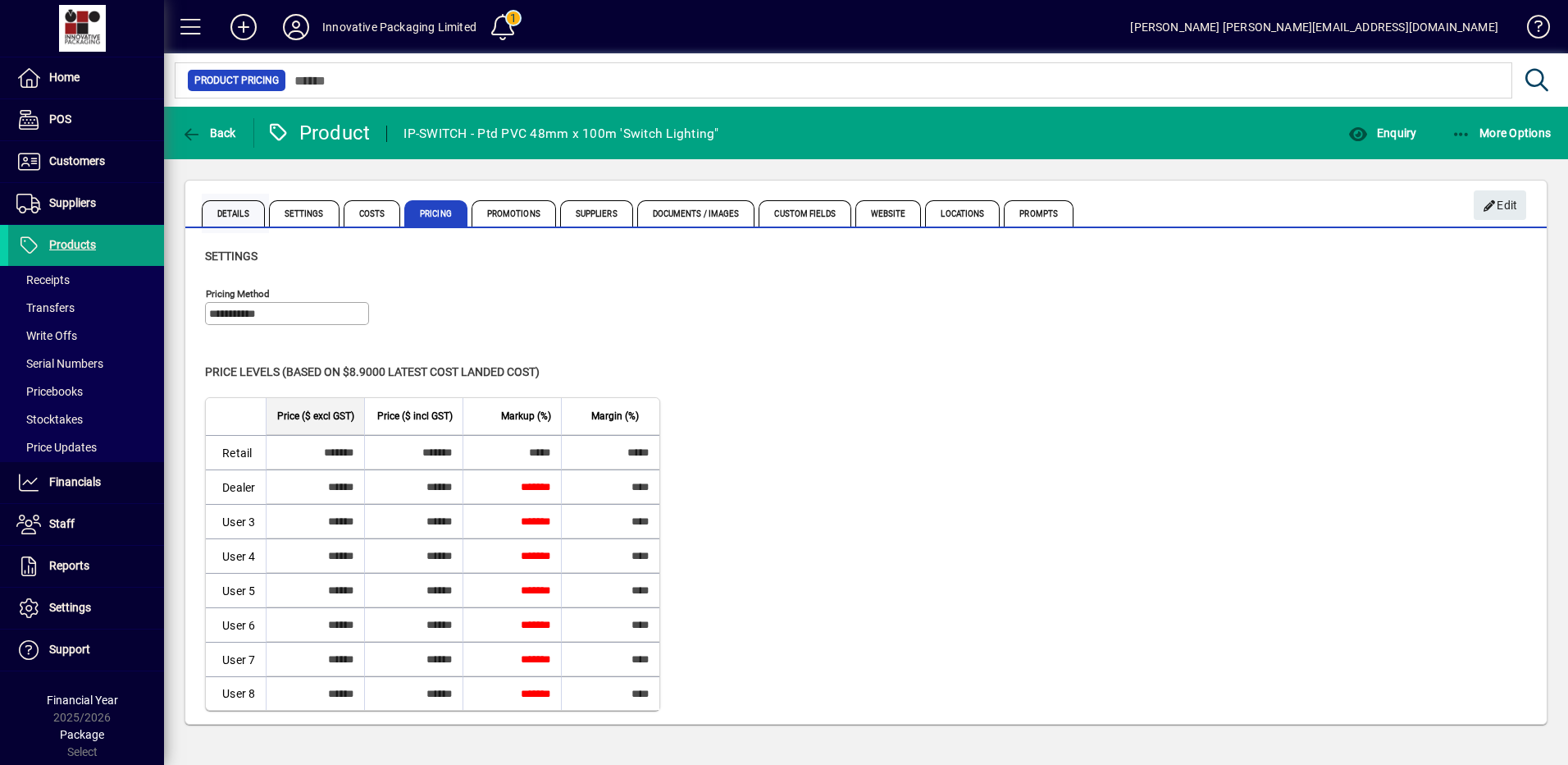
click at [232, 208] on span "Details" at bounding box center [234, 214] width 63 height 26
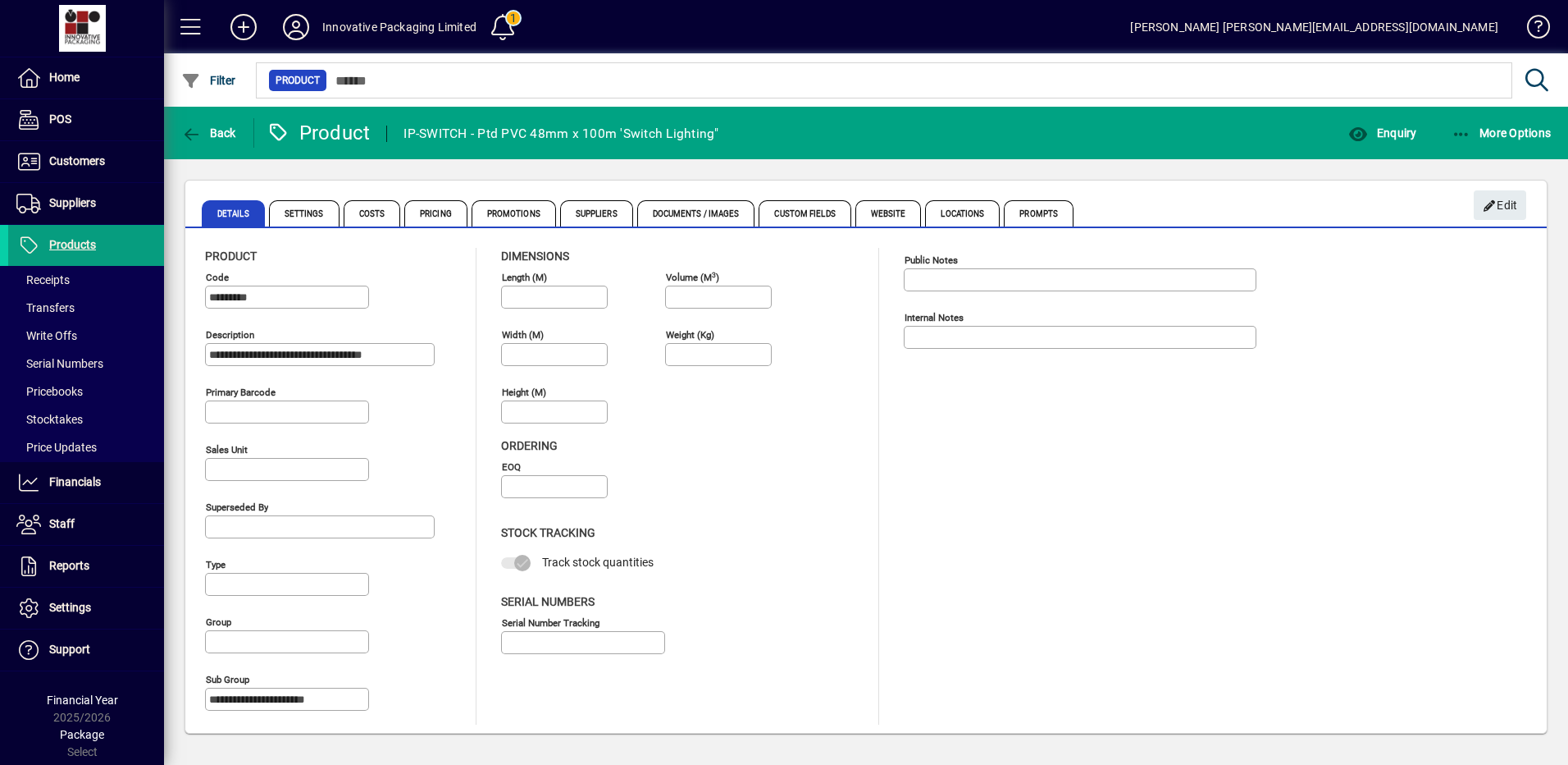
type input "**********"
type input "****"
click at [299, 26] on icon at bounding box center [295, 27] width 33 height 26
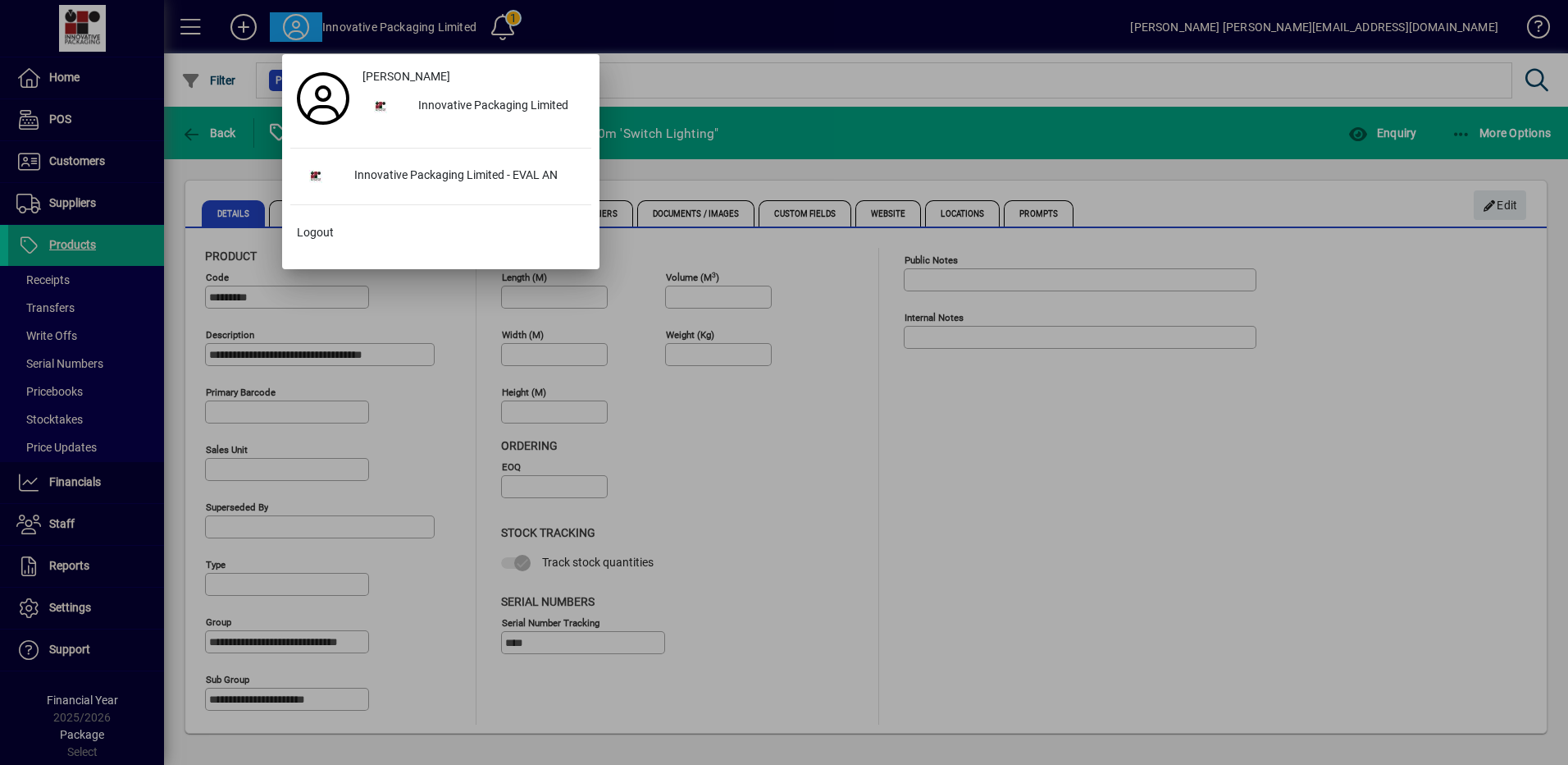
click at [804, 77] on div at bounding box center [784, 382] width 1568 height 765
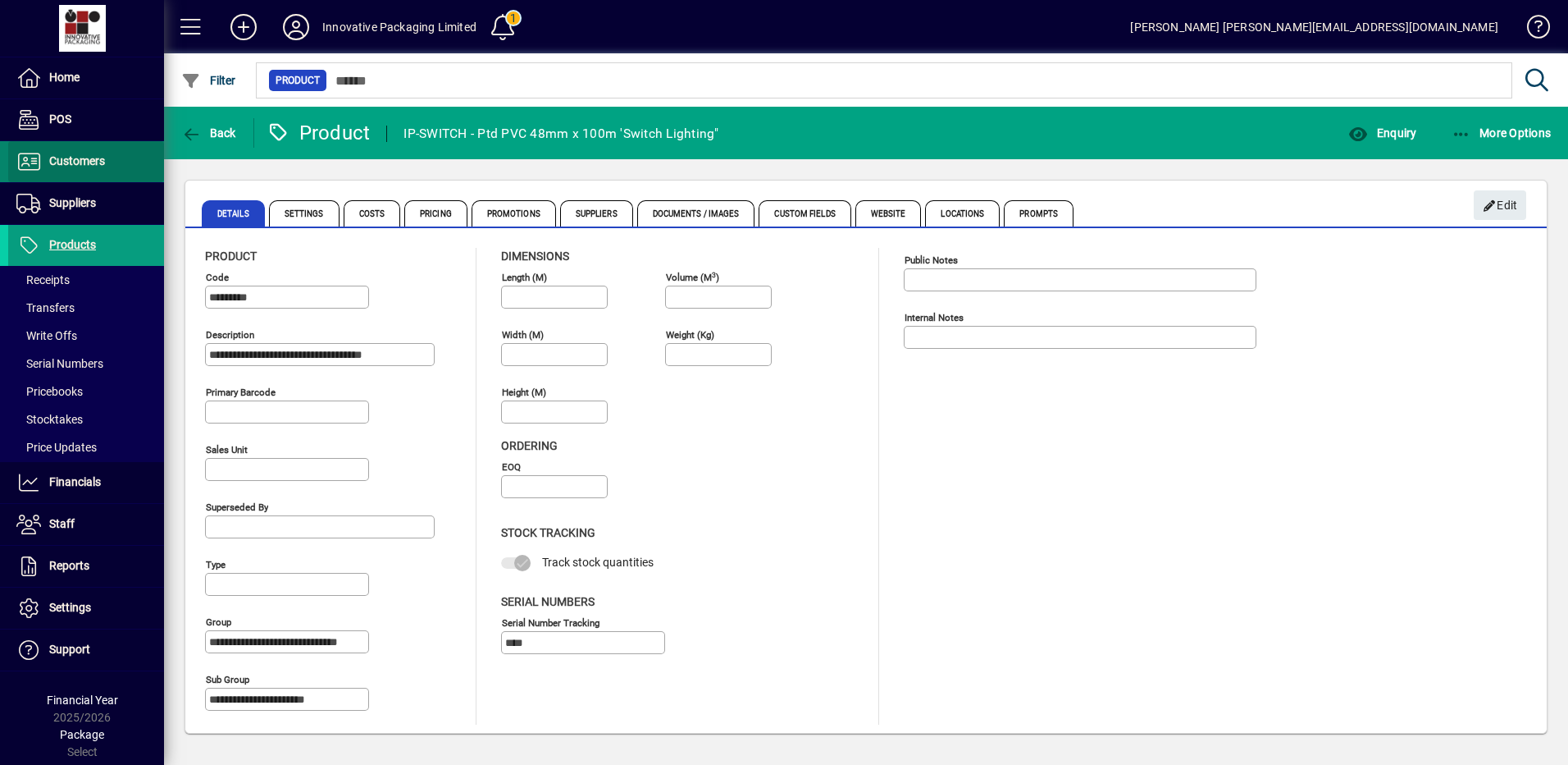
click at [74, 158] on span "Customers" at bounding box center [77, 161] width 56 height 13
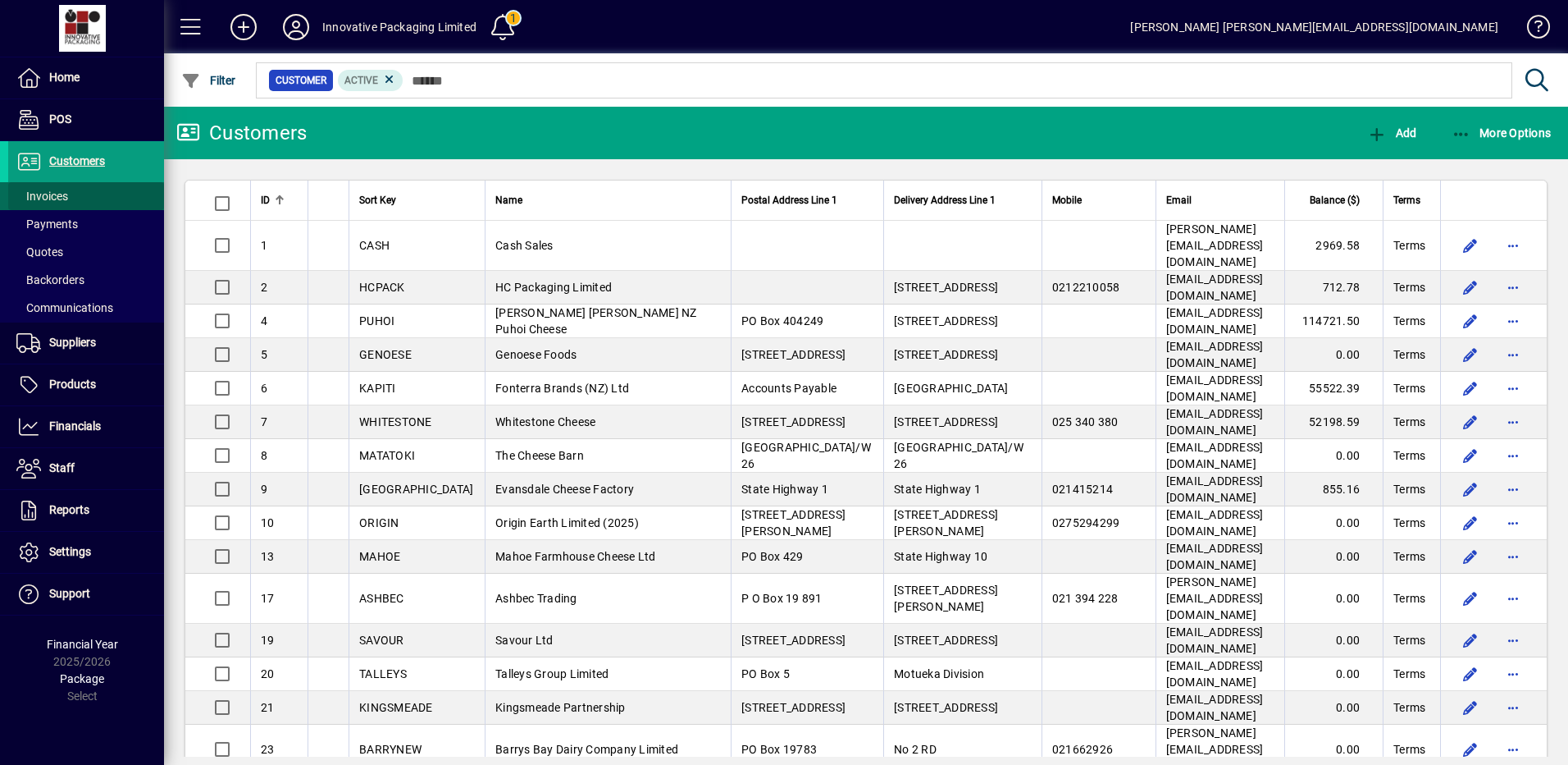
click at [53, 193] on span "Invoices" at bounding box center [42, 196] width 52 height 13
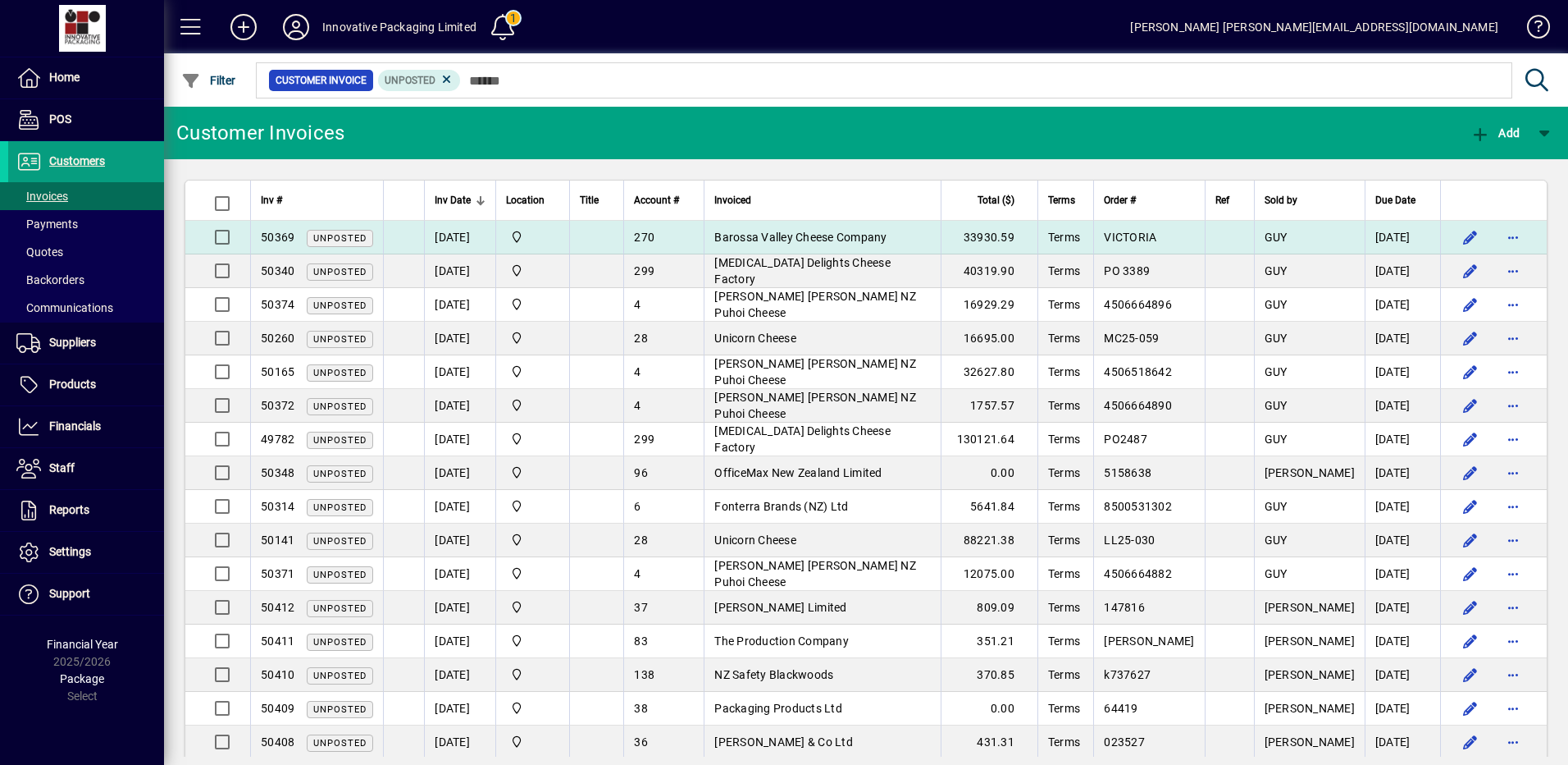
click at [767, 239] on span "Barossa Valley Cheese Company" at bounding box center [800, 236] width 172 height 13
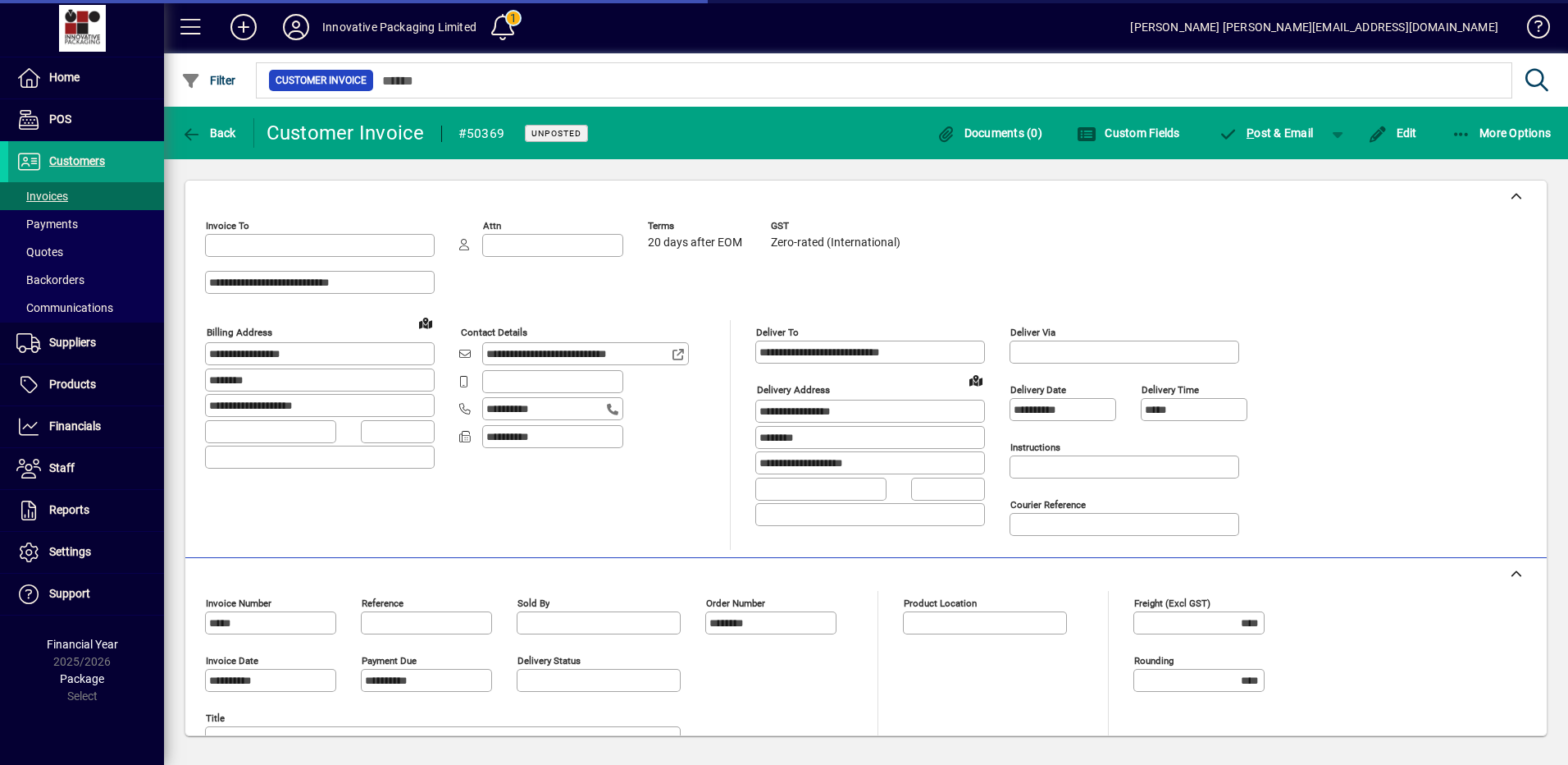
type input "**********"
type input "*********"
type input "**********"
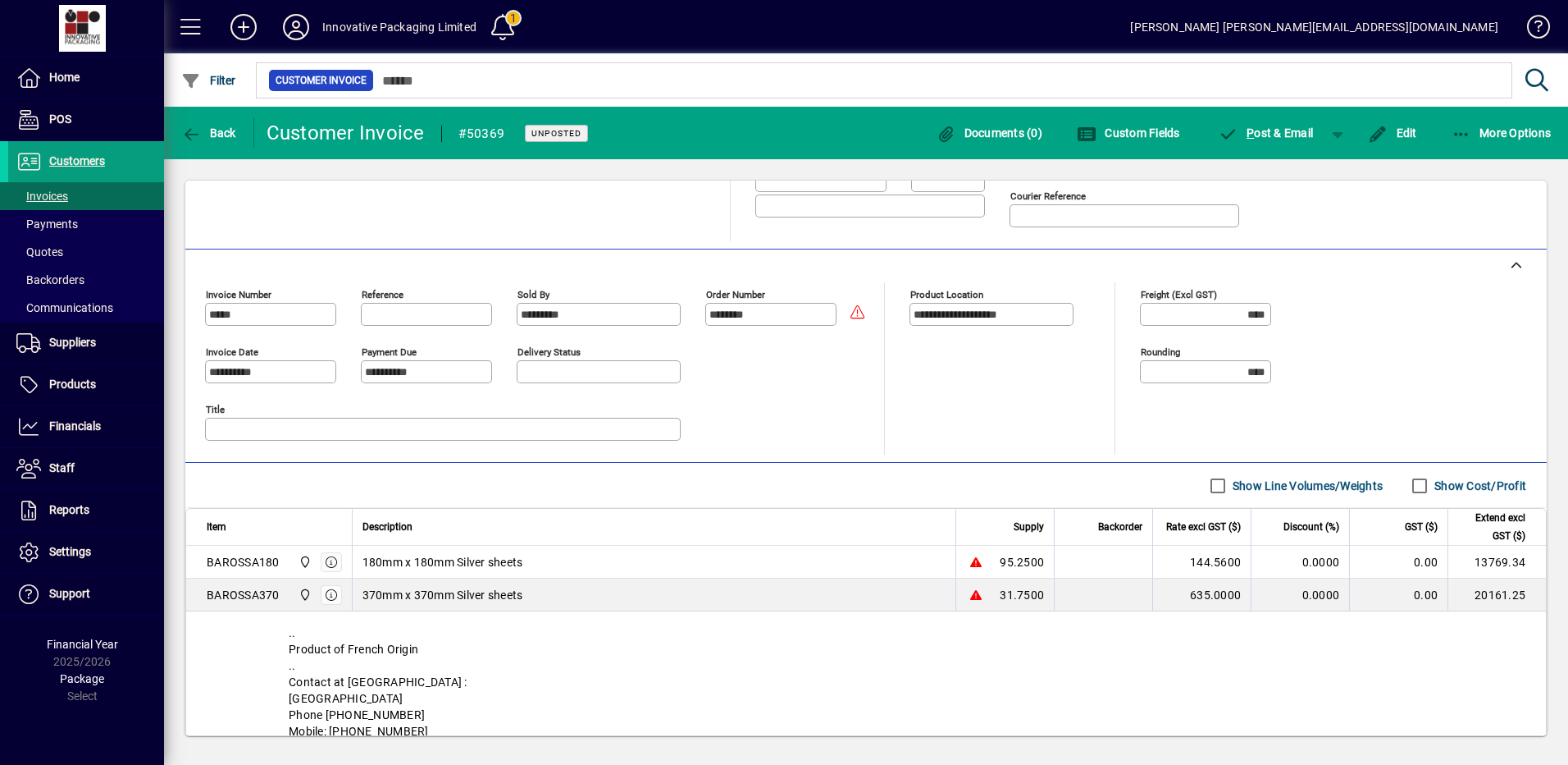
scroll to position [307, 0]
click at [286, 26] on icon at bounding box center [295, 27] width 33 height 26
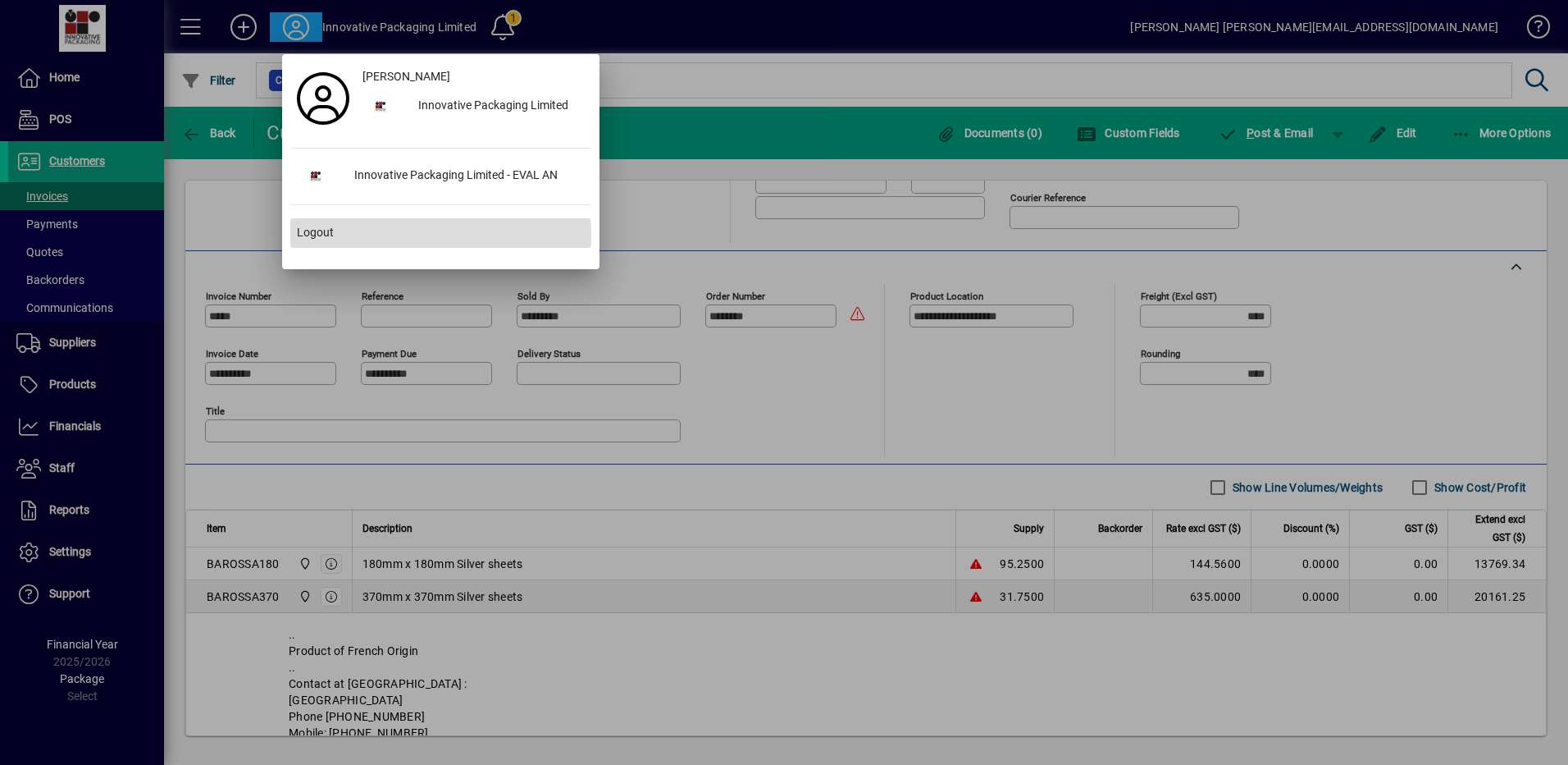
click at [314, 240] on span "Logout" at bounding box center [316, 233] width 37 height 18
